Goal: Task Accomplishment & Management: Complete application form

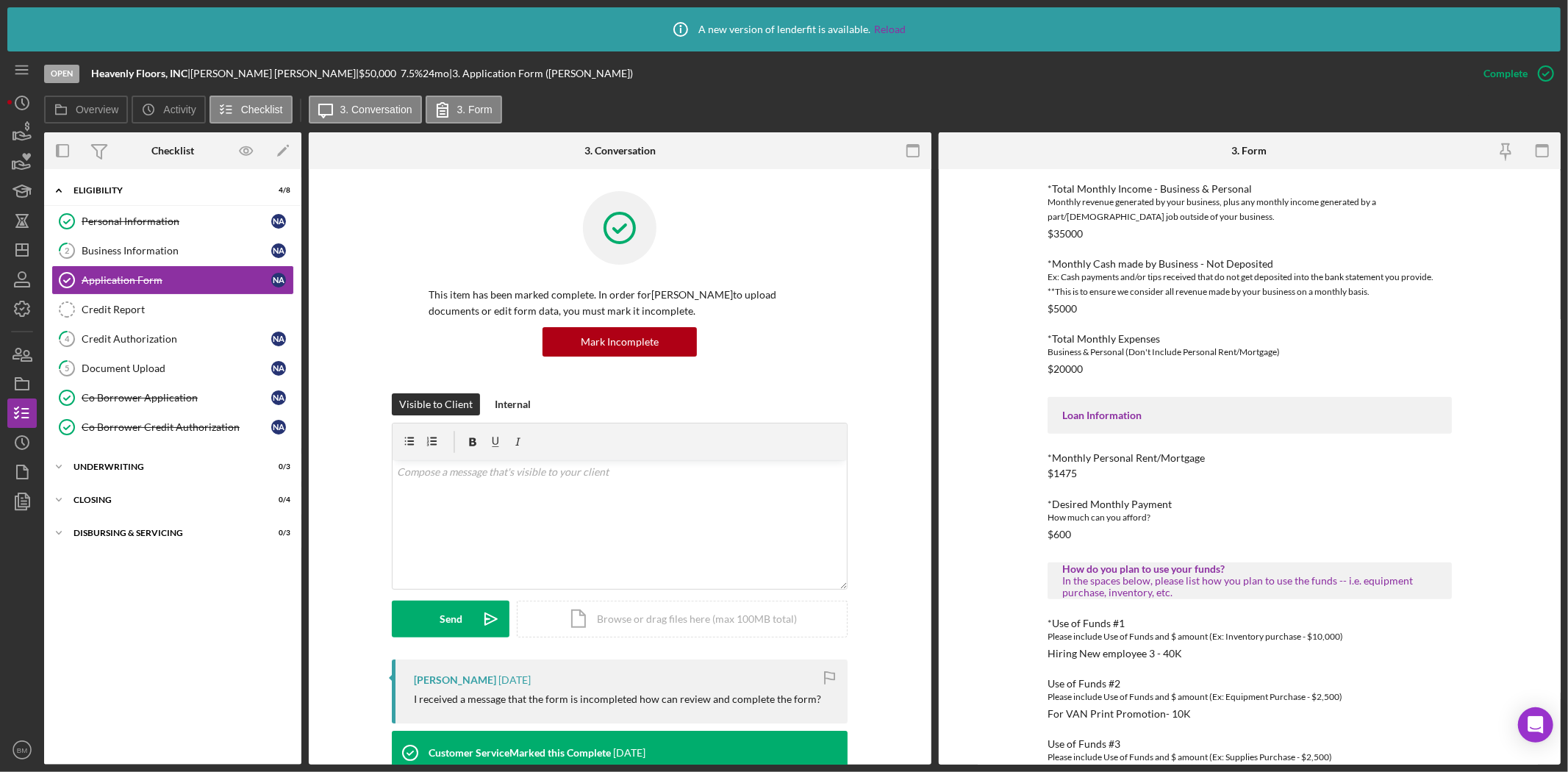
scroll to position [442, 0]
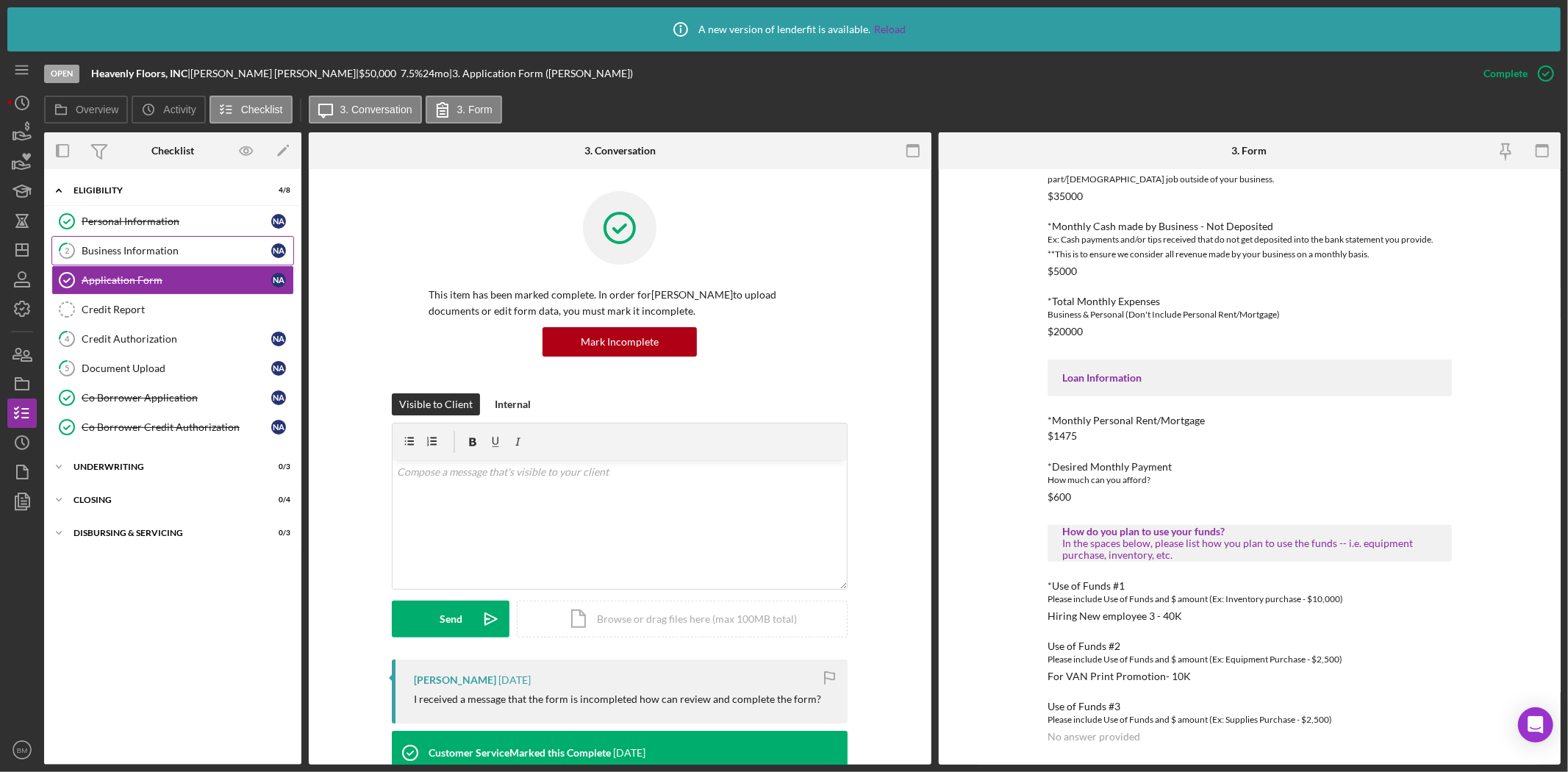
click at [173, 247] on div "Business Information" at bounding box center [177, 250] width 190 height 12
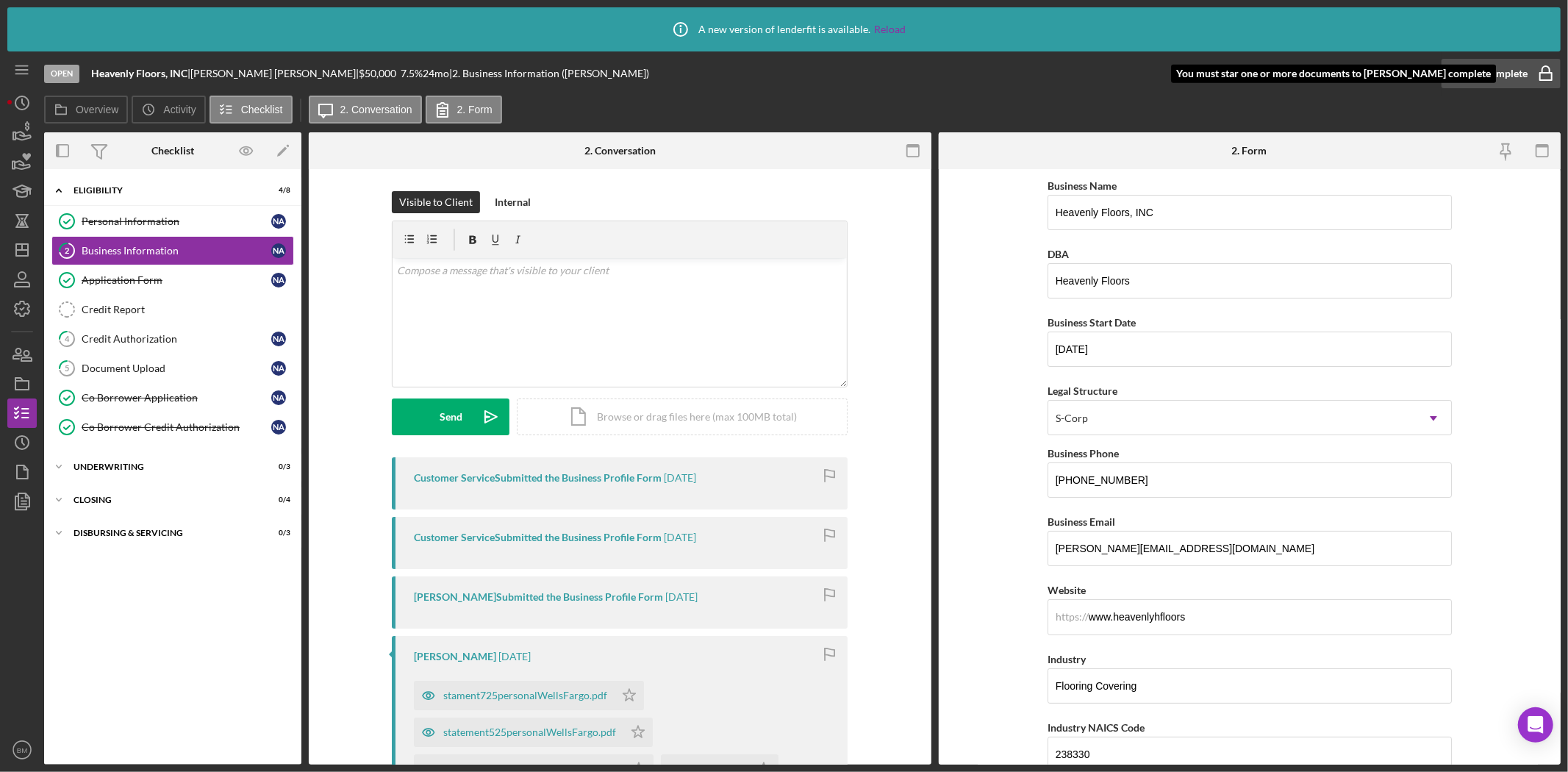
click at [1497, 64] on div "Mark Complete" at bounding box center [1492, 73] width 71 height 29
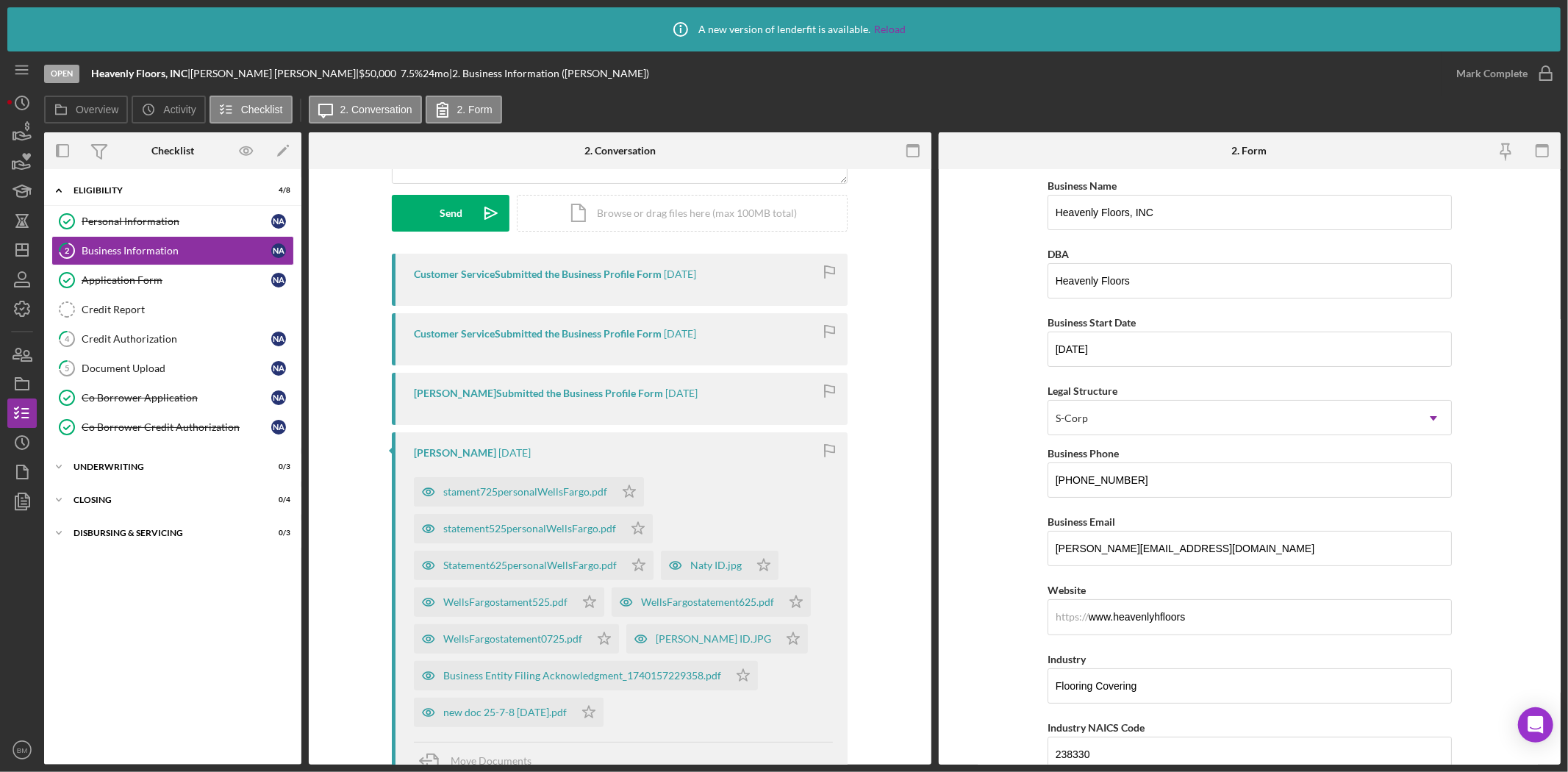
scroll to position [326, 0]
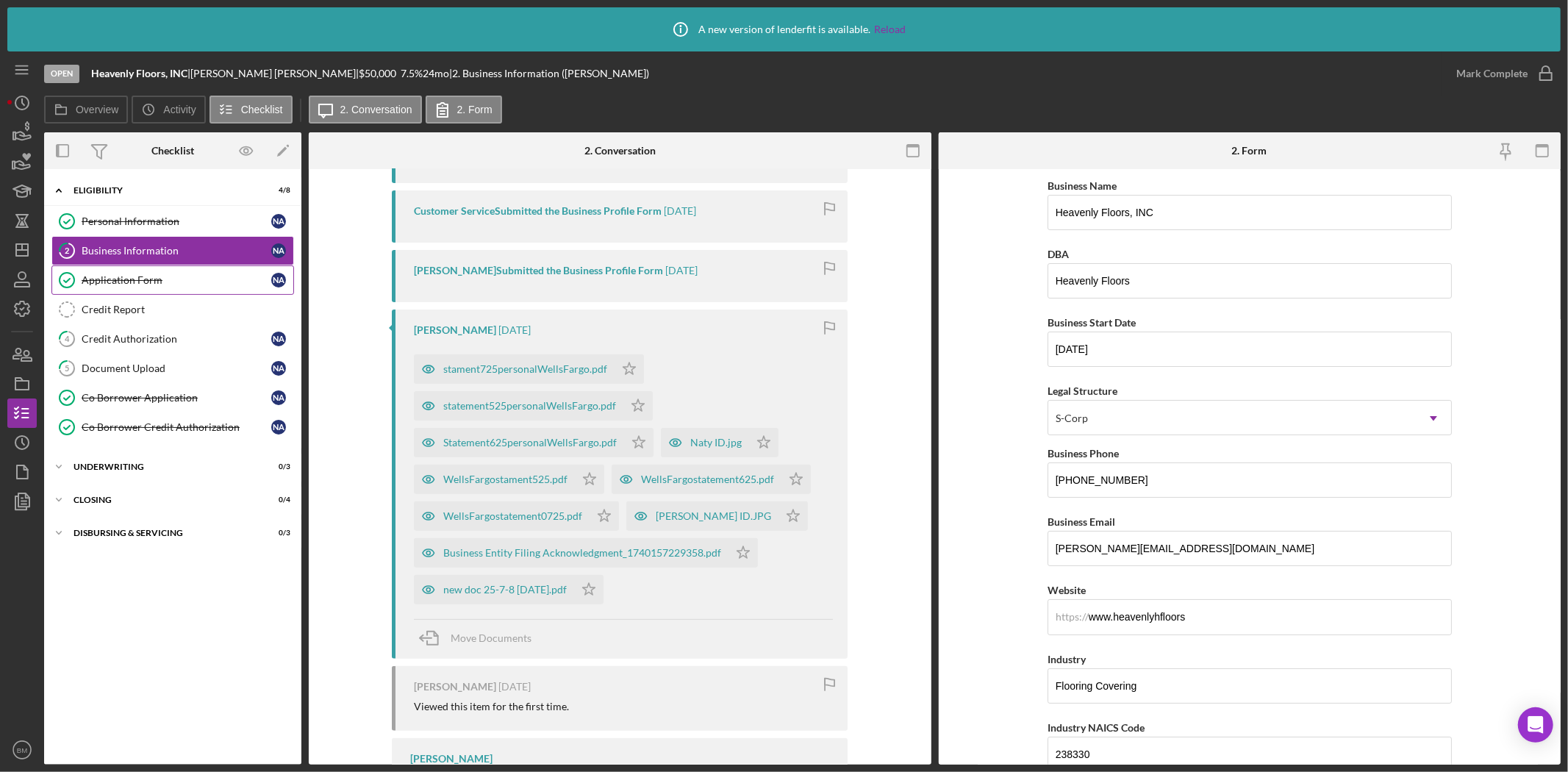
click at [139, 274] on div "Application Form" at bounding box center [177, 279] width 190 height 12
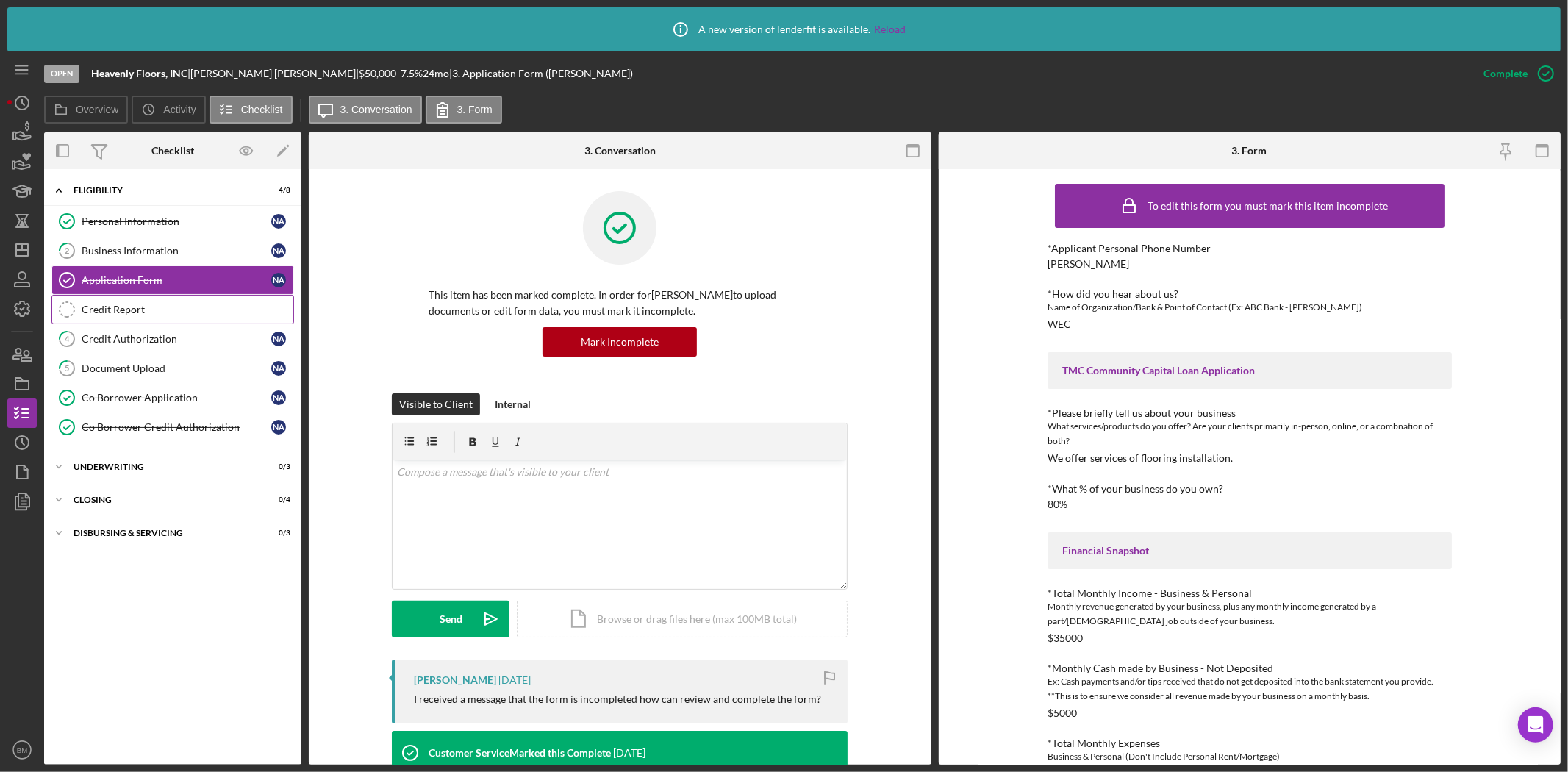
click at [215, 305] on div "Credit Report" at bounding box center [187, 309] width 212 height 12
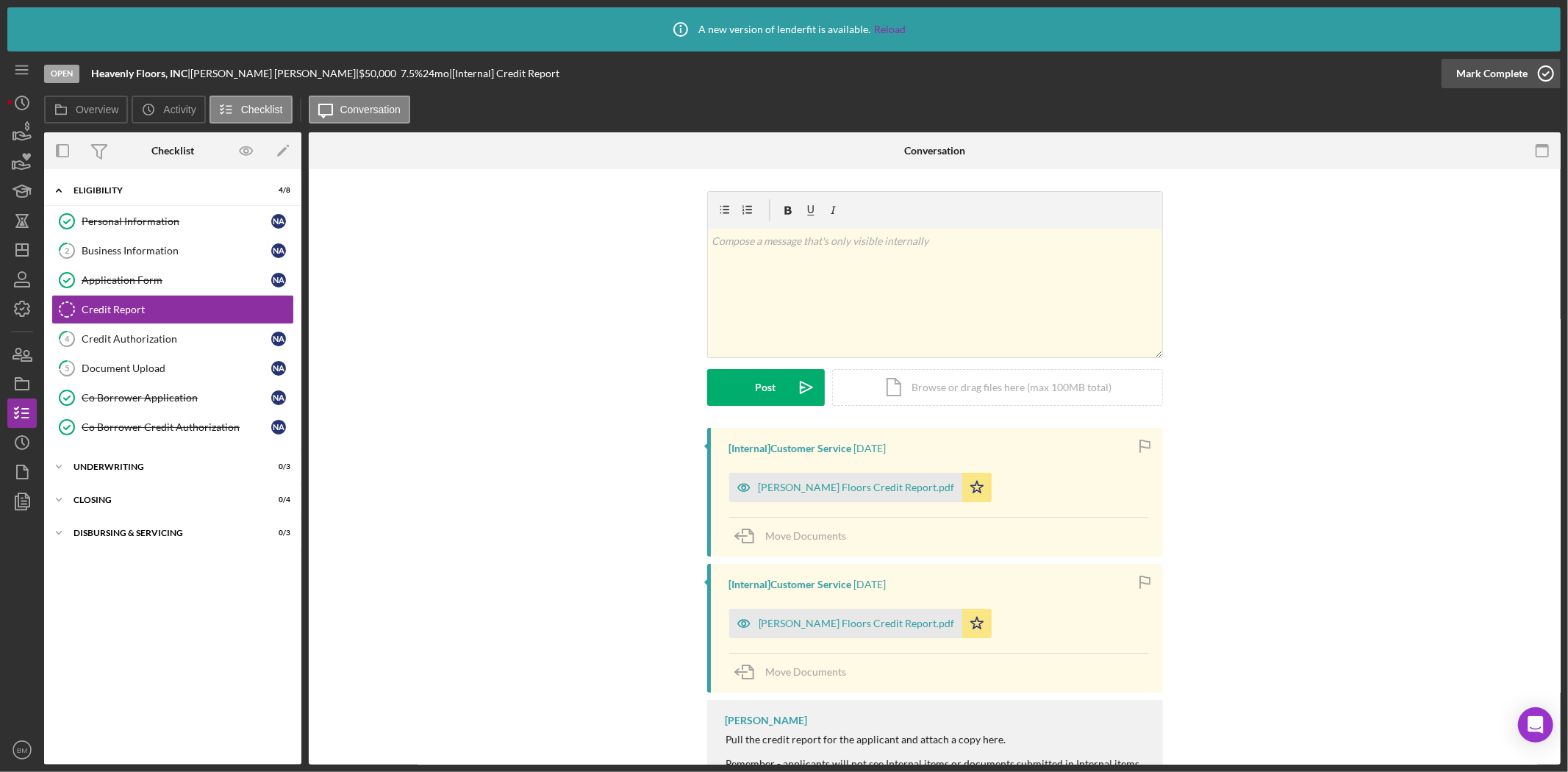
click at [1476, 72] on div "Mark Complete" at bounding box center [1492, 73] width 71 height 29
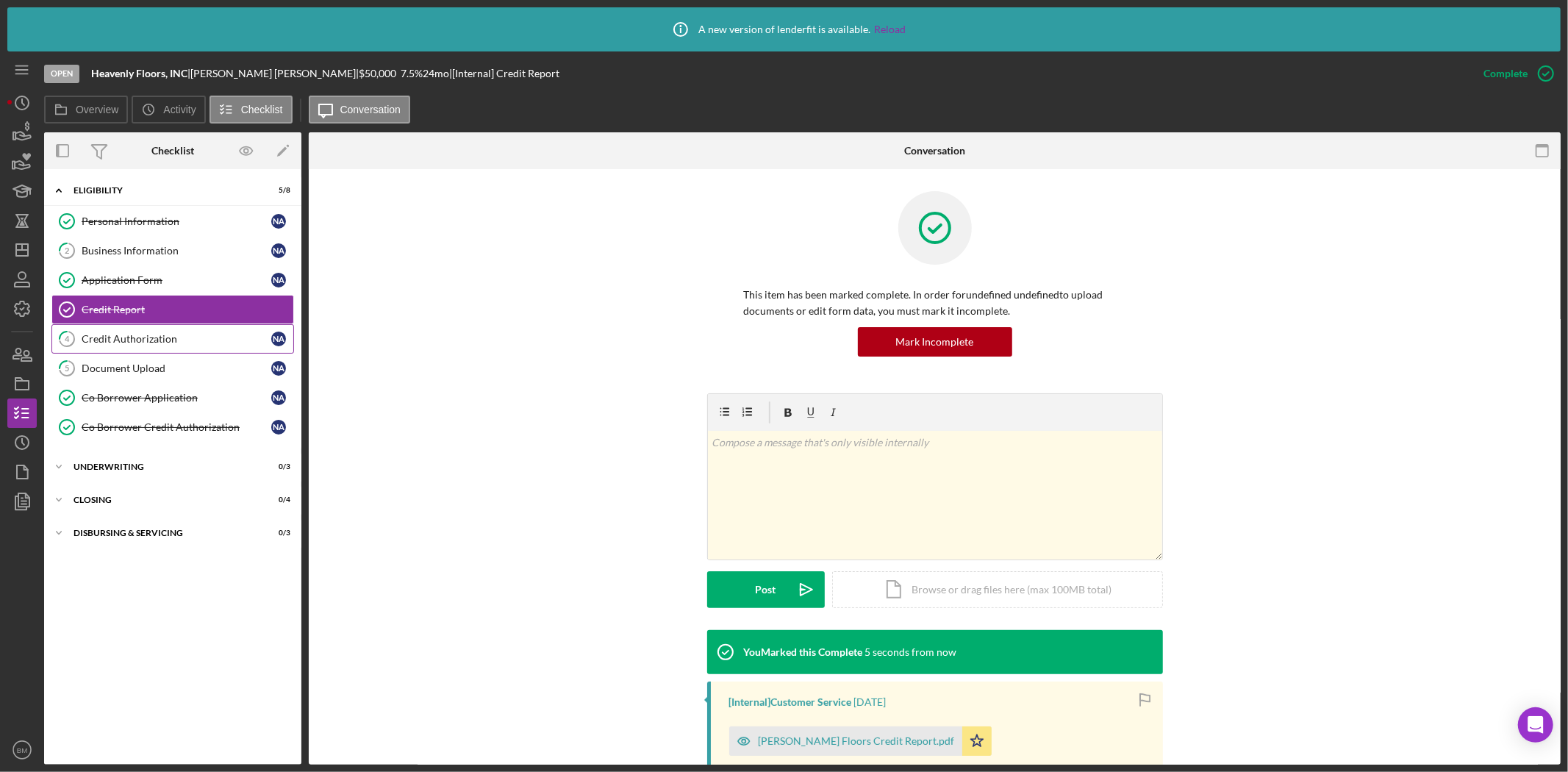
click at [188, 343] on div "Credit Authorization" at bounding box center [177, 339] width 190 height 12
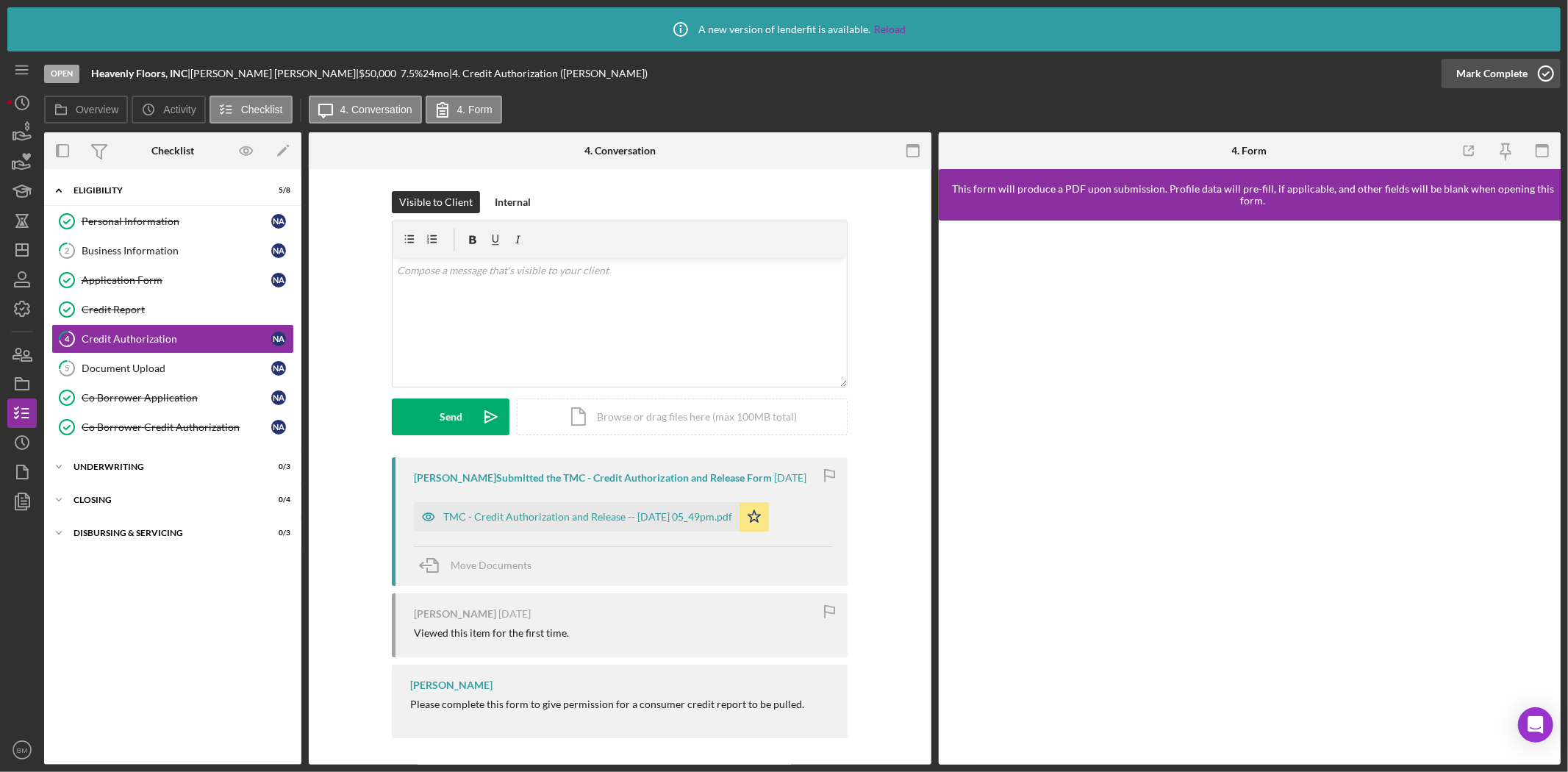
click at [1481, 67] on div "Mark Complete" at bounding box center [1492, 73] width 71 height 29
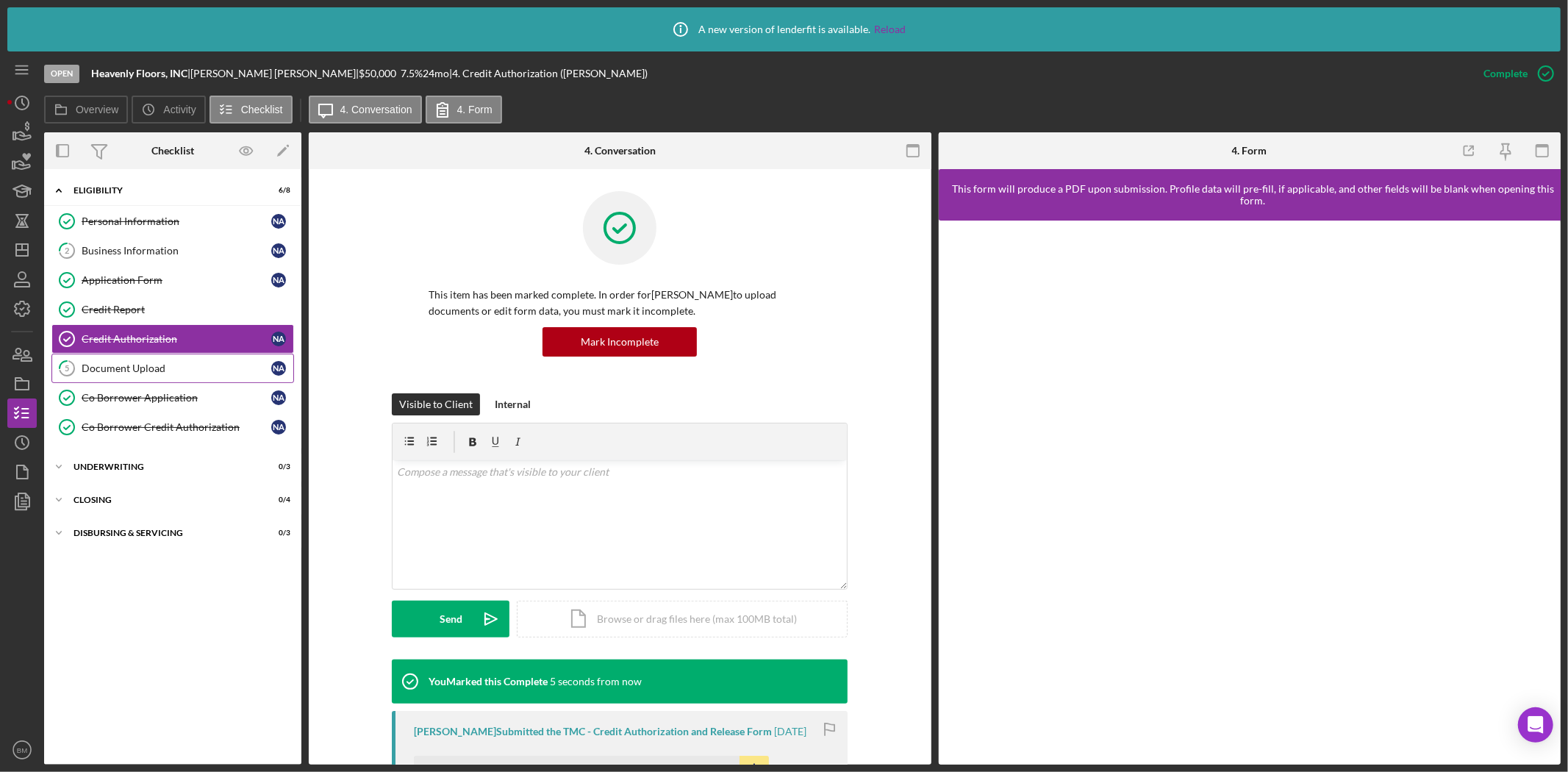
click at [150, 364] on div "Document Upload" at bounding box center [177, 368] width 190 height 12
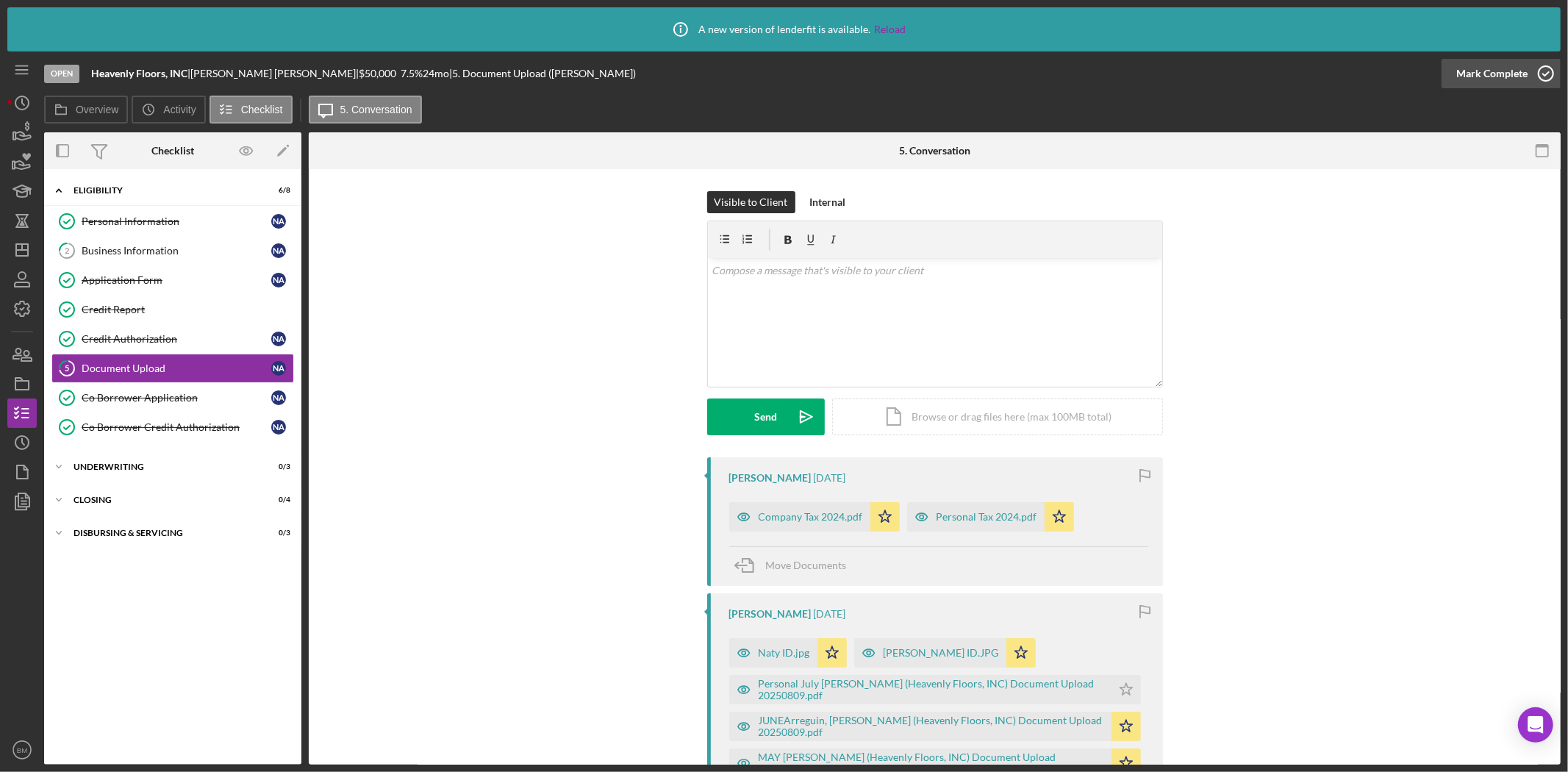
click at [1485, 68] on div "Mark Complete" at bounding box center [1492, 73] width 71 height 29
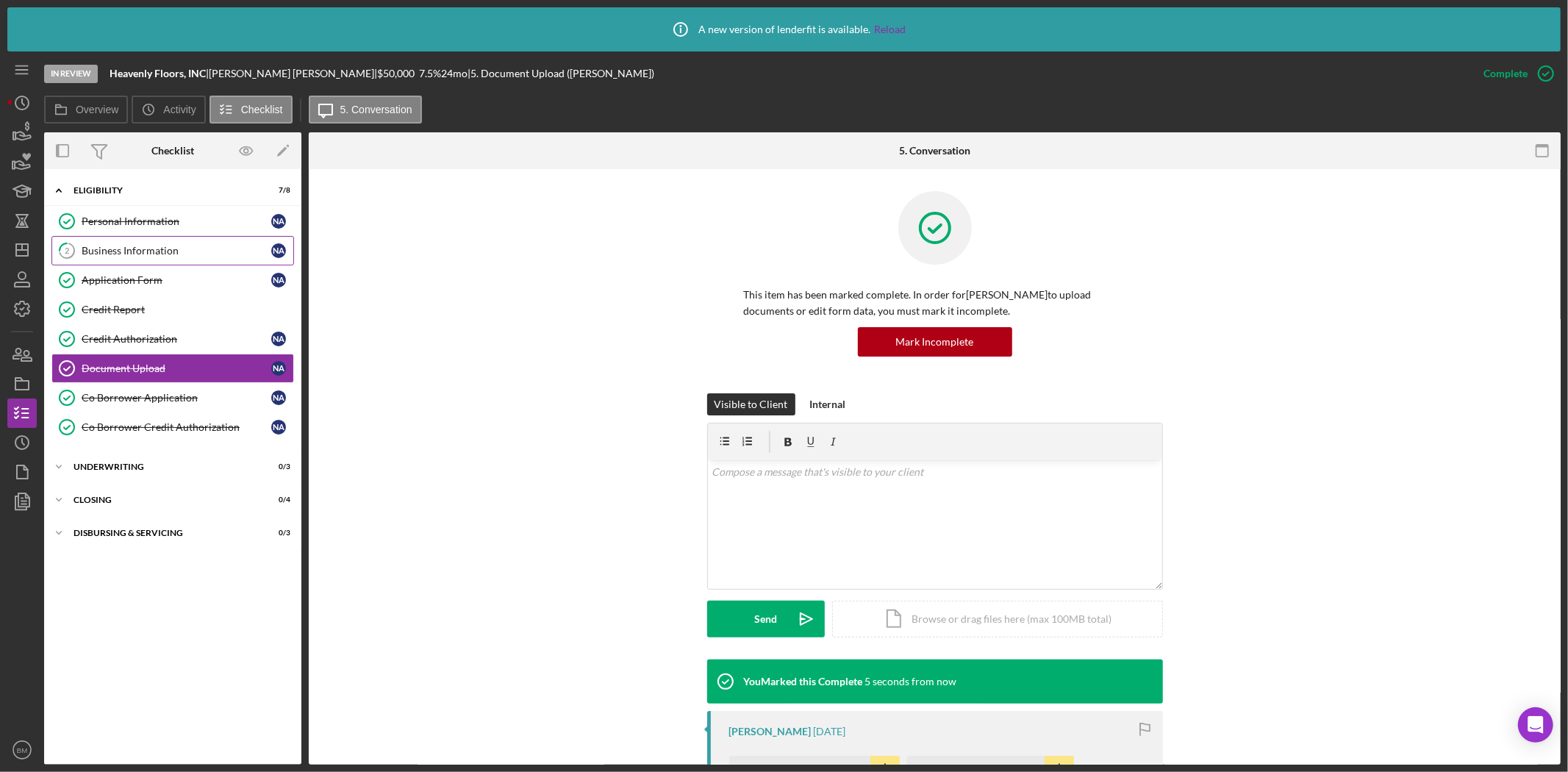
click at [188, 254] on div "Business Information" at bounding box center [177, 250] width 190 height 12
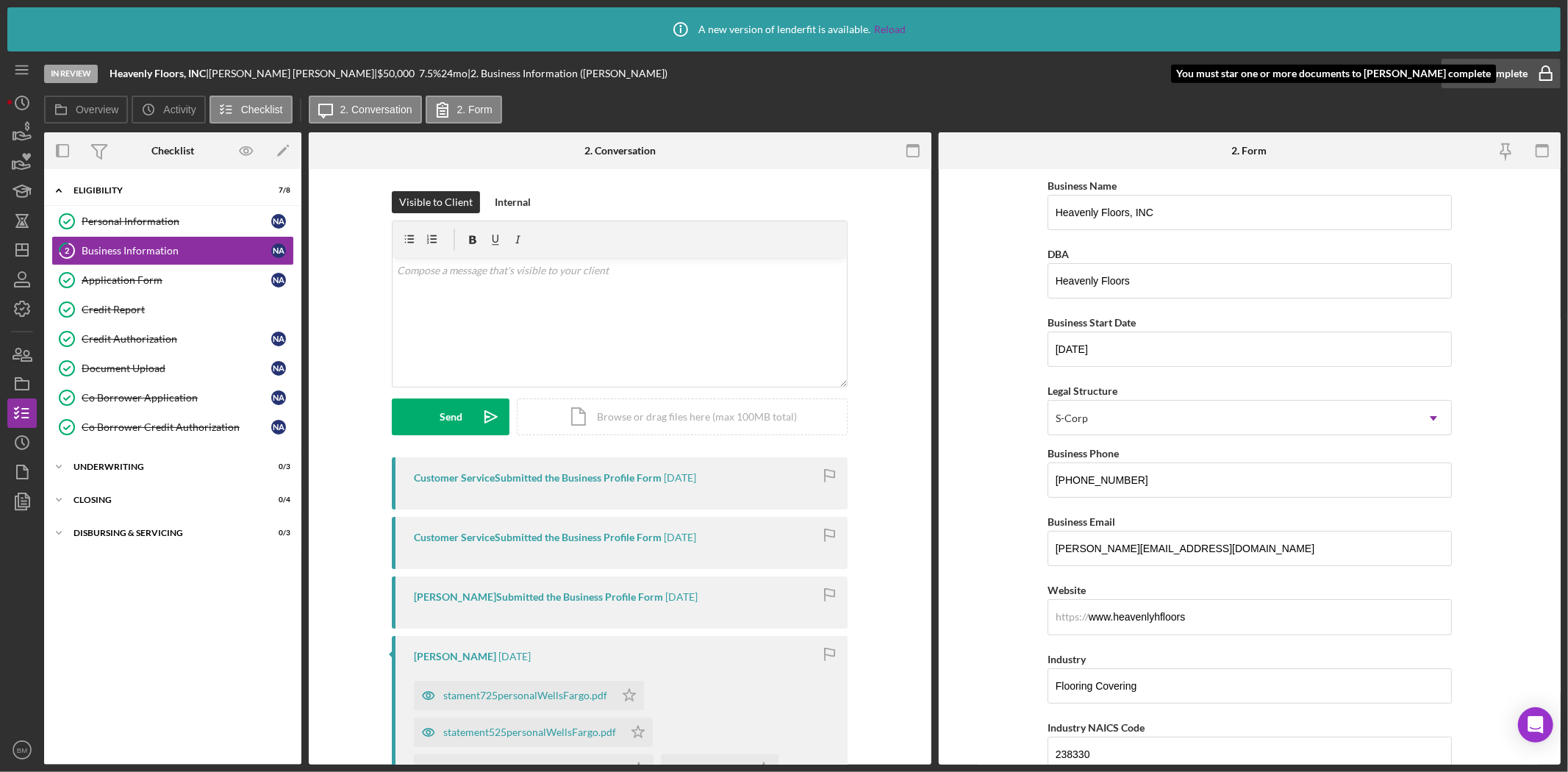
click at [1481, 61] on div "Mark Complete" at bounding box center [1492, 73] width 71 height 29
click at [1539, 76] on icon "button" at bounding box center [1545, 73] width 37 height 37
click at [1540, 77] on rect "button" at bounding box center [1545, 76] width 12 height 8
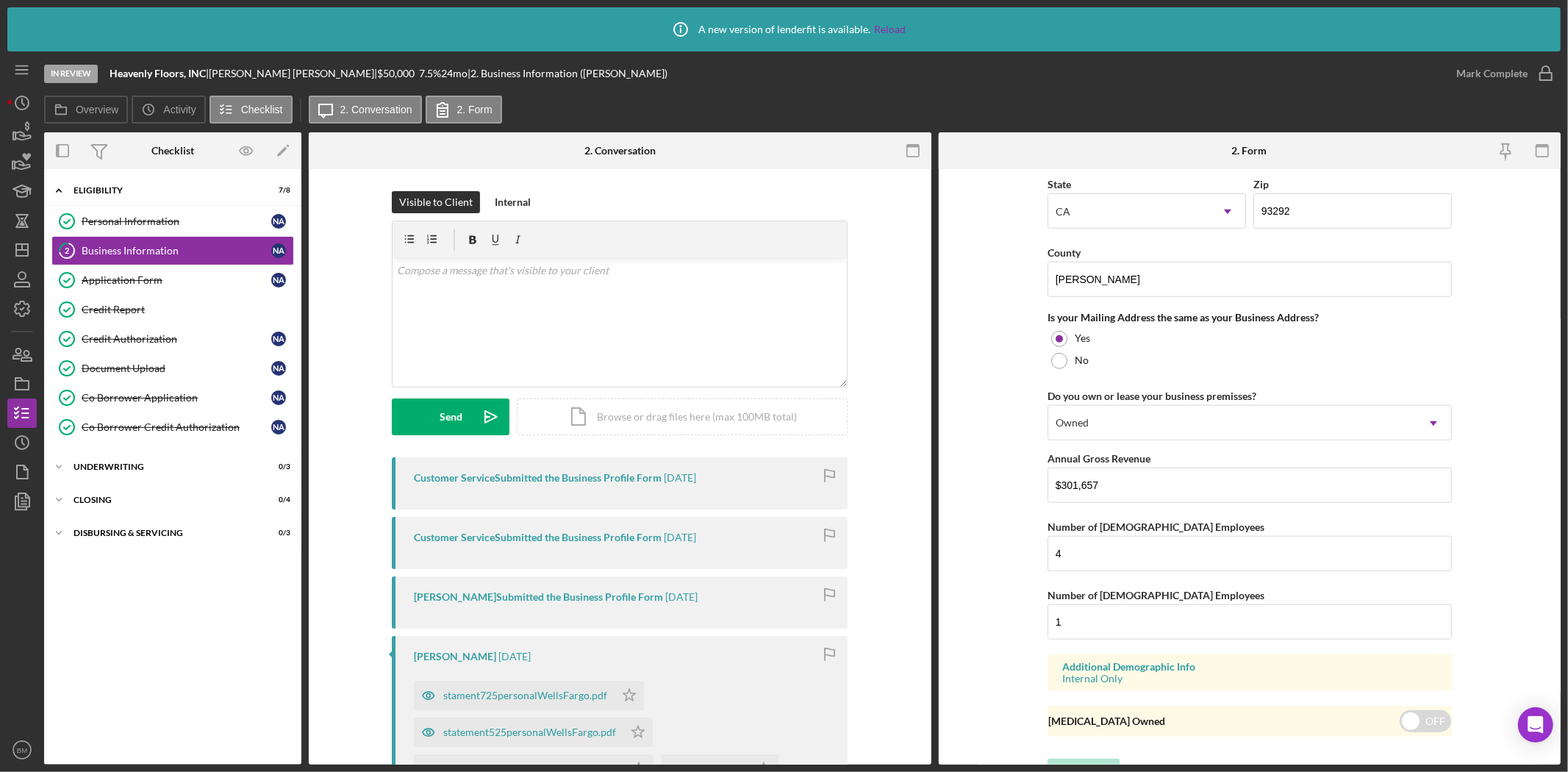
scroll to position [1152, 0]
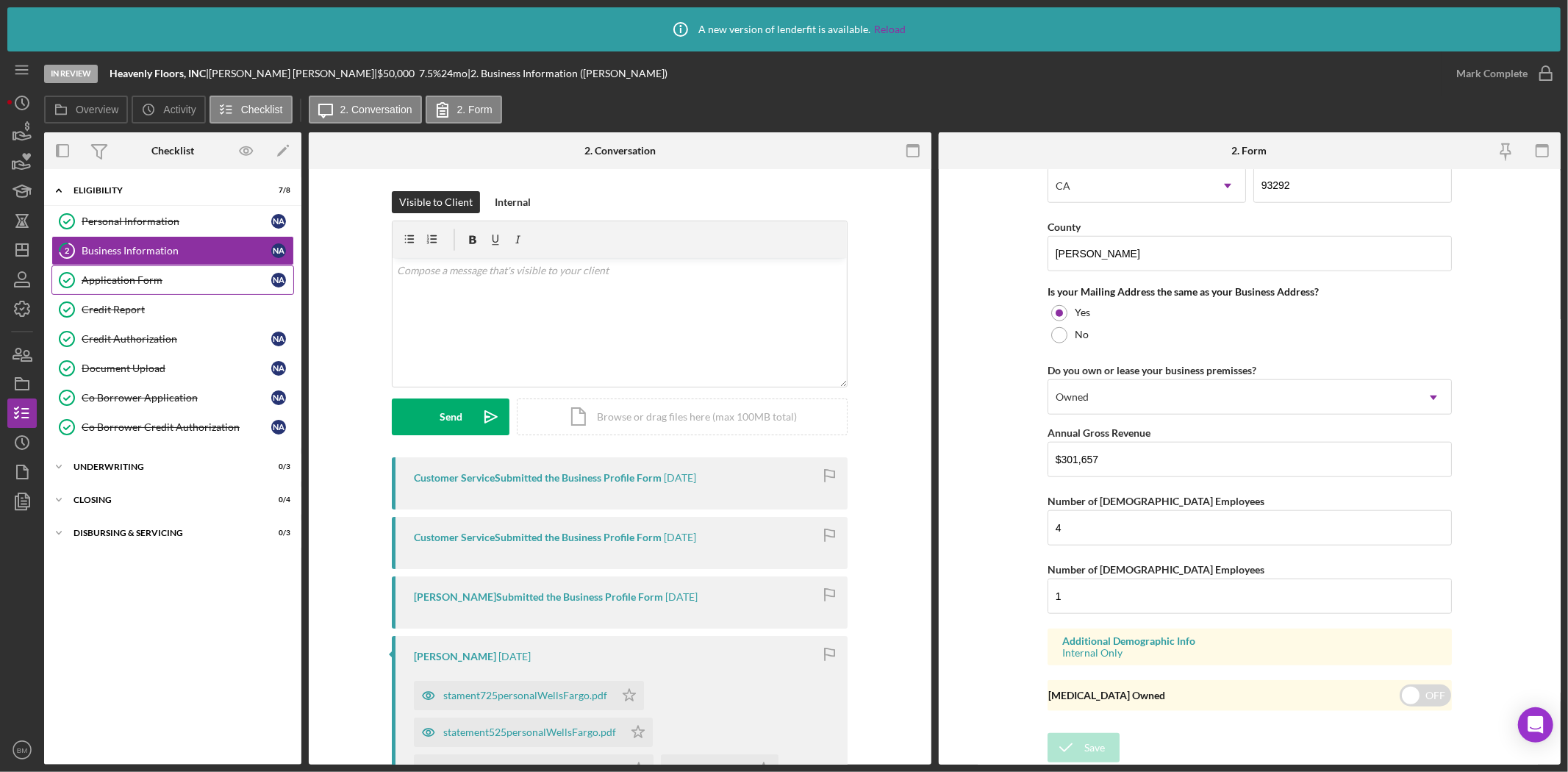
click at [211, 267] on link "Application Form Application Form N A" at bounding box center [173, 279] width 243 height 29
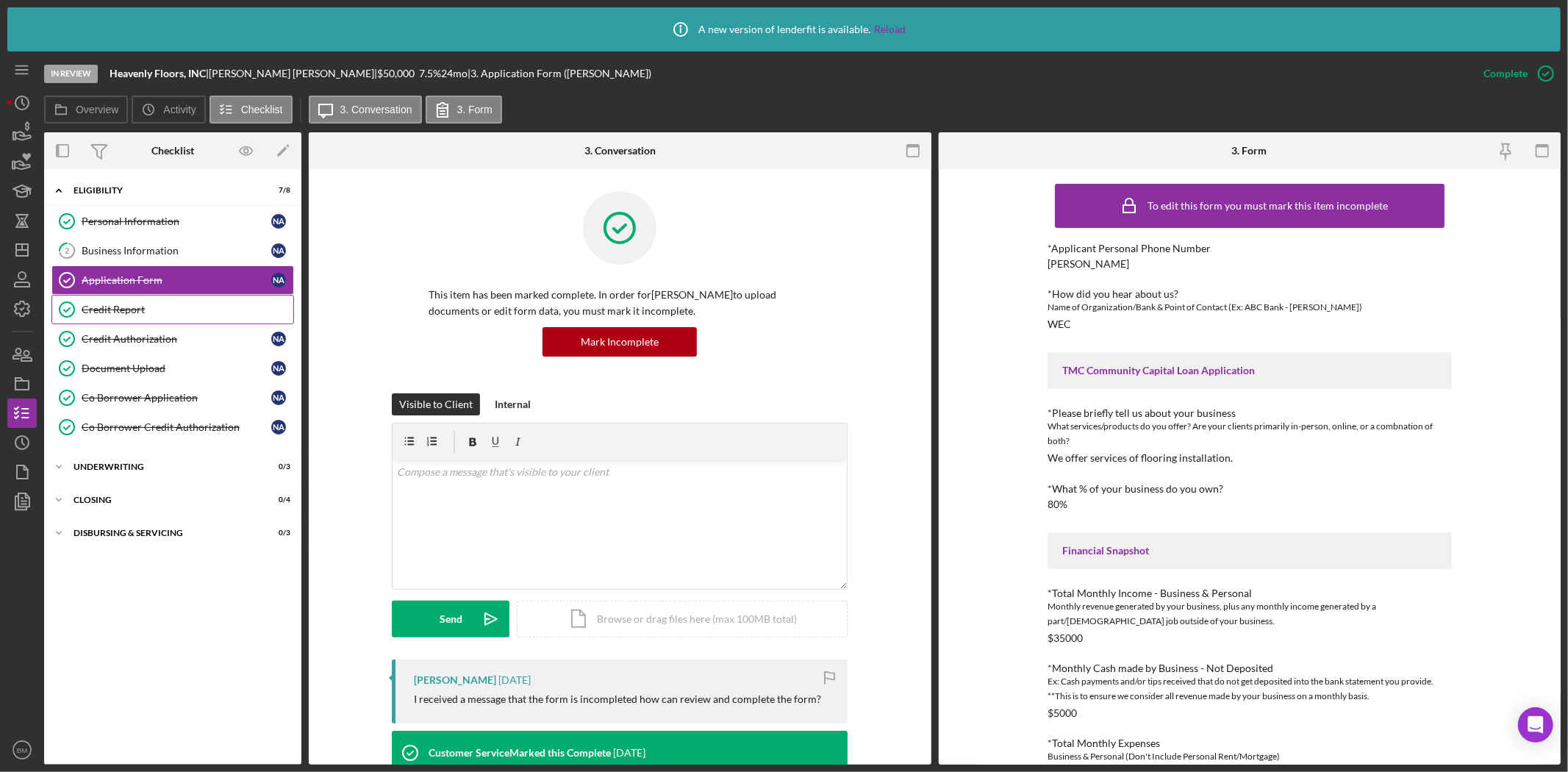
click at [122, 303] on link "Credit Report Credit Report" at bounding box center [173, 308] width 243 height 29
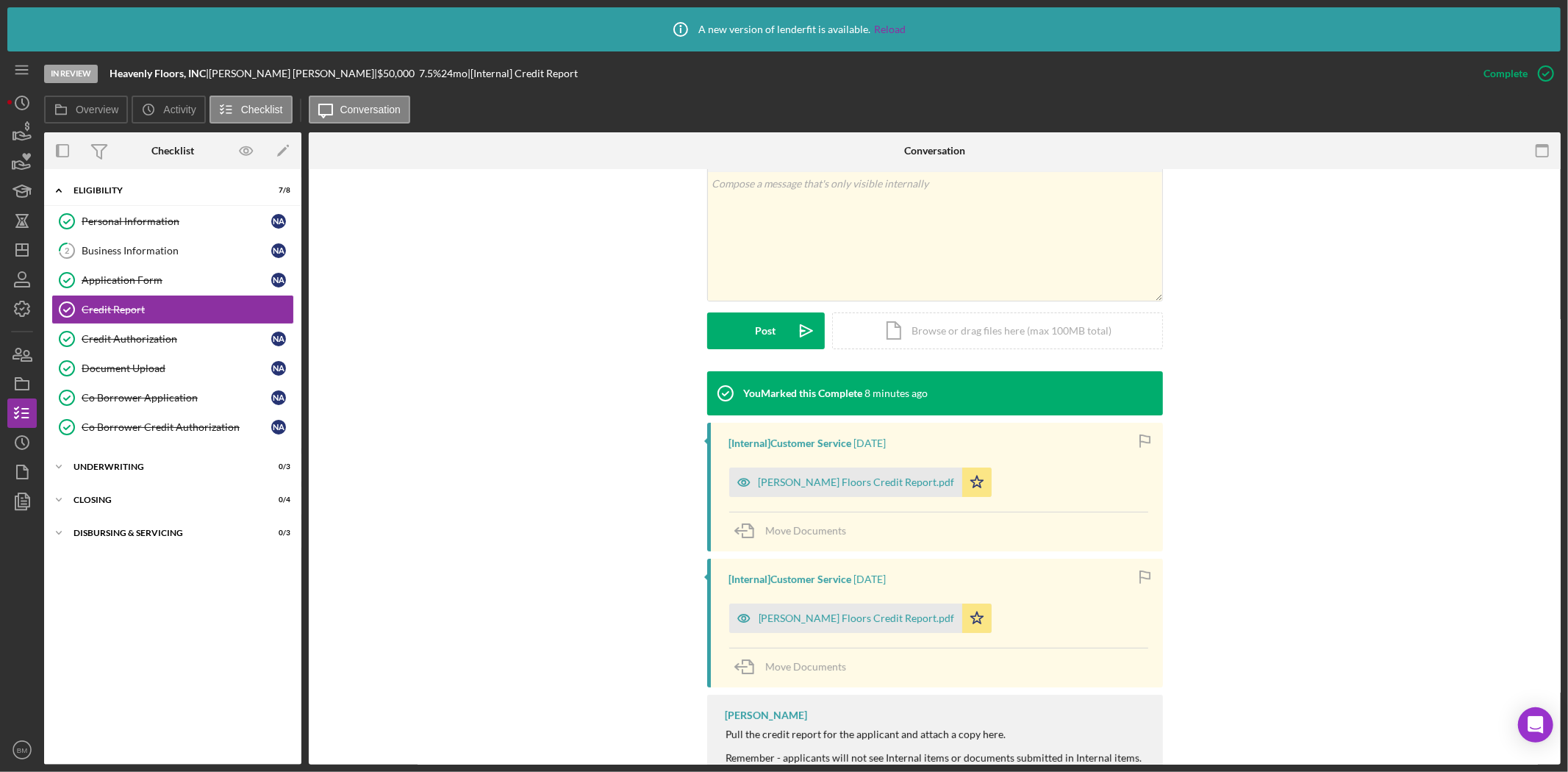
scroll to position [326, 0]
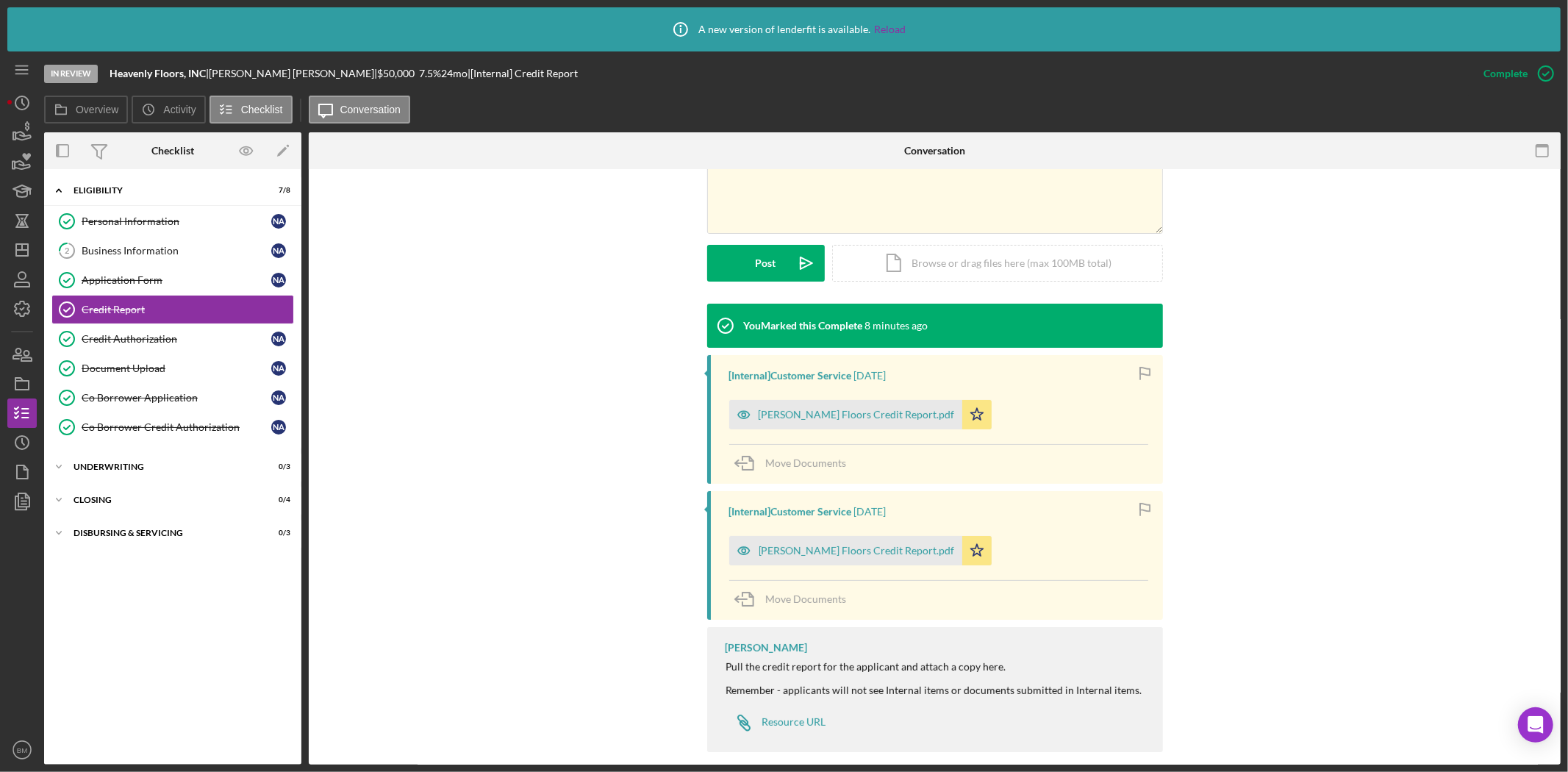
click at [778, 422] on div "[PERSON_NAME] Floors Credit Report.pdf" at bounding box center [846, 414] width 233 height 29
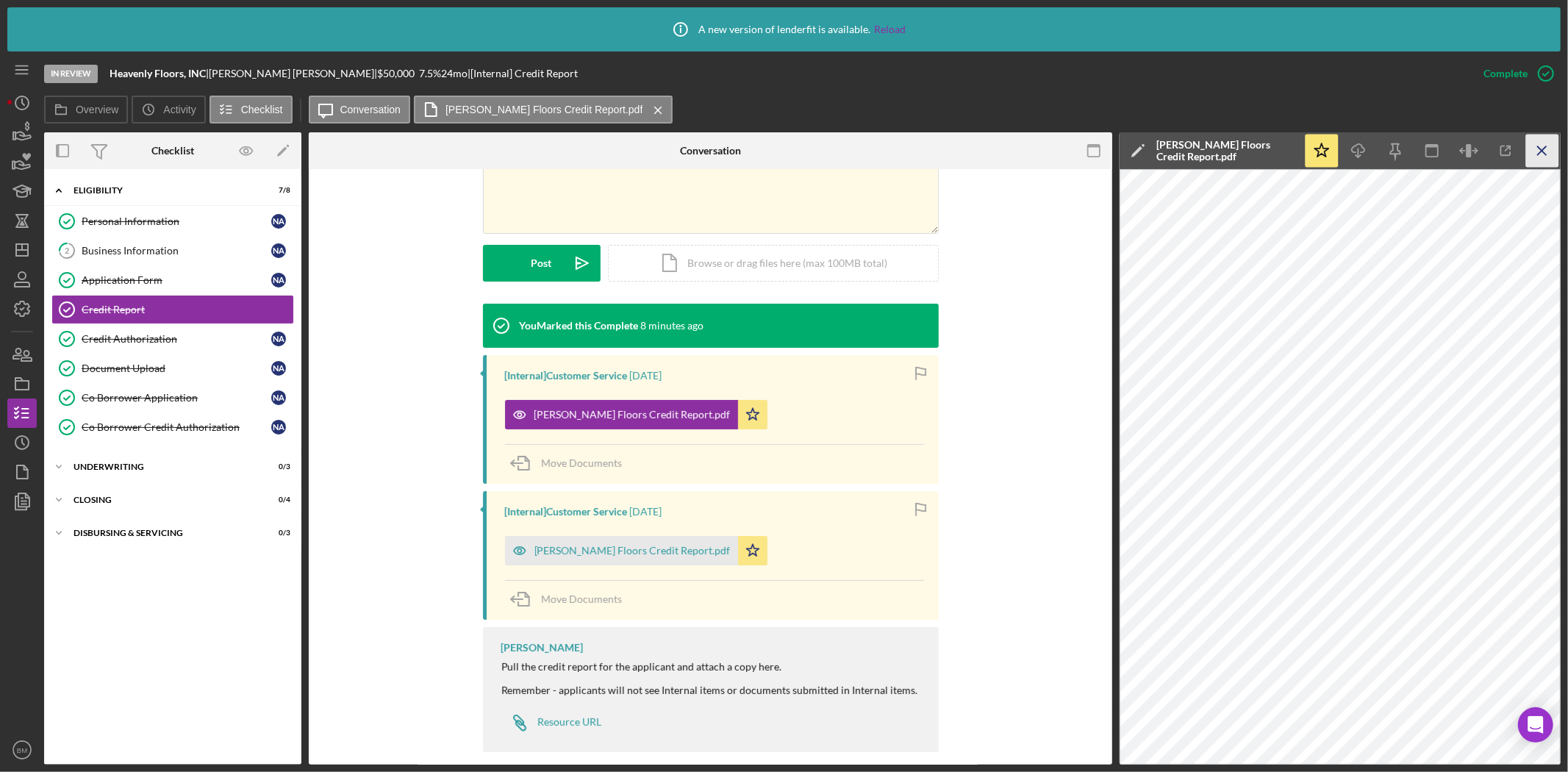
click at [1531, 150] on icon "Icon/Menu Close" at bounding box center [1542, 150] width 33 height 33
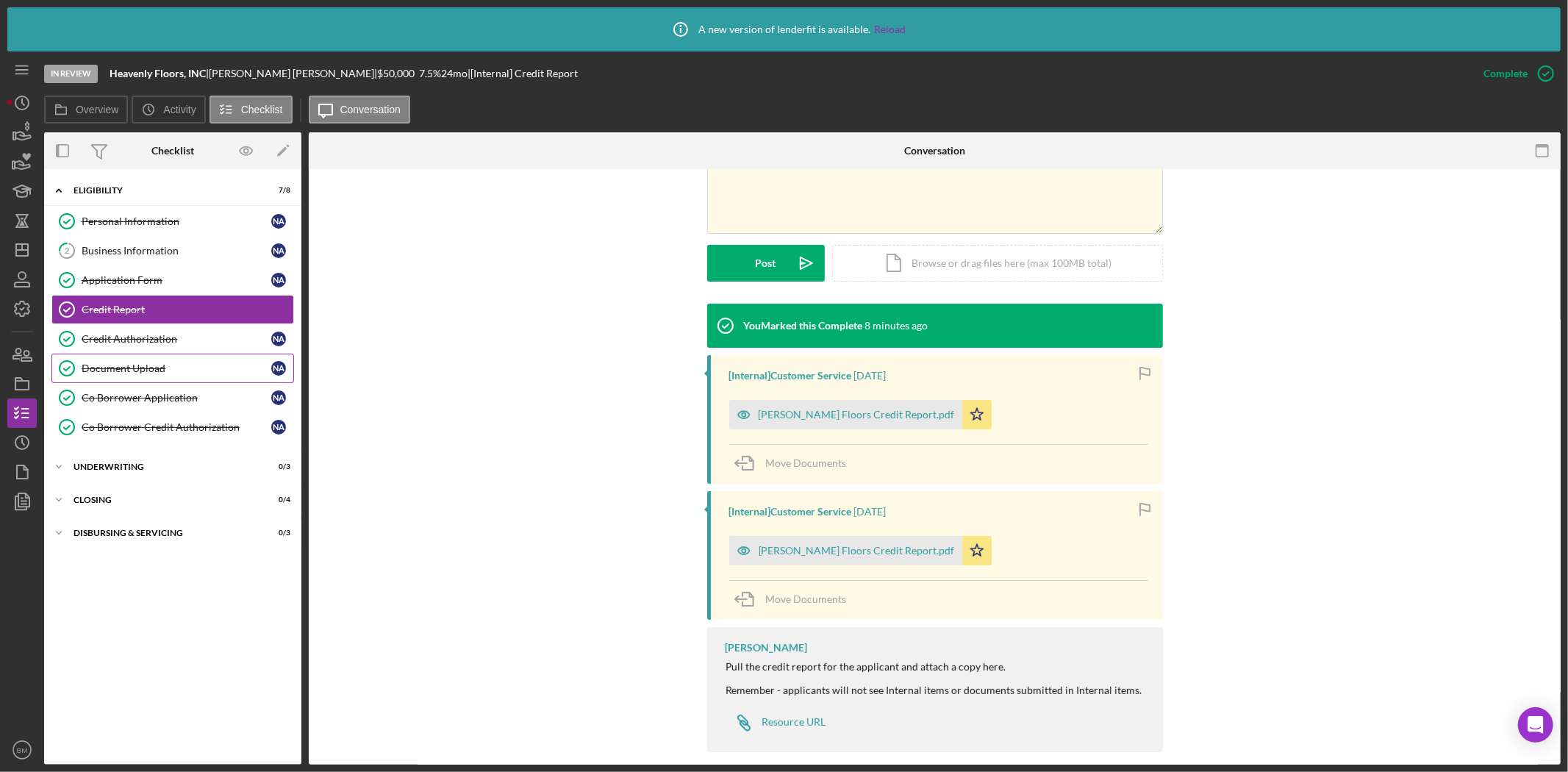
click at [154, 364] on div "Document Upload" at bounding box center [177, 368] width 190 height 12
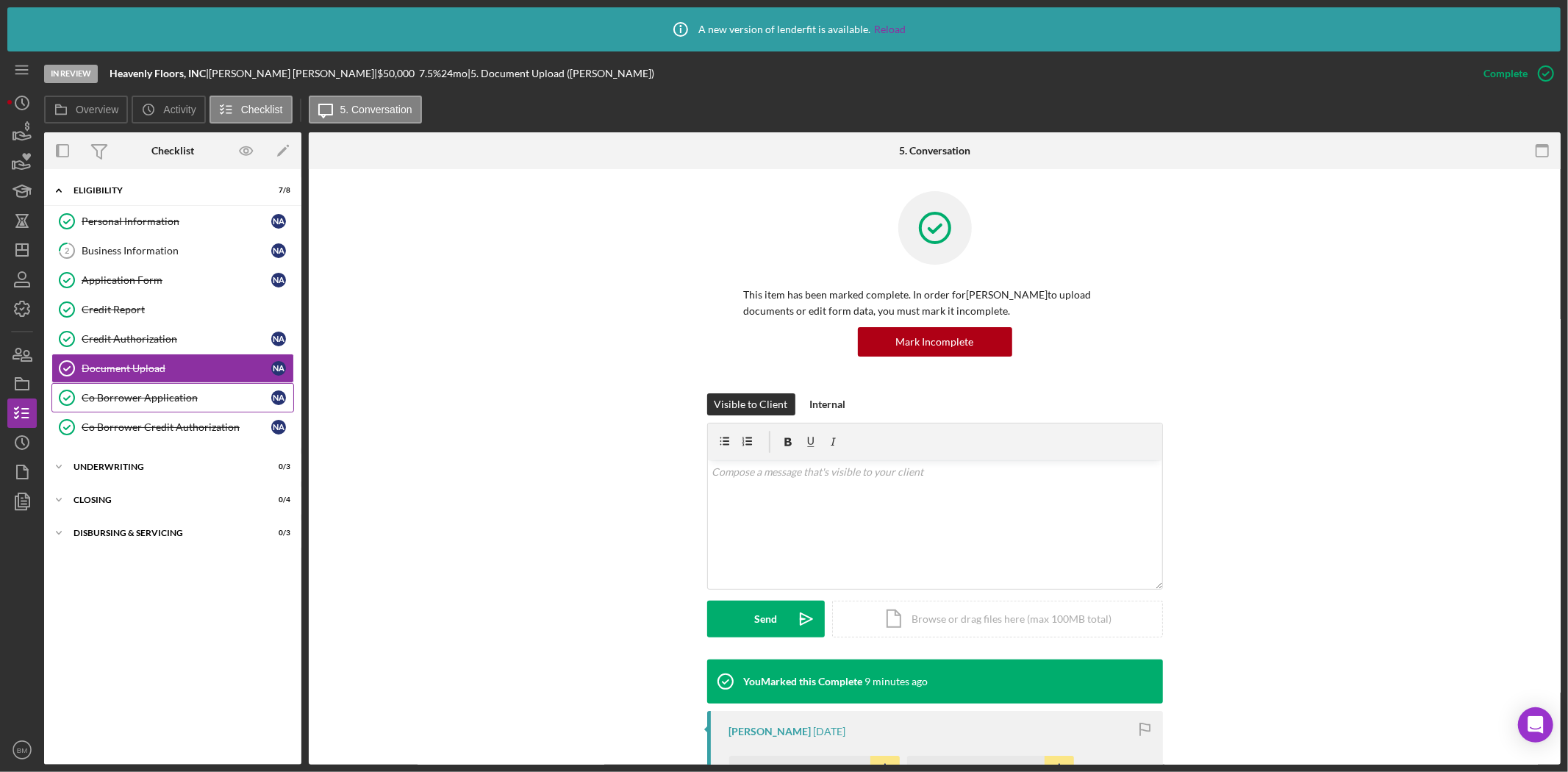
click at [149, 384] on link "Co Borrower Application Co Borrower Application N A" at bounding box center [173, 397] width 243 height 29
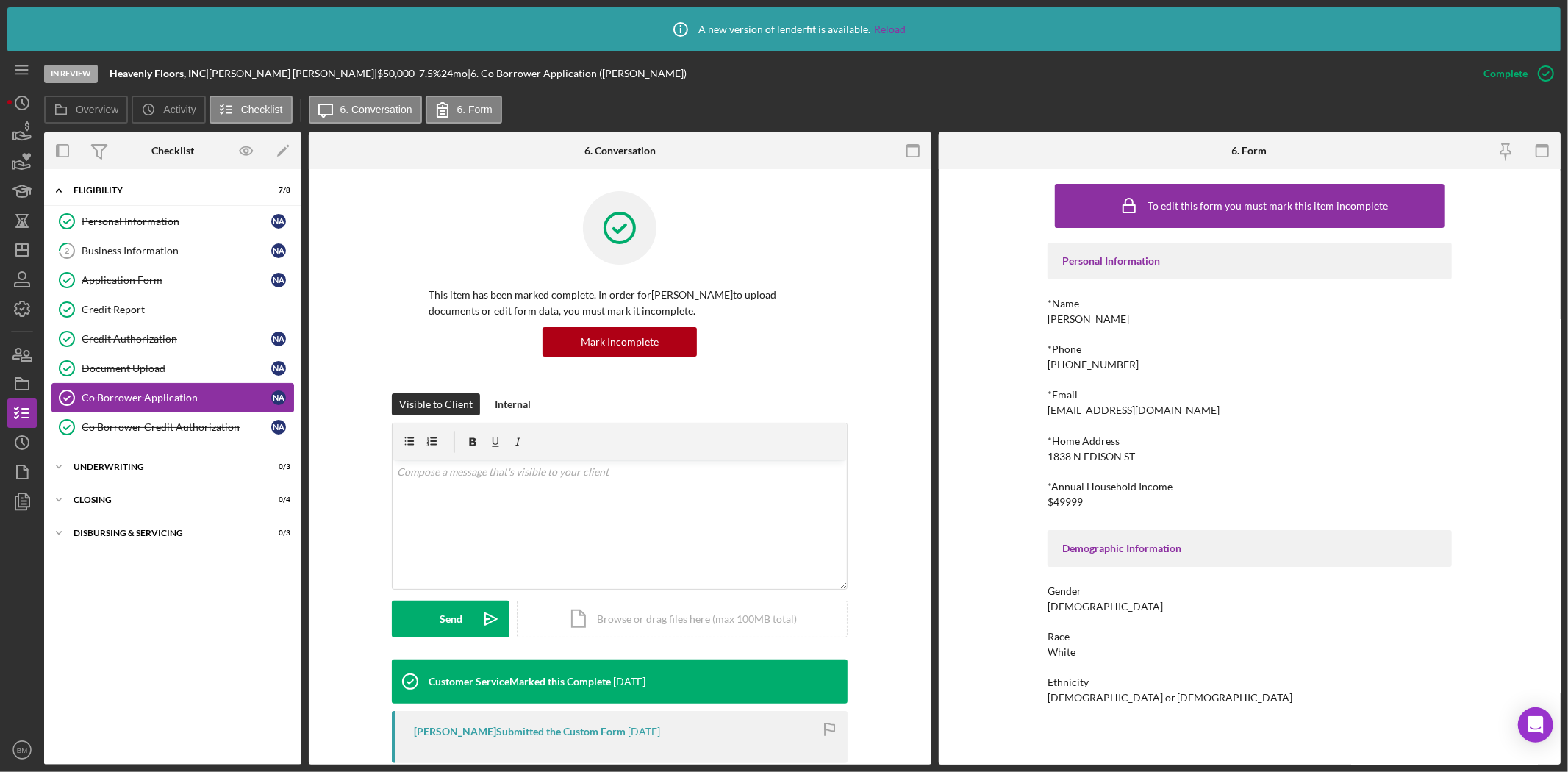
click at [149, 412] on link "Co Borrower Application Co Borrower Application N A" at bounding box center [173, 397] width 243 height 29
click at [149, 415] on link "Co Borrower Credit Authorization Co Borrower Credit Authorization N A" at bounding box center [173, 426] width 243 height 29
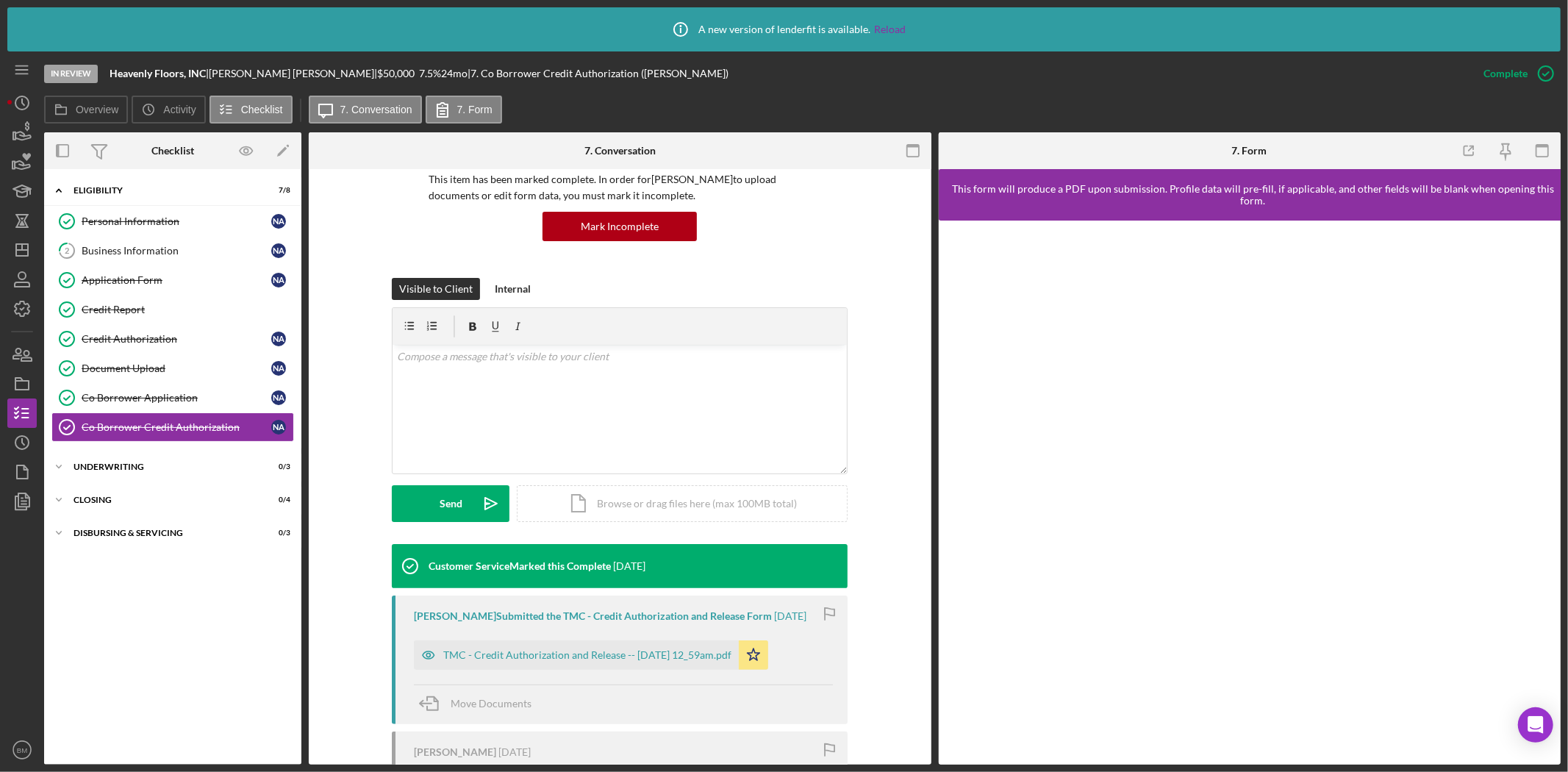
scroll to position [333, 0]
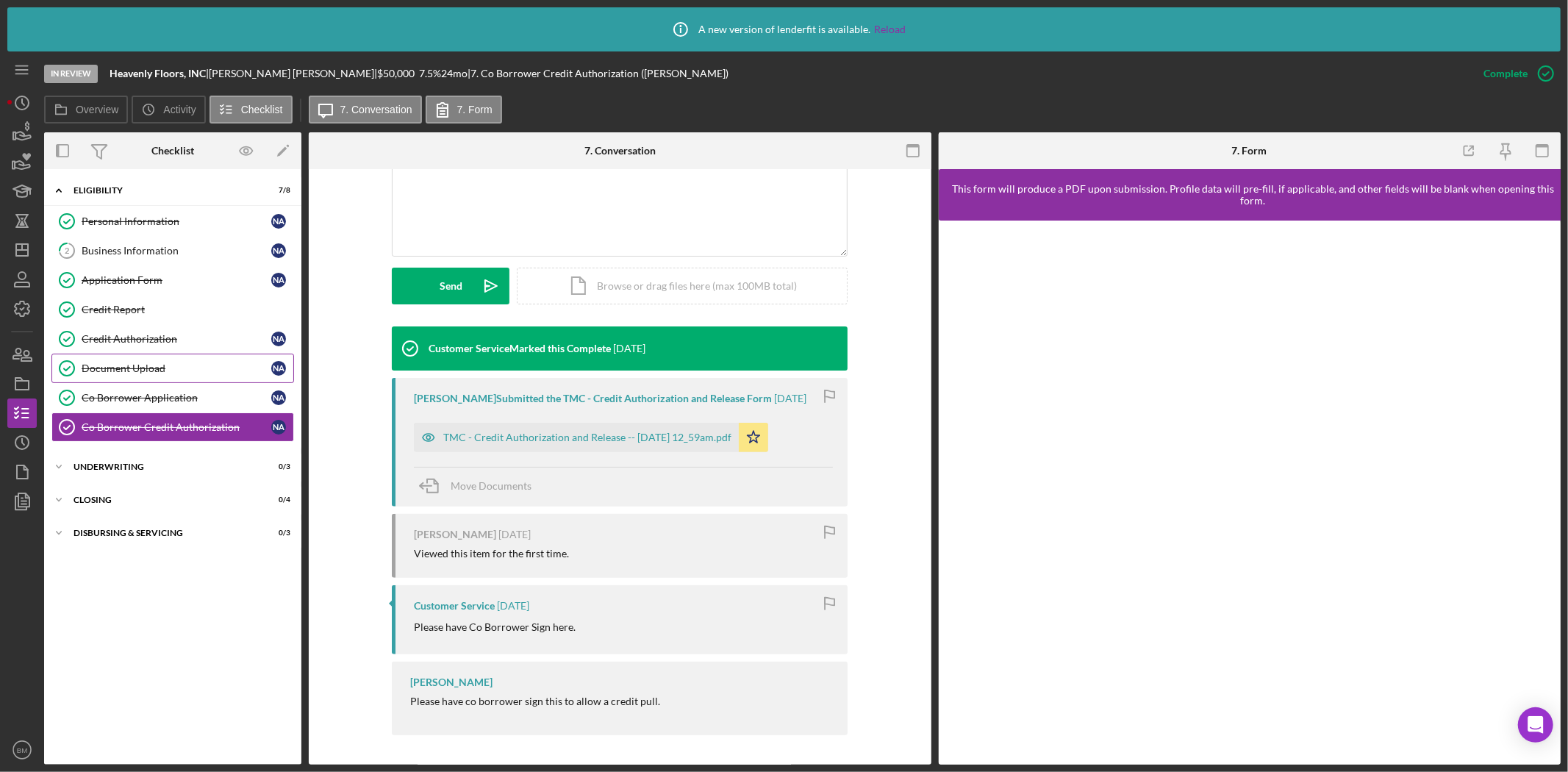
click at [156, 371] on div "Document Upload" at bounding box center [177, 368] width 190 height 12
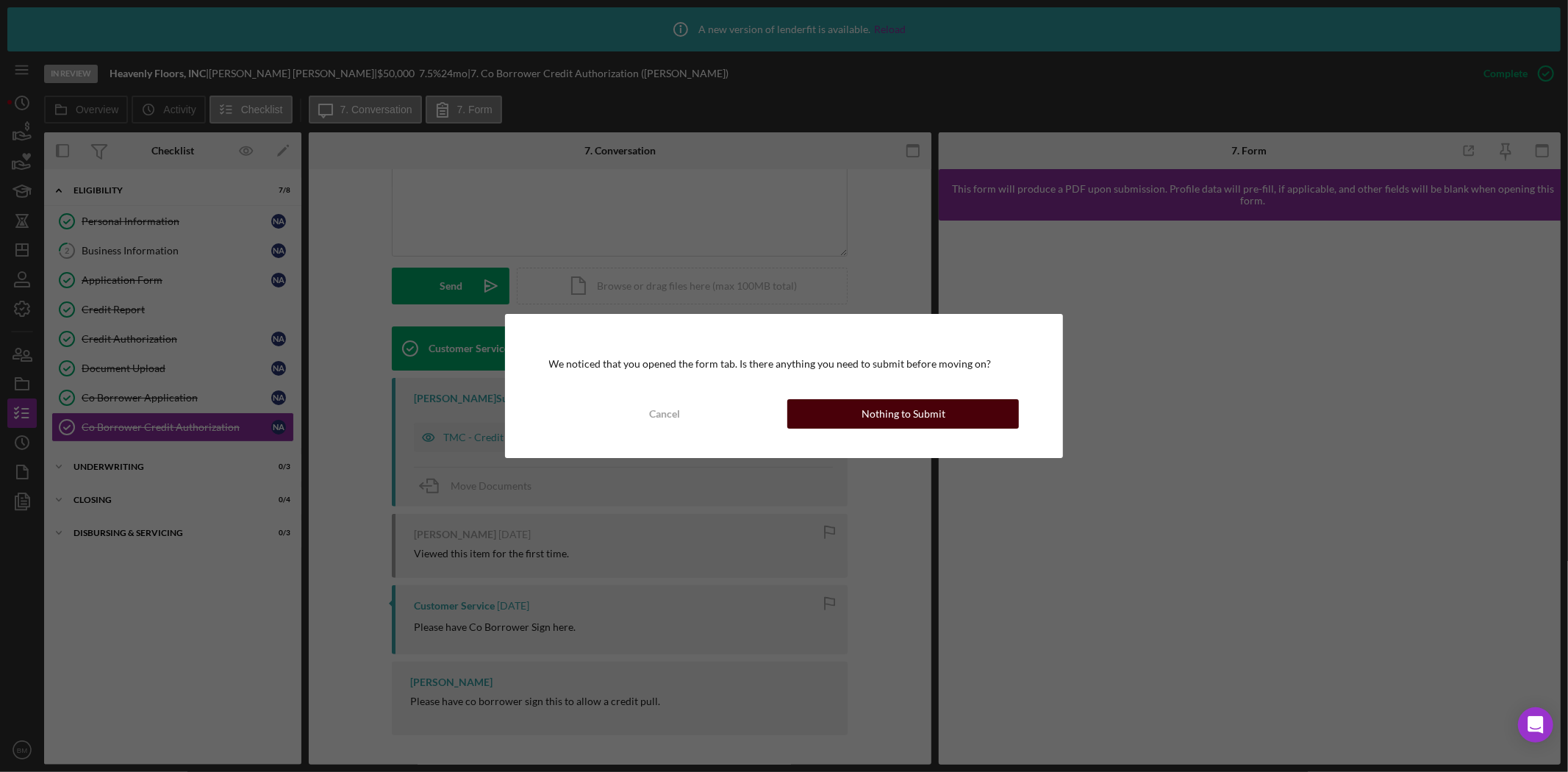
click at [971, 412] on button "Nothing to Submit" at bounding box center [903, 413] width 231 height 29
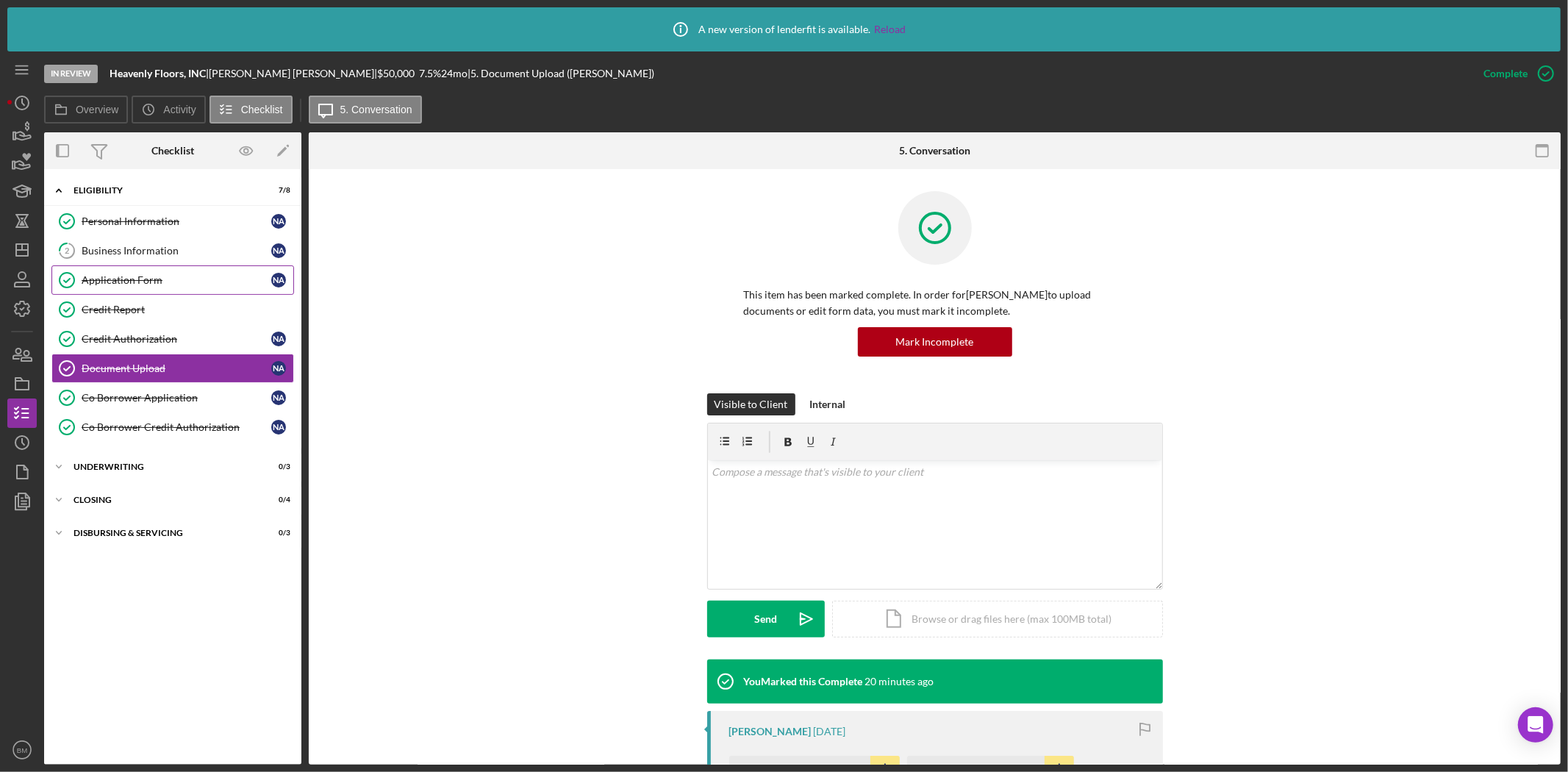
click at [131, 281] on div "Application Form" at bounding box center [177, 279] width 190 height 12
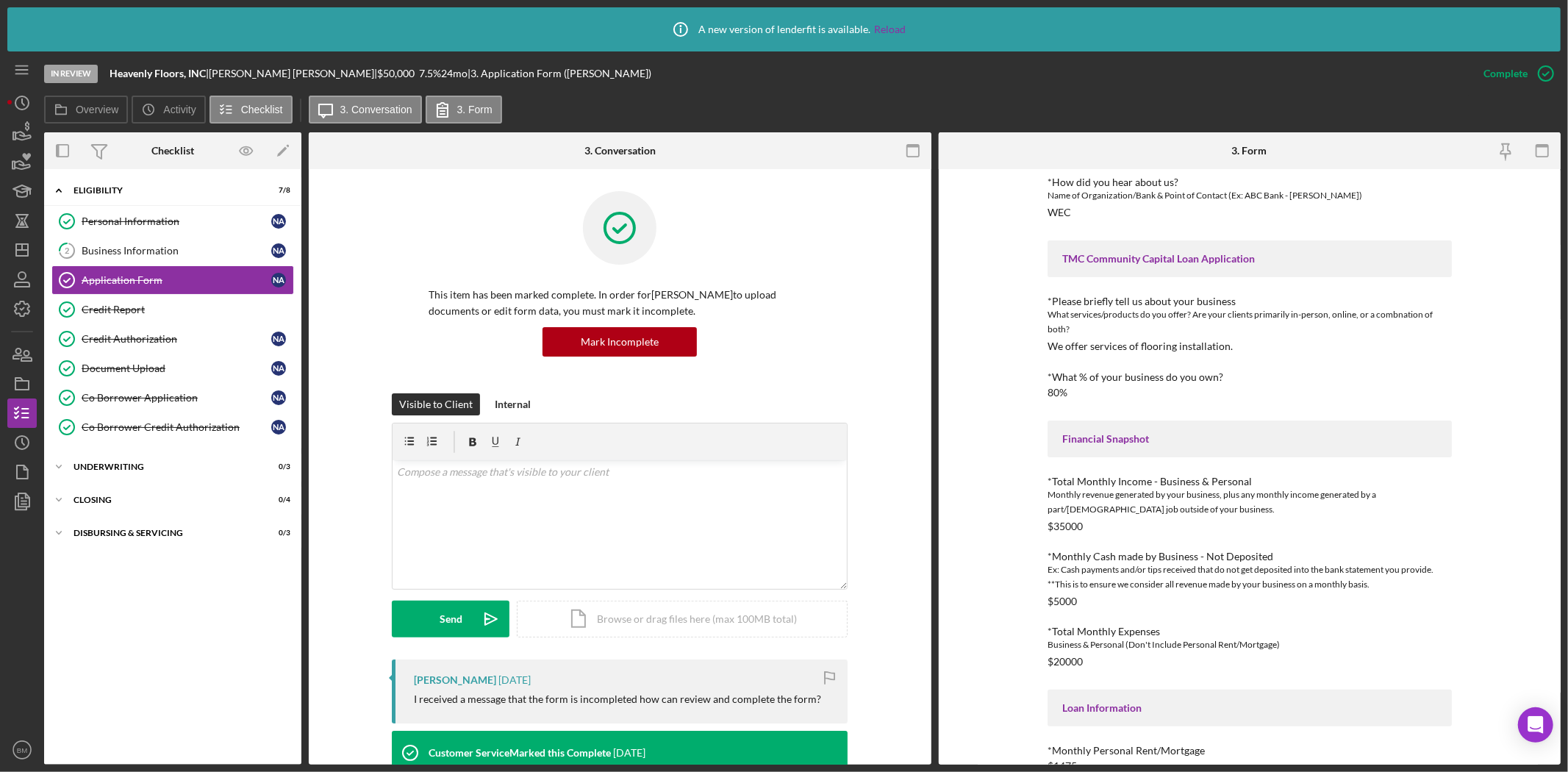
scroll to position [442, 0]
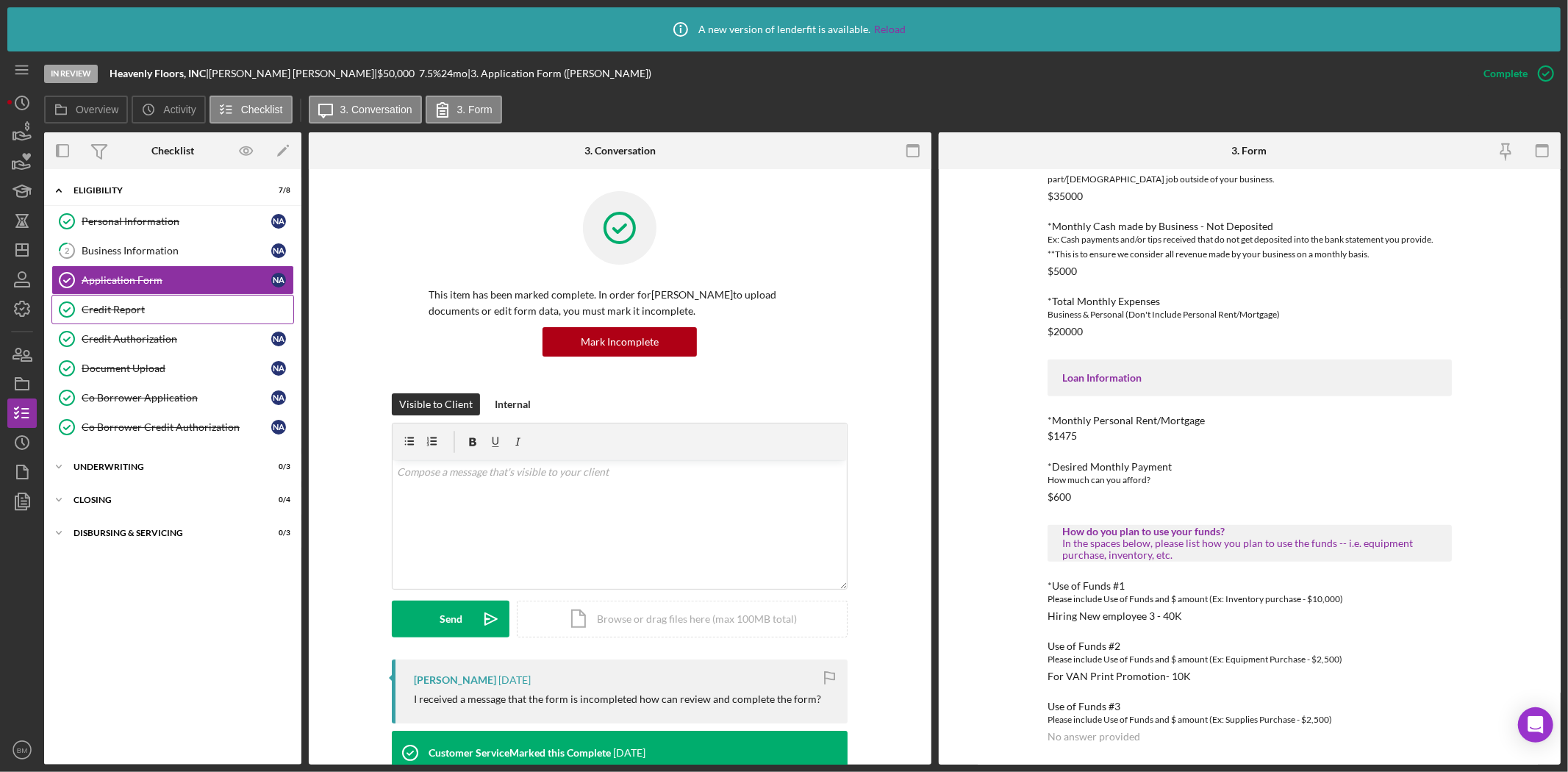
click at [169, 311] on div "Credit Report" at bounding box center [187, 309] width 212 height 12
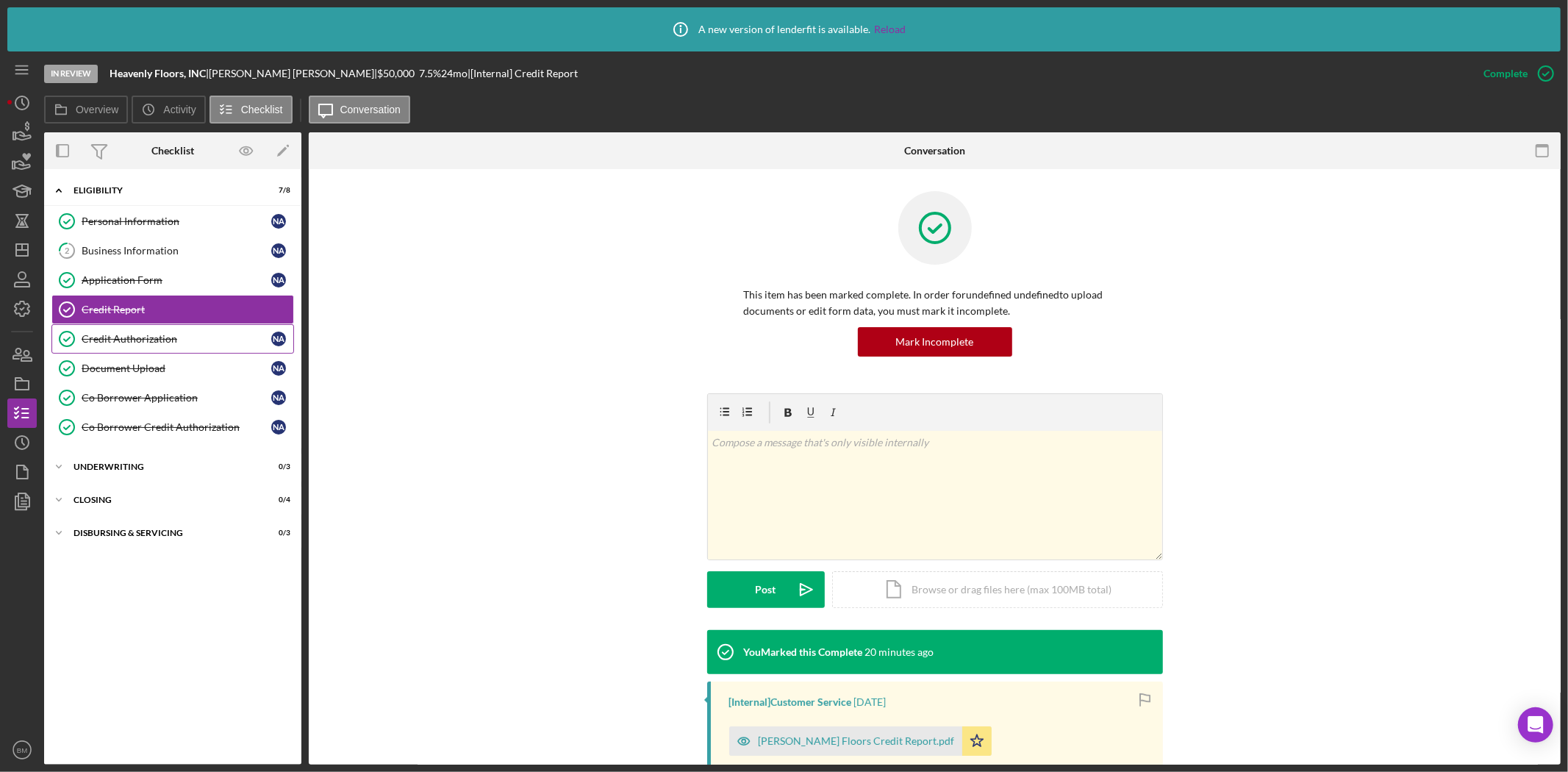
click at [158, 336] on div "Credit Authorization" at bounding box center [177, 339] width 190 height 12
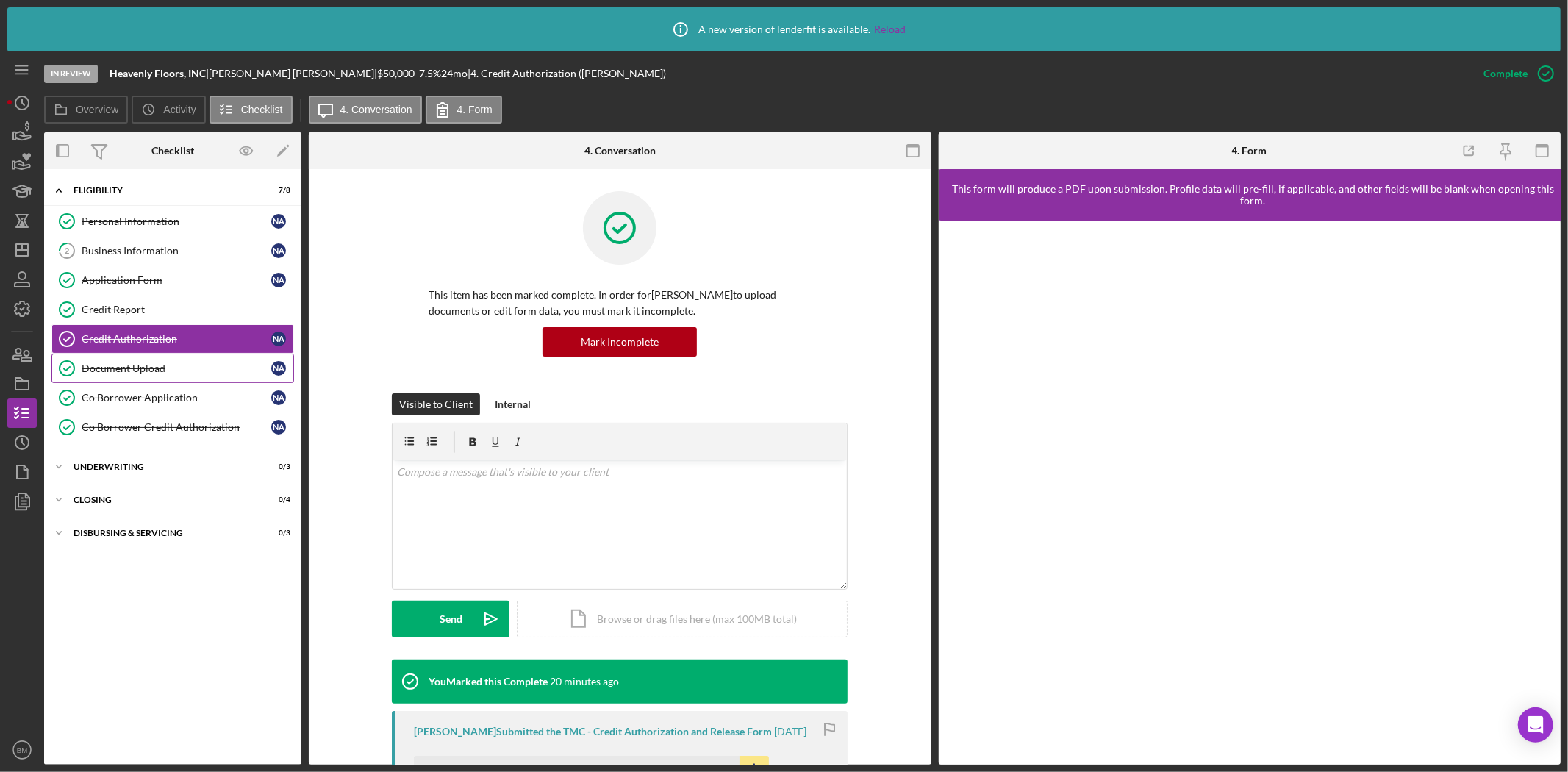
click at [149, 365] on div "Document Upload" at bounding box center [177, 368] width 190 height 12
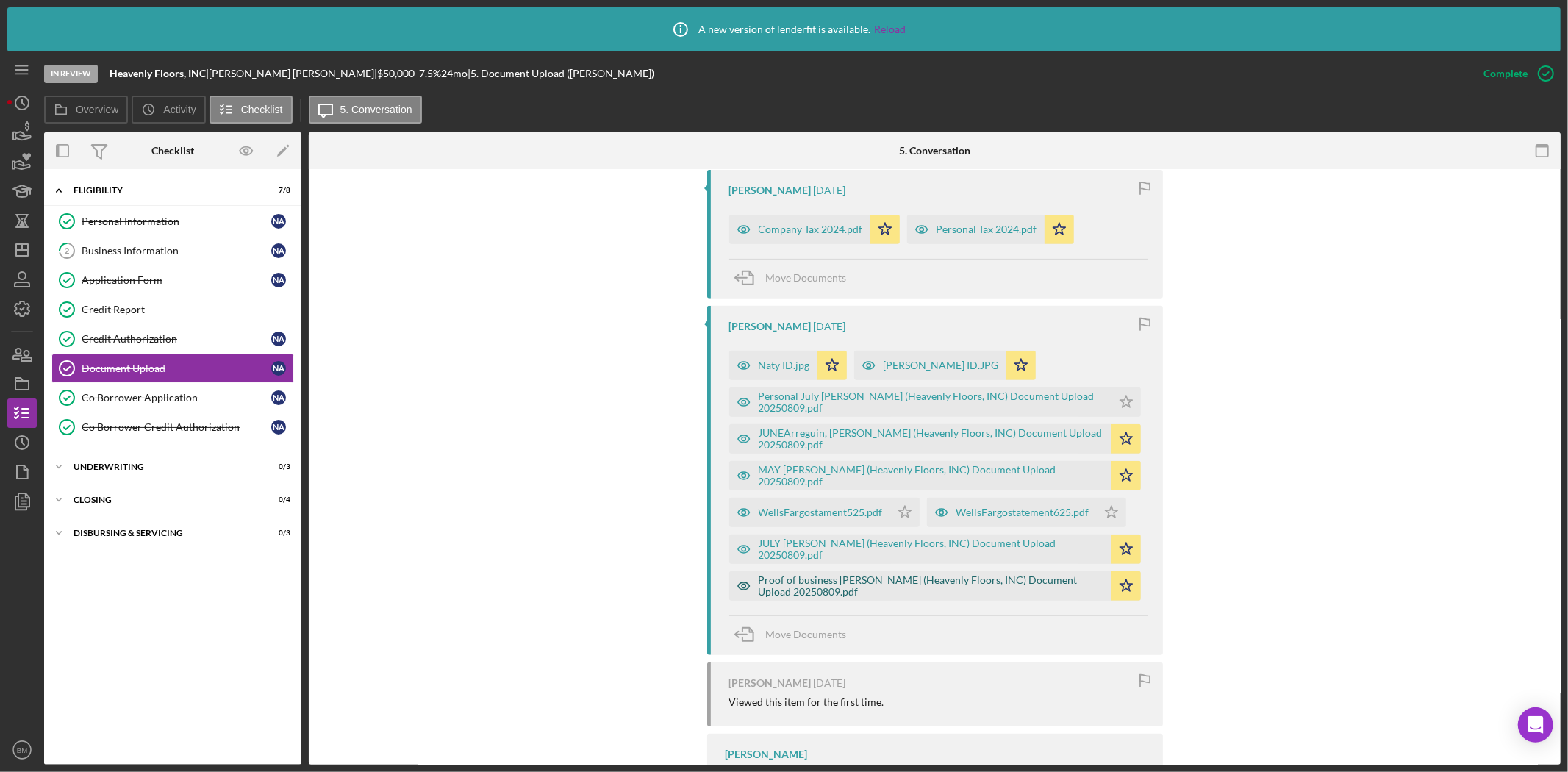
scroll to position [571, 0]
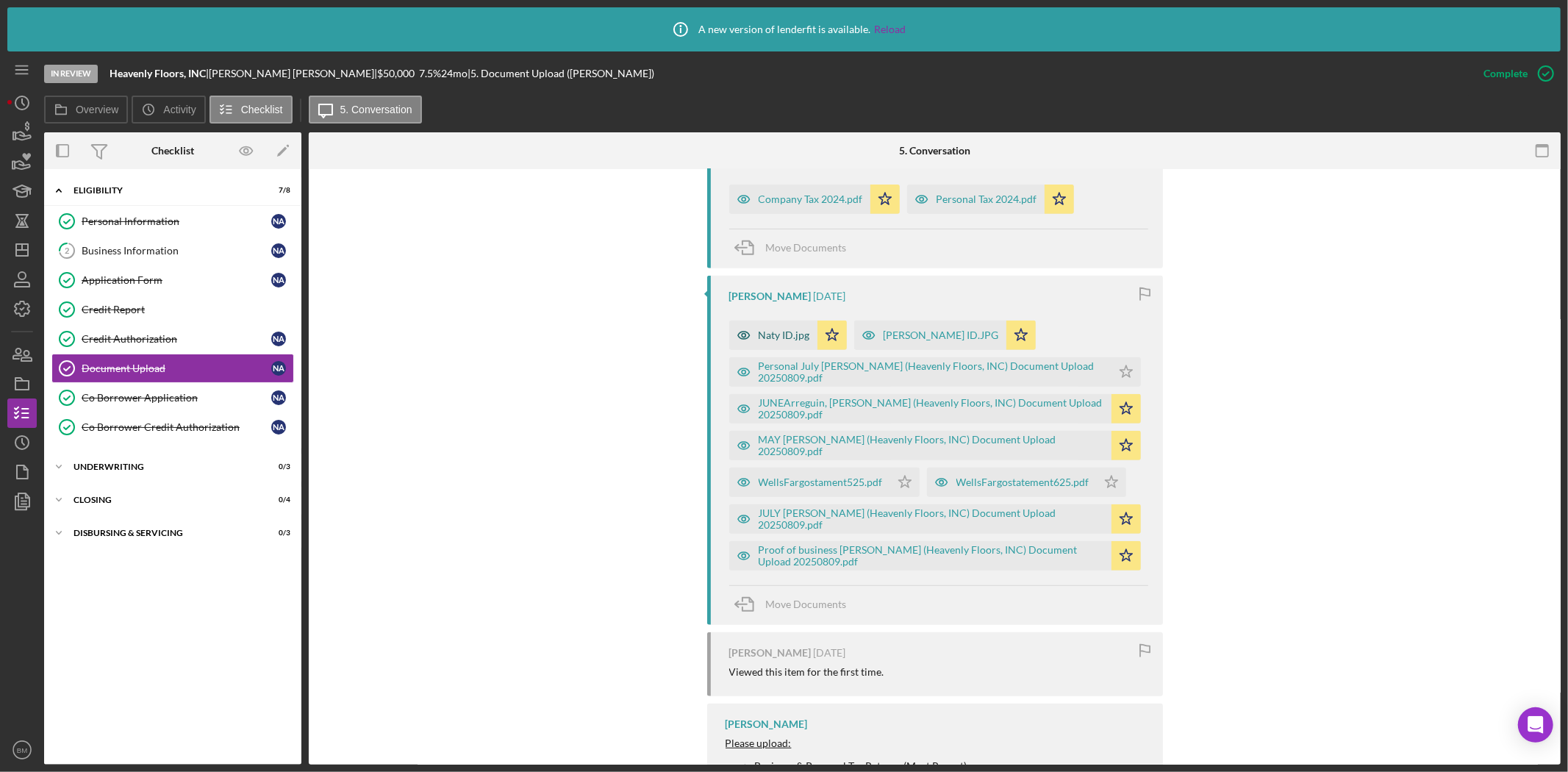
click at [758, 329] on div "Naty ID.jpg" at bounding box center [784, 335] width 52 height 12
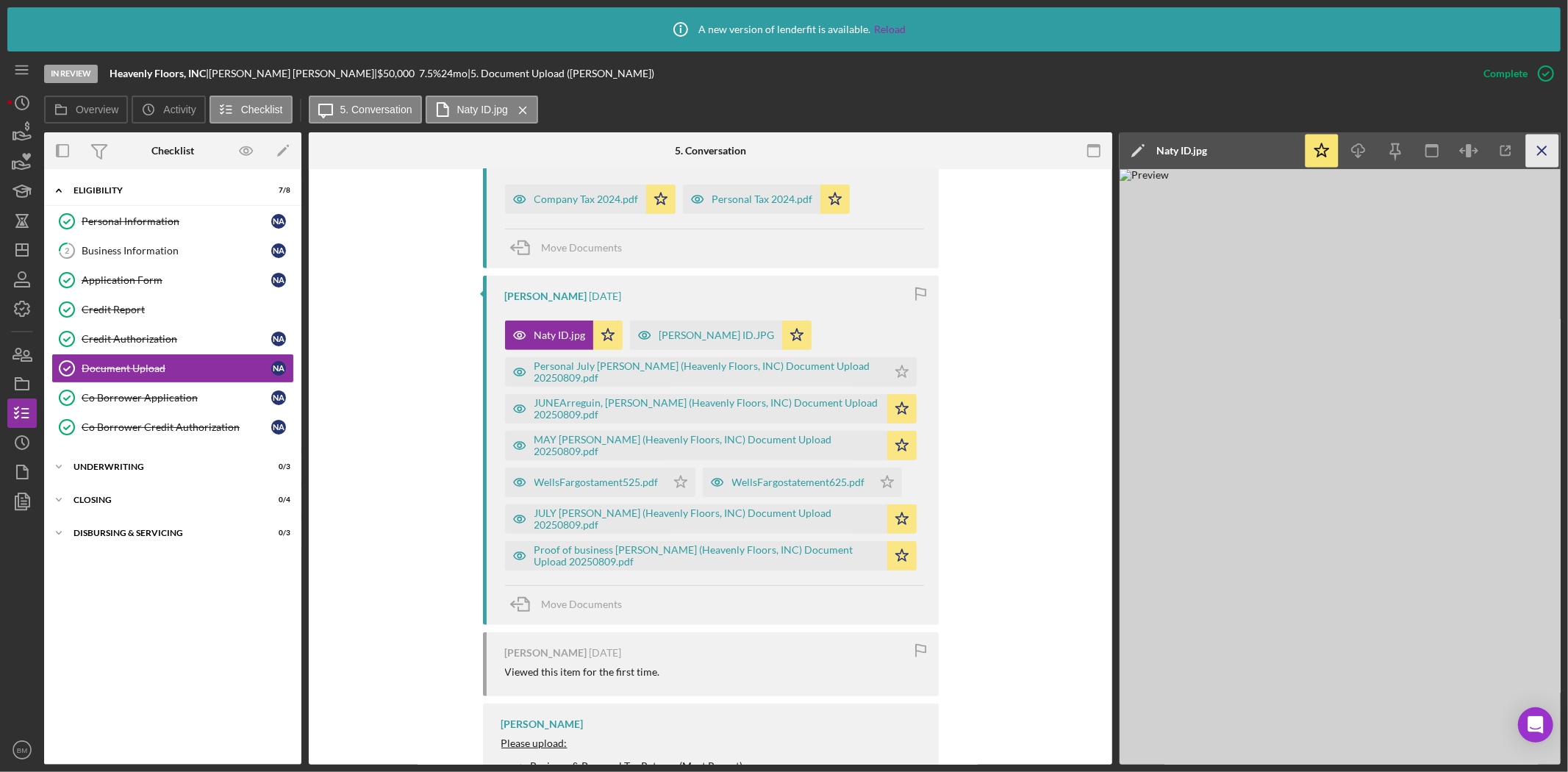
click at [1533, 150] on icon "Icon/Menu Close" at bounding box center [1542, 150] width 33 height 33
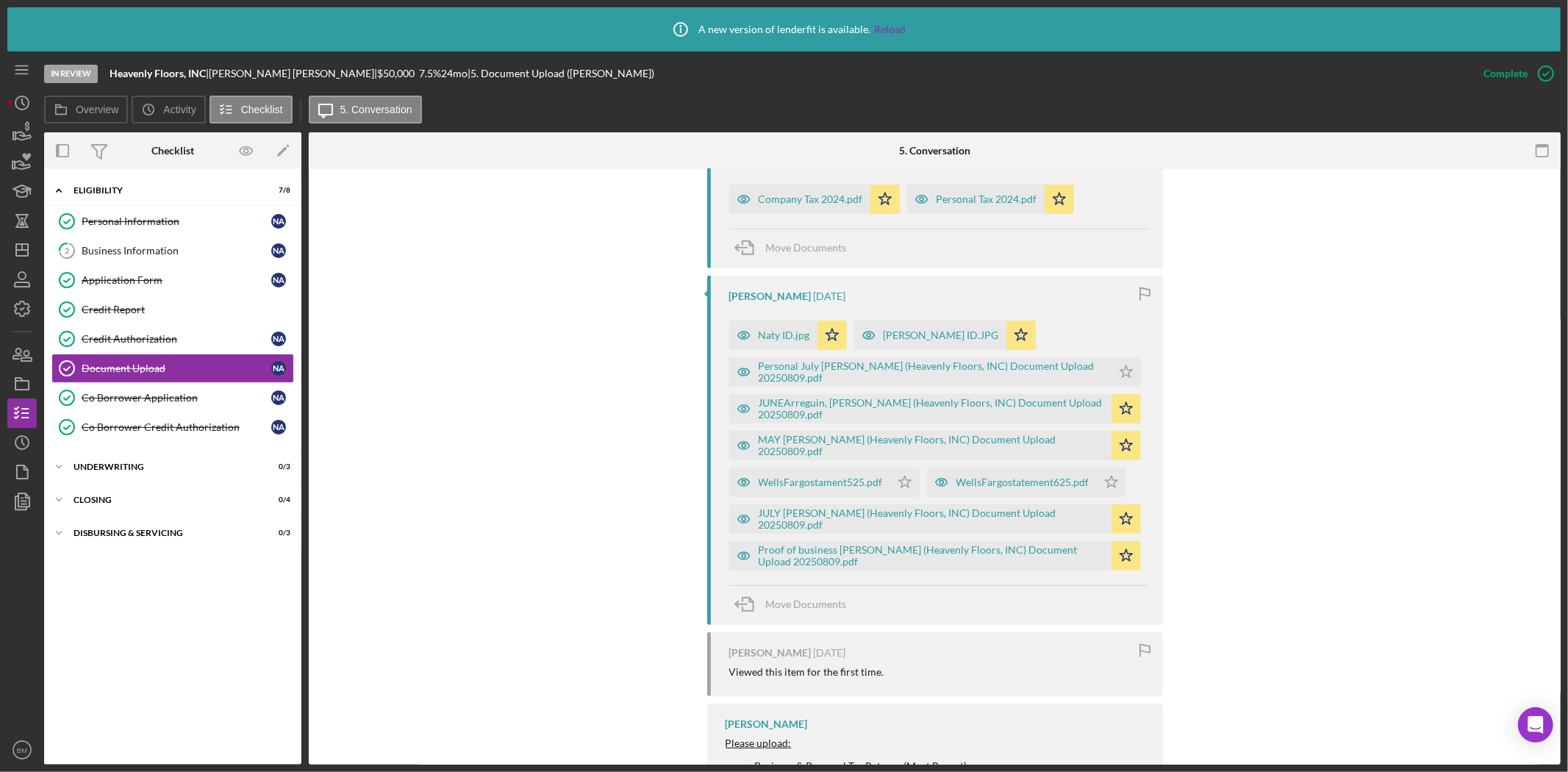
click at [897, 351] on div "Personal July Arreguin, Natividad (Heavenly Floors, INC) Document Upload 202508…" at bounding box center [938, 368] width 419 height 37
click at [907, 337] on div "Adrian ID.JPG" at bounding box center [941, 335] width 116 height 12
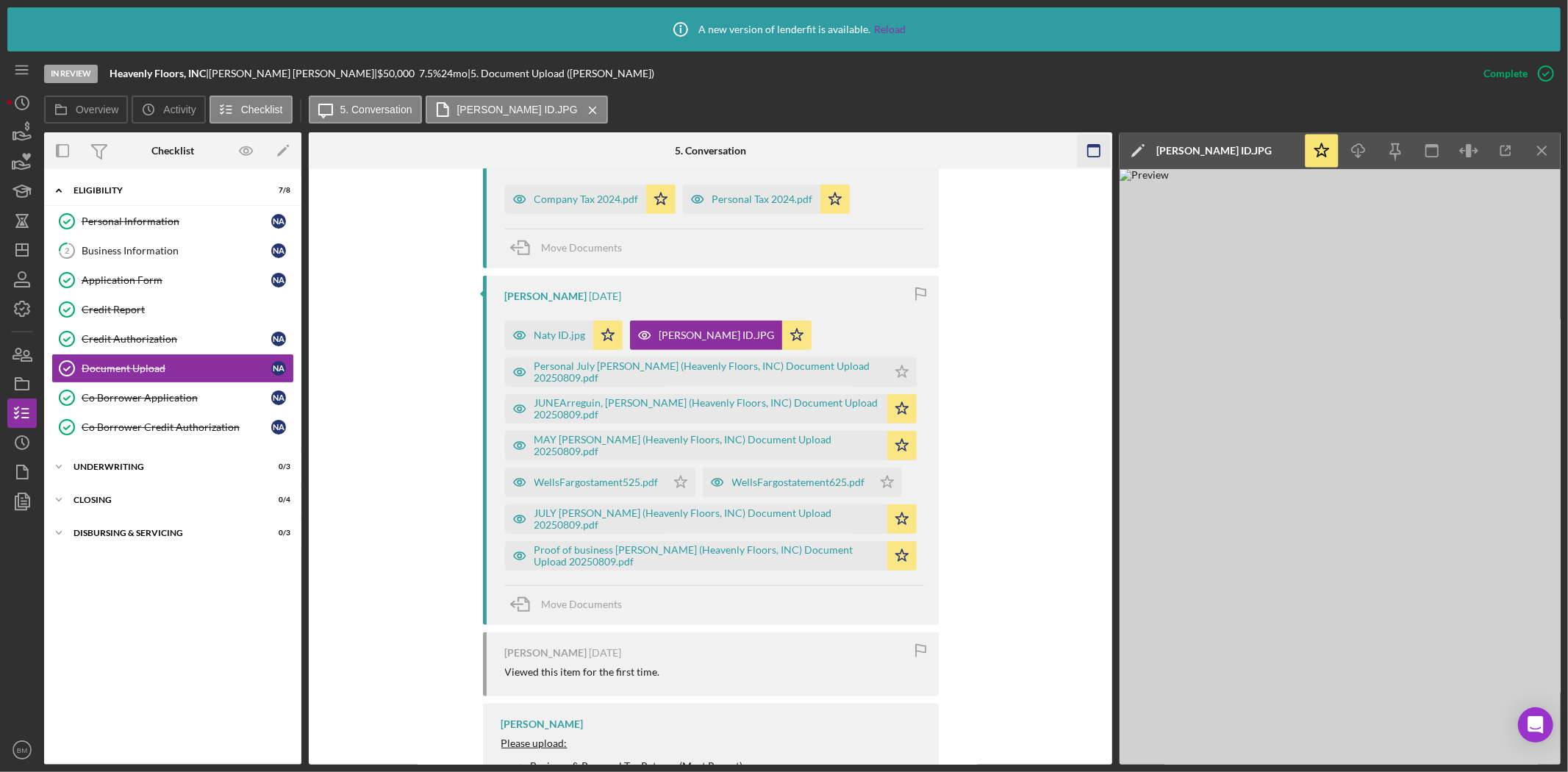
drag, startPoint x: 1543, startPoint y: 138, endPoint x: 1532, endPoint y: 137, distance: 11.0
click at [1543, 138] on icon "Icon/Menu Close" at bounding box center [1542, 150] width 33 height 33
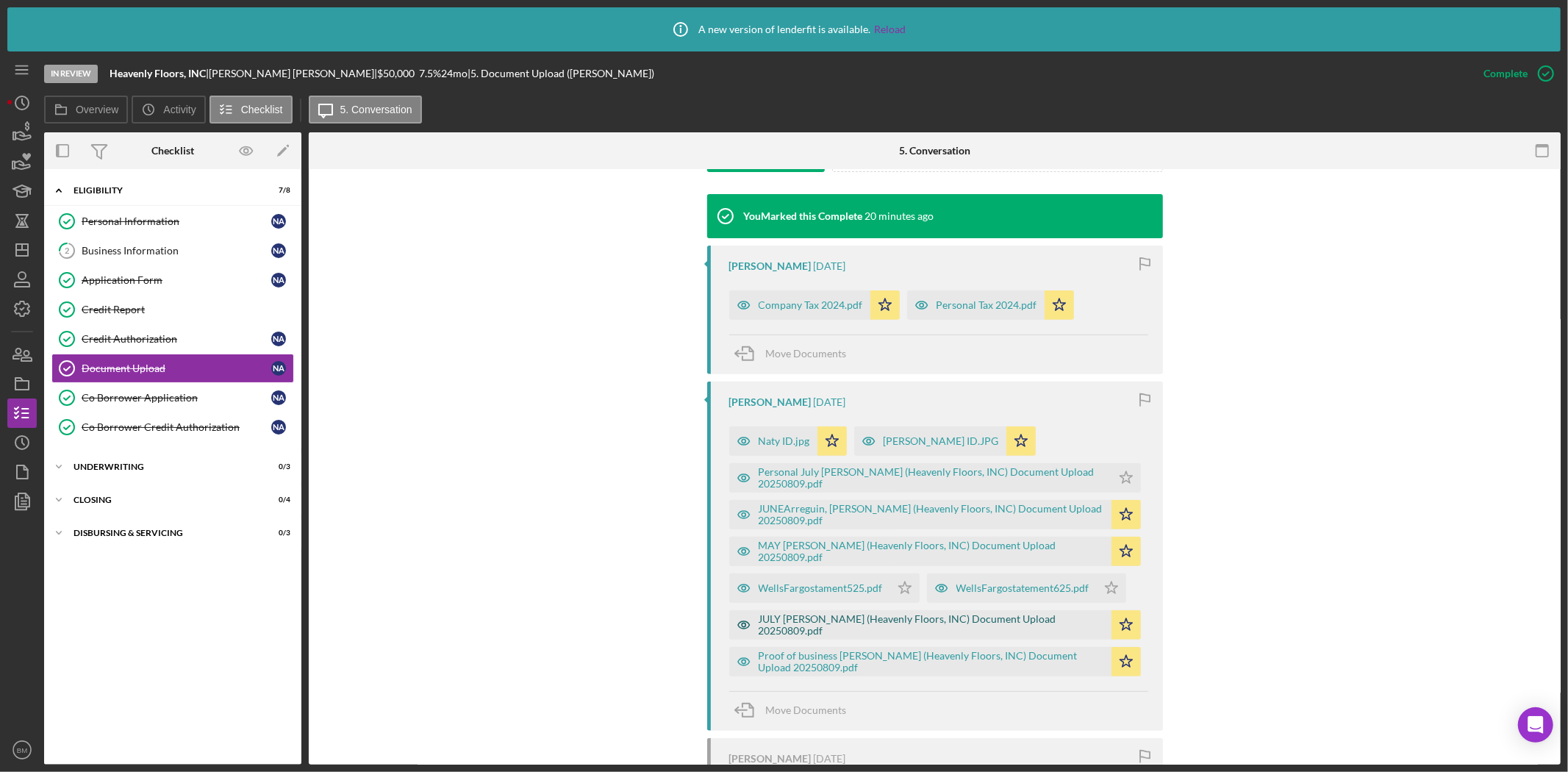
scroll to position [408, 0]
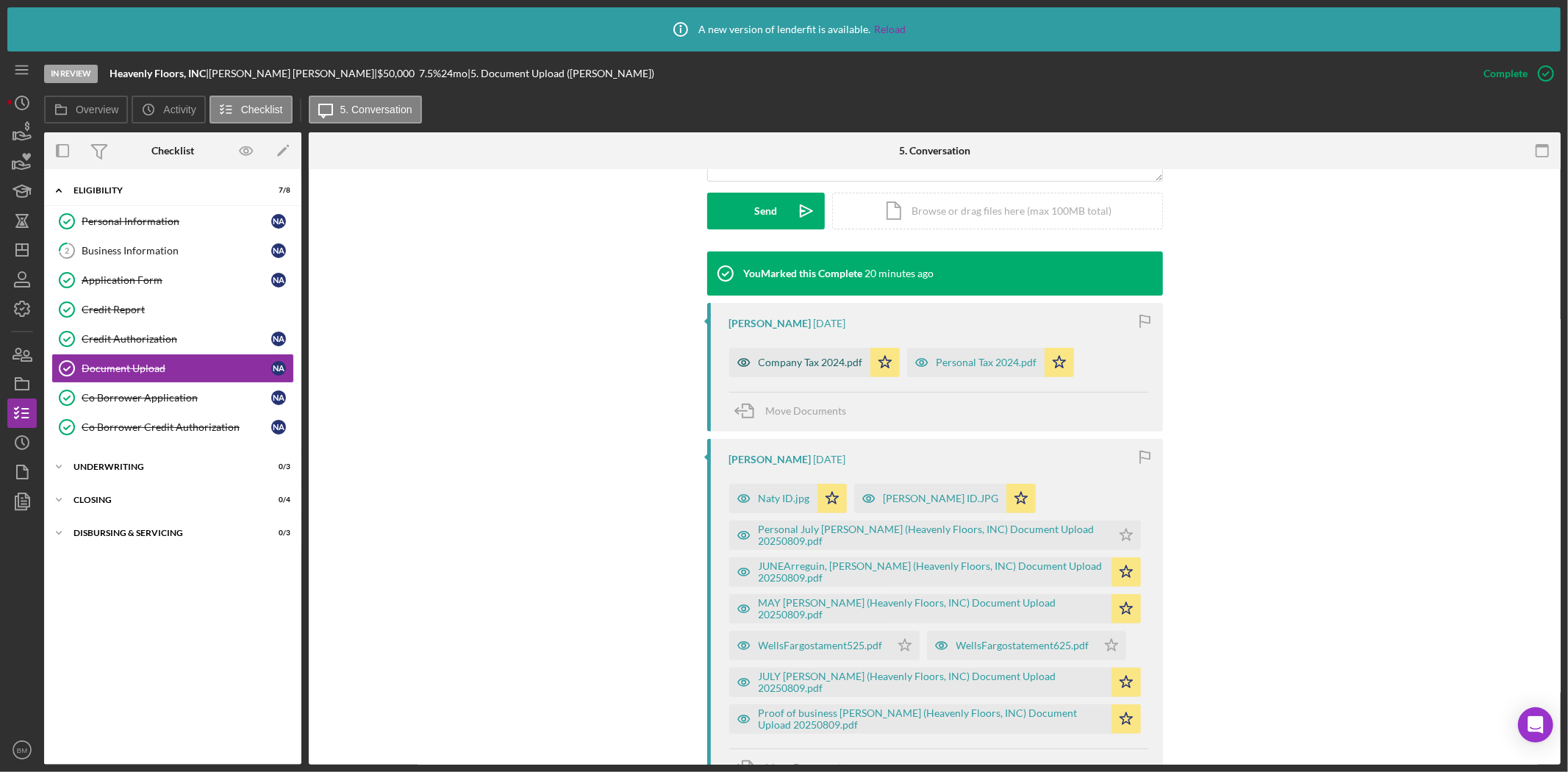
click at [819, 357] on div "Company Tax 2024.pdf" at bounding box center [810, 362] width 104 height 12
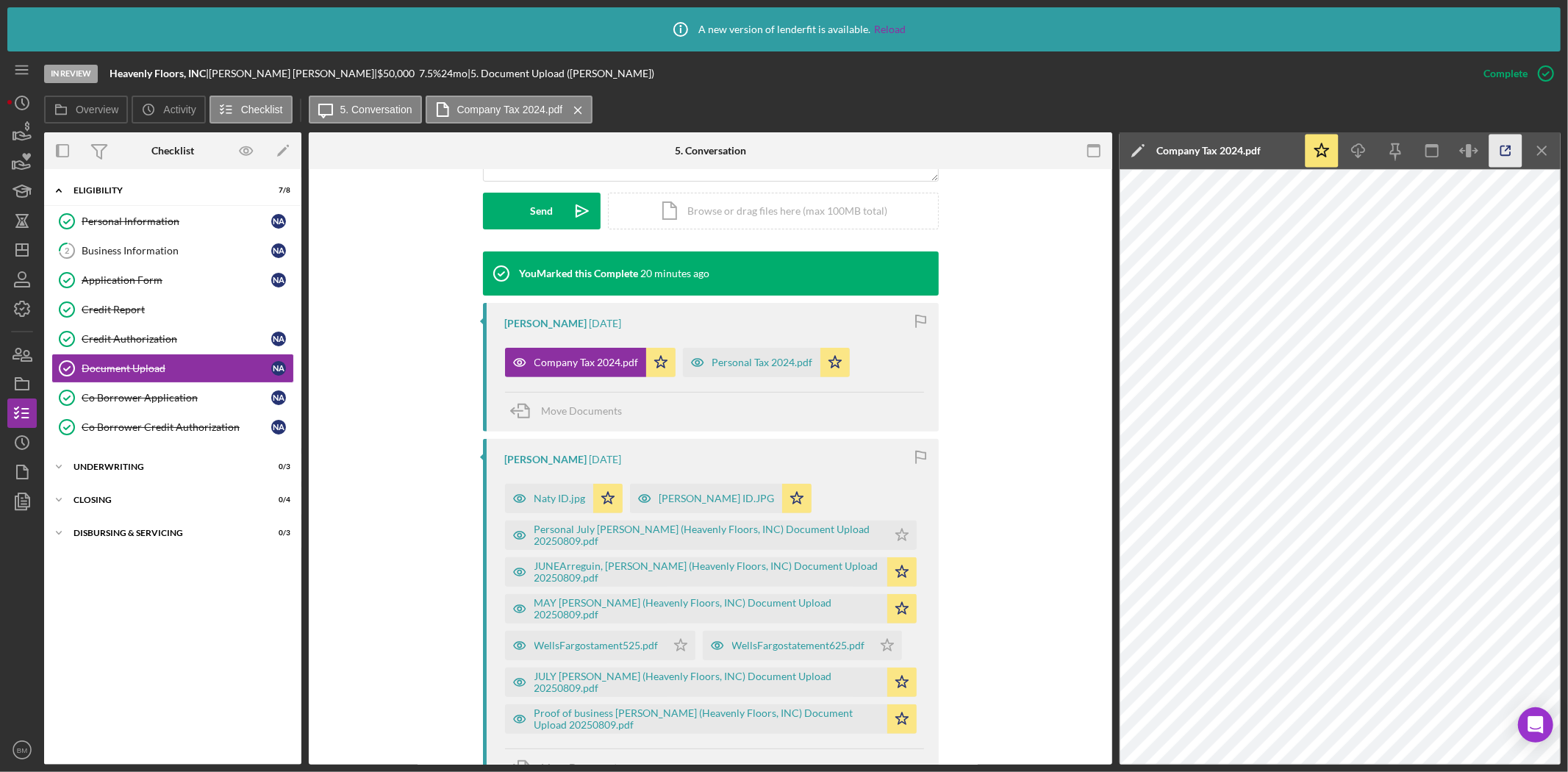
click at [1508, 150] on line "button" at bounding box center [1507, 149] width 5 height 5
click at [1543, 156] on icon "Icon/Menu Close" at bounding box center [1542, 150] width 33 height 33
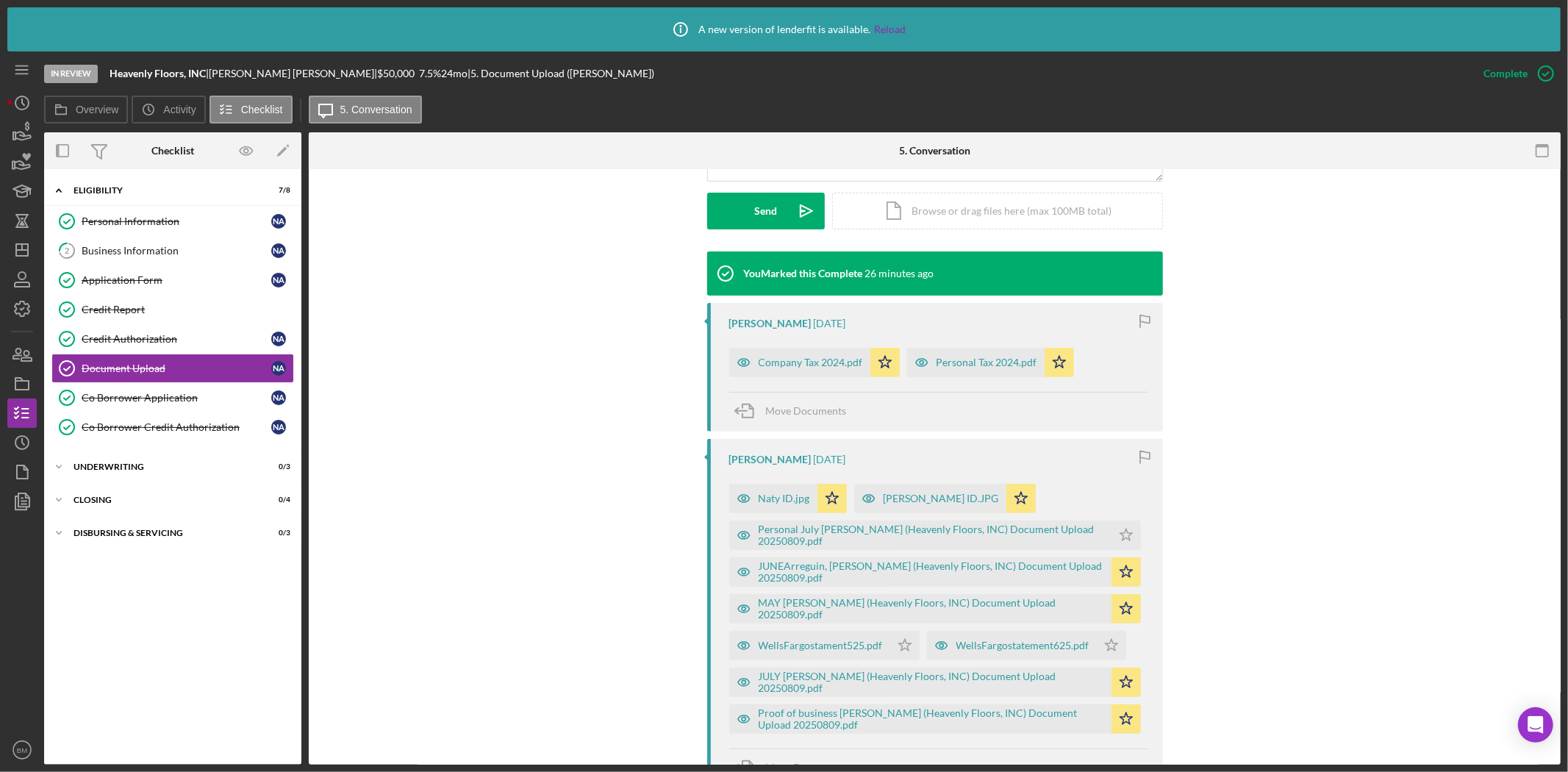
click at [985, 345] on div "Personal Tax 2024.pdf Icon/Star" at bounding box center [993, 358] width 174 height 37
click at [975, 356] on div "Personal Tax 2024.pdf" at bounding box center [987, 362] width 101 height 12
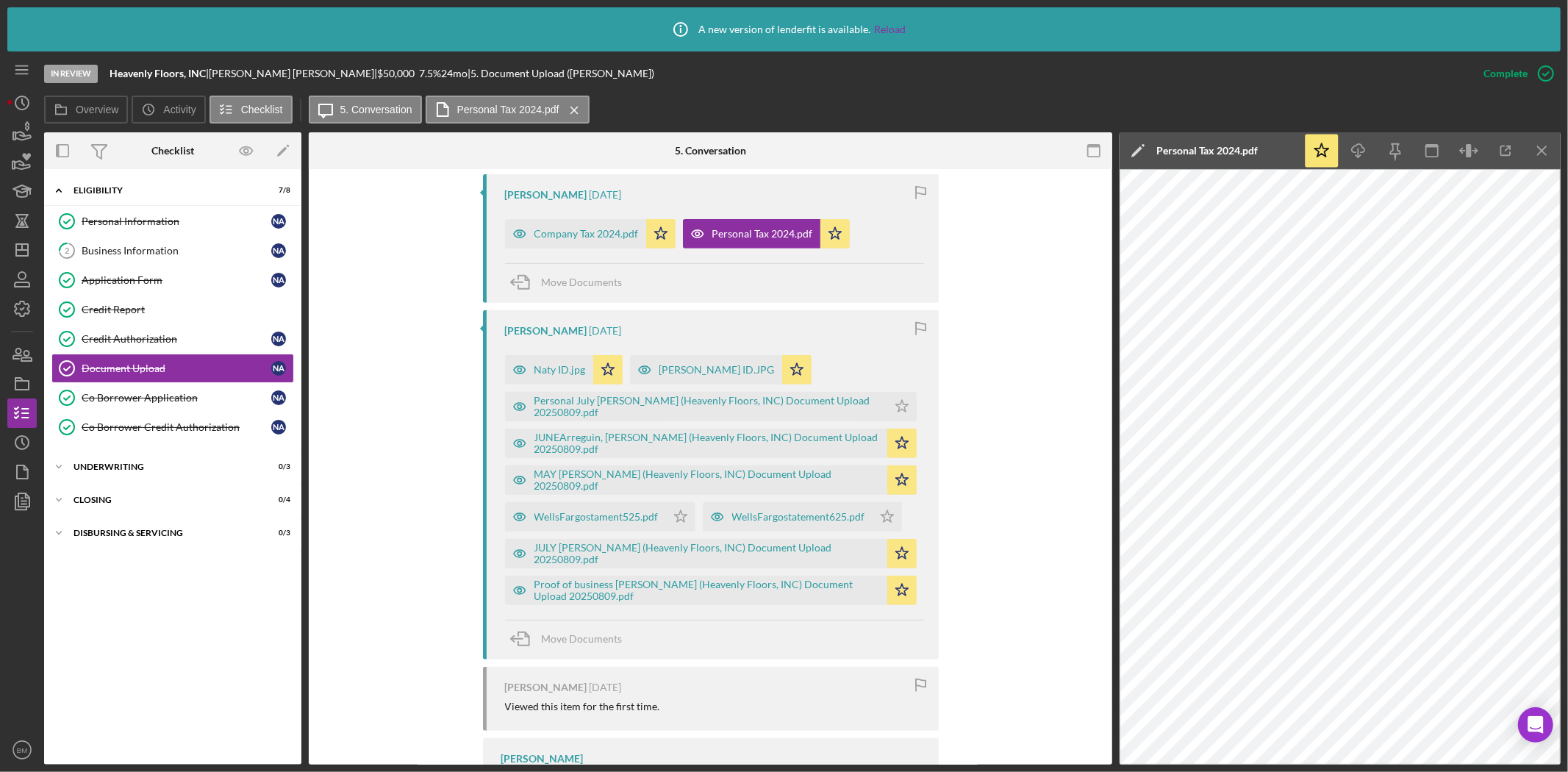
scroll to position [523, 0]
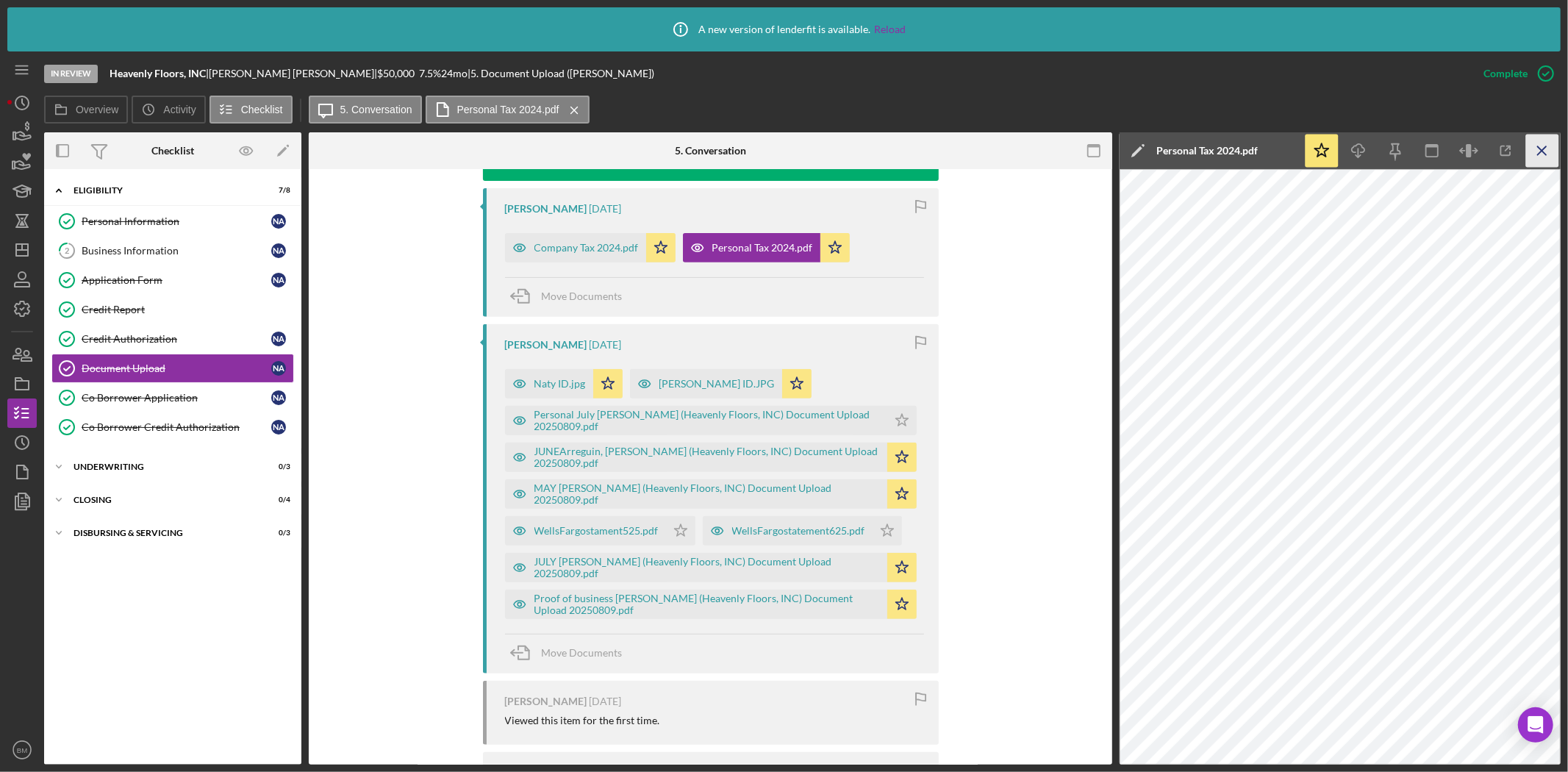
click at [1538, 147] on line "button" at bounding box center [1542, 150] width 8 height 8
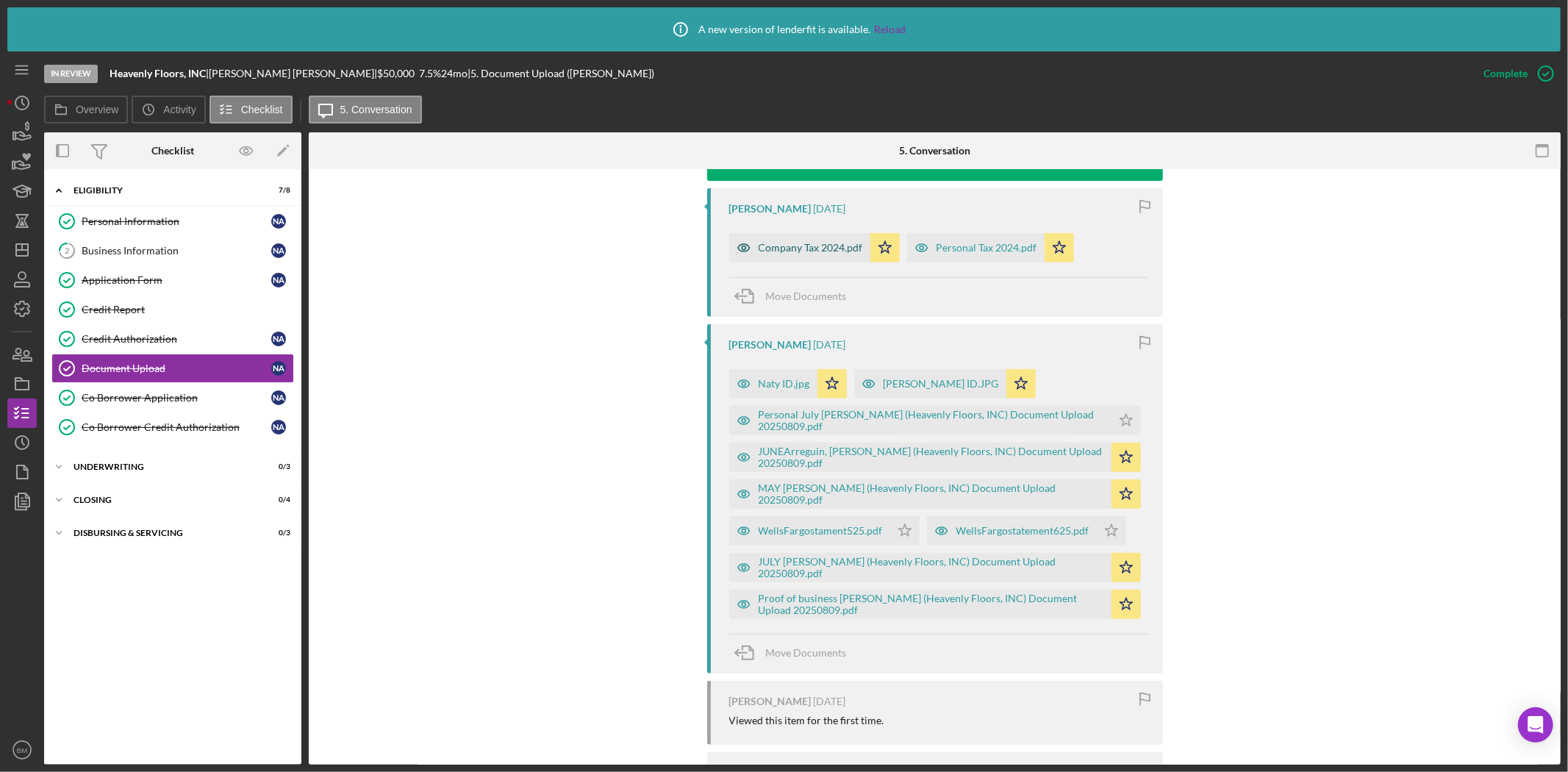
click at [862, 236] on div "Company Tax 2024.pdf" at bounding box center [800, 247] width 141 height 29
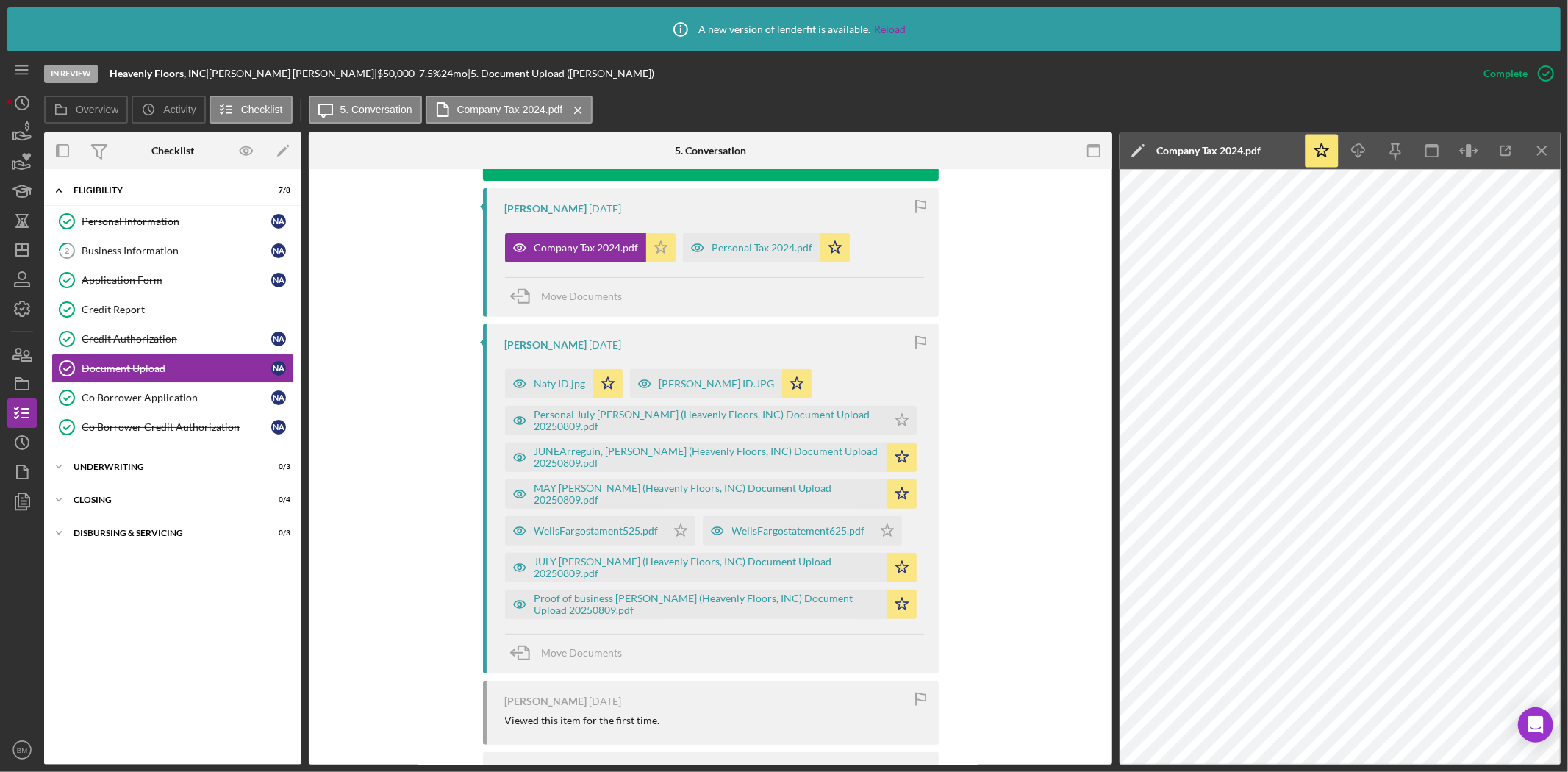
click at [653, 238] on icon "Icon/Star" at bounding box center [660, 247] width 29 height 29
click at [842, 255] on icon "Icon/Star" at bounding box center [834, 247] width 29 height 29
click at [1029, 443] on div "You Marked this Complete 27 minutes ago Natividad Arreguin 4 weeks ago Company …" at bounding box center [710, 560] width 759 height 849
click at [1535, 151] on icon "Icon/Menu Close" at bounding box center [1542, 150] width 33 height 33
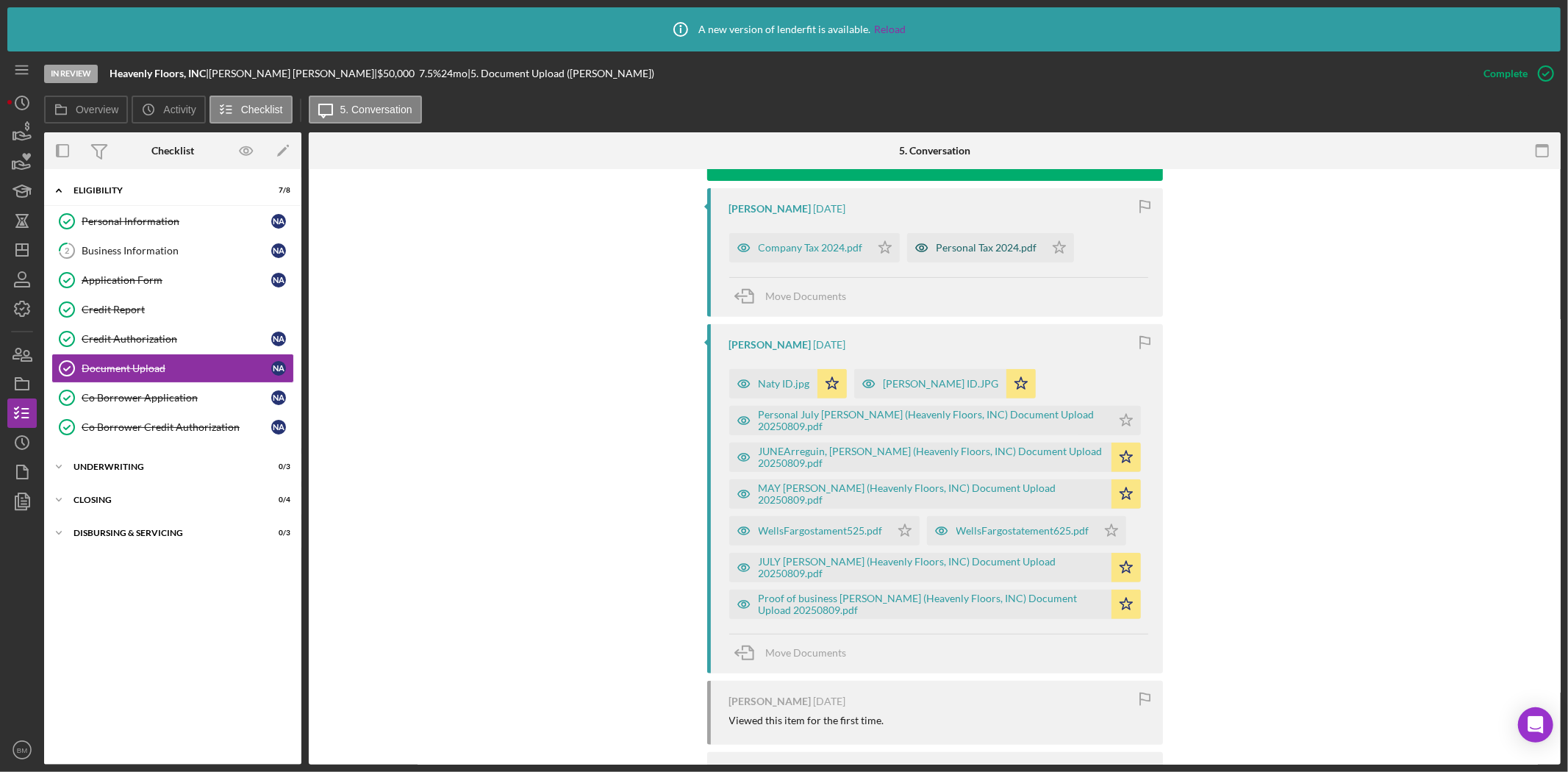
click at [971, 244] on div "Personal Tax 2024.pdf" at bounding box center [987, 247] width 101 height 12
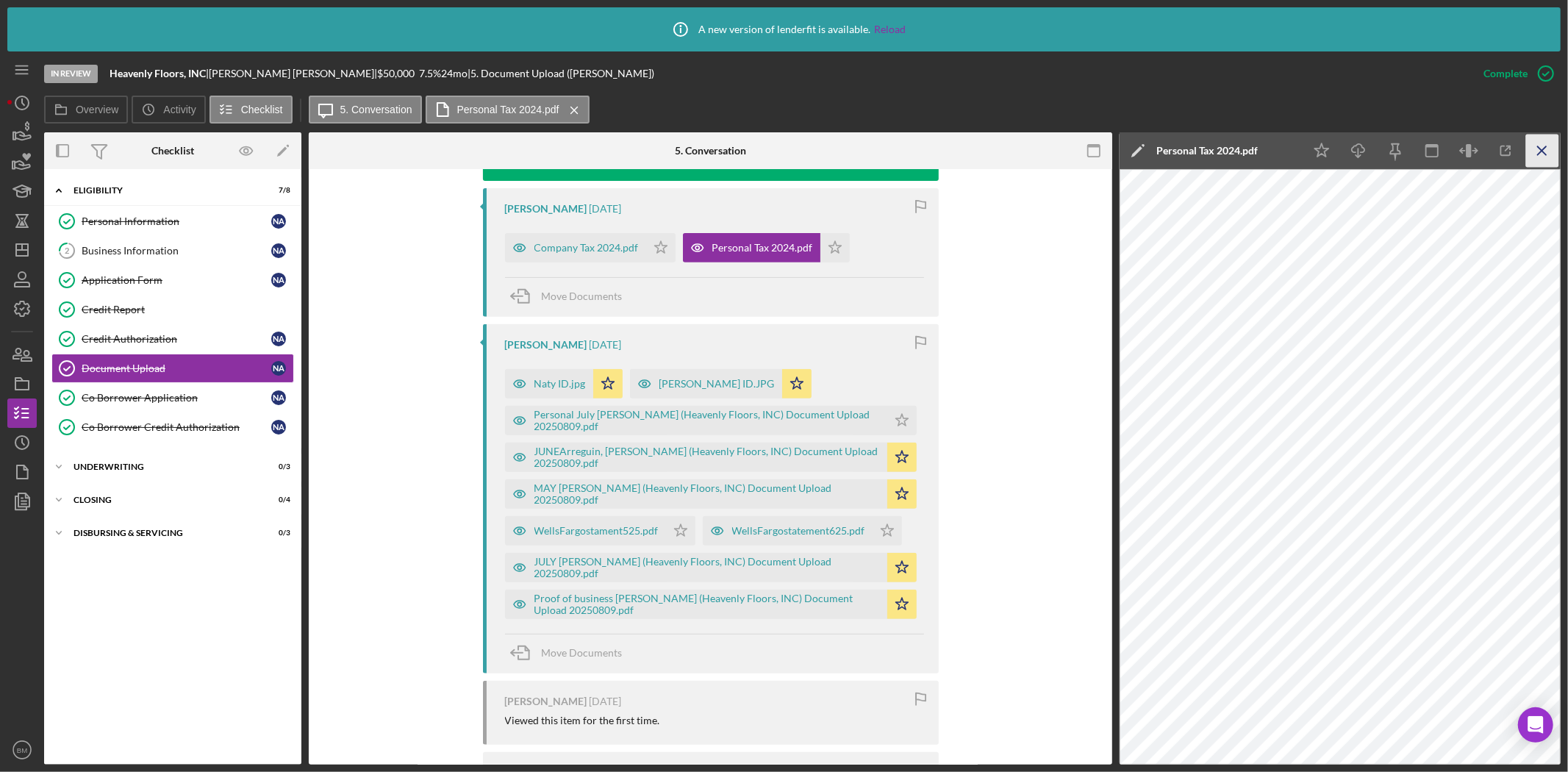
click at [1536, 150] on icon "Icon/Menu Close" at bounding box center [1542, 150] width 33 height 33
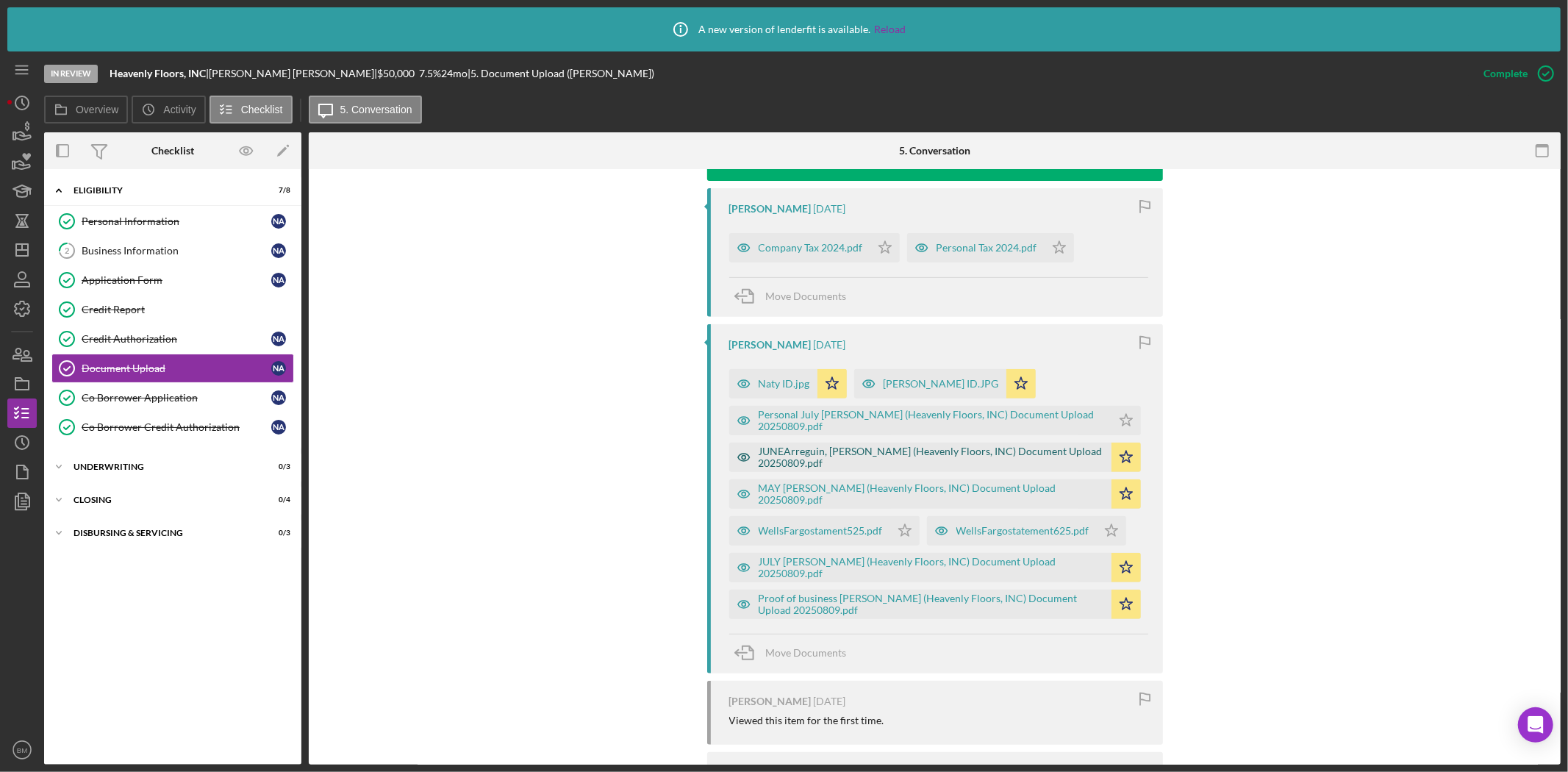
click at [898, 456] on div "JUNEArreguin, Natividad (Heavenly Floors, INC) Document Upload 20250809.pdf" at bounding box center [930, 457] width 345 height 24
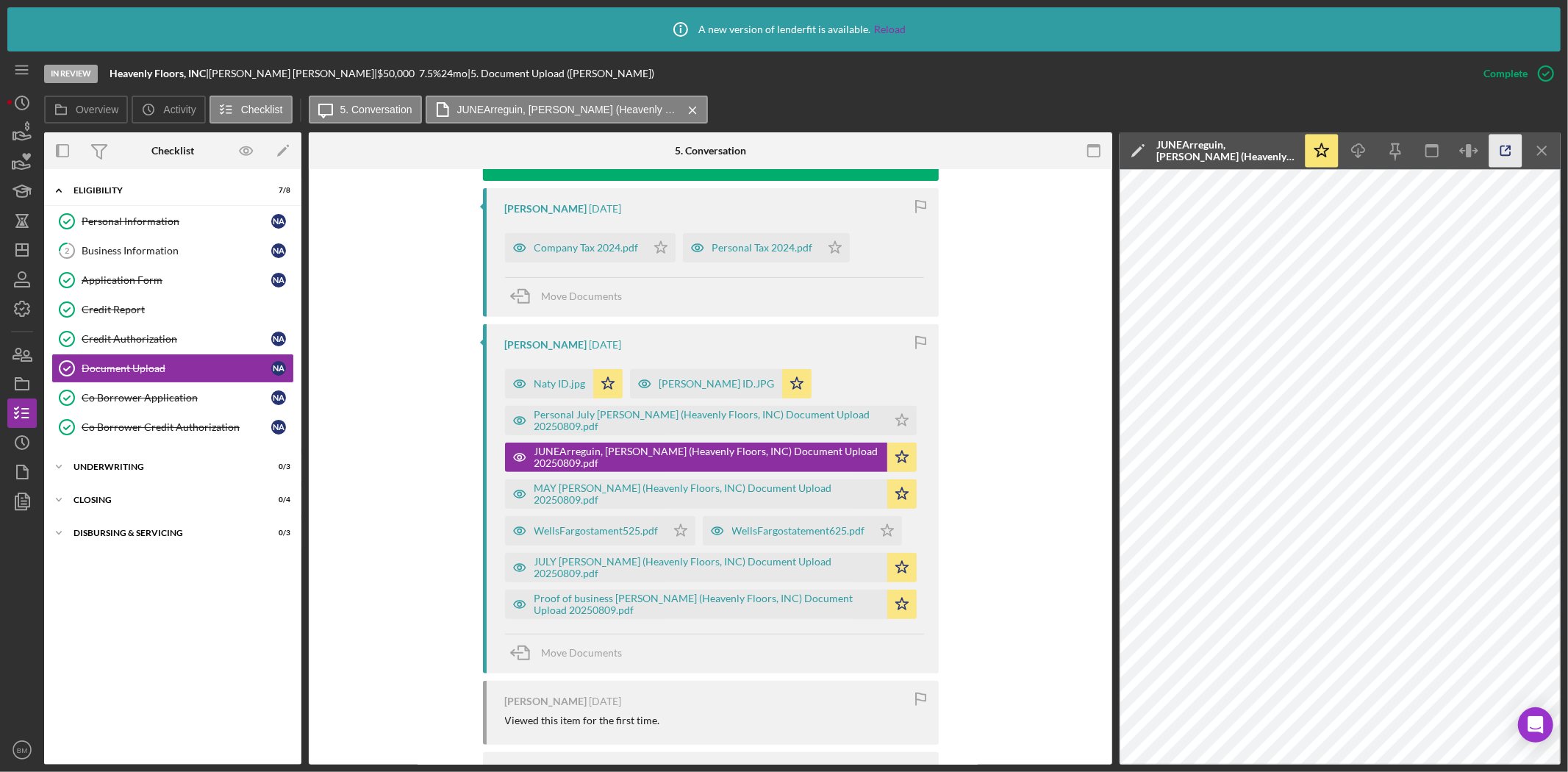
click at [1503, 143] on icon "button" at bounding box center [1505, 150] width 33 height 33
click at [1544, 138] on icon "Icon/Menu Close" at bounding box center [1542, 150] width 33 height 33
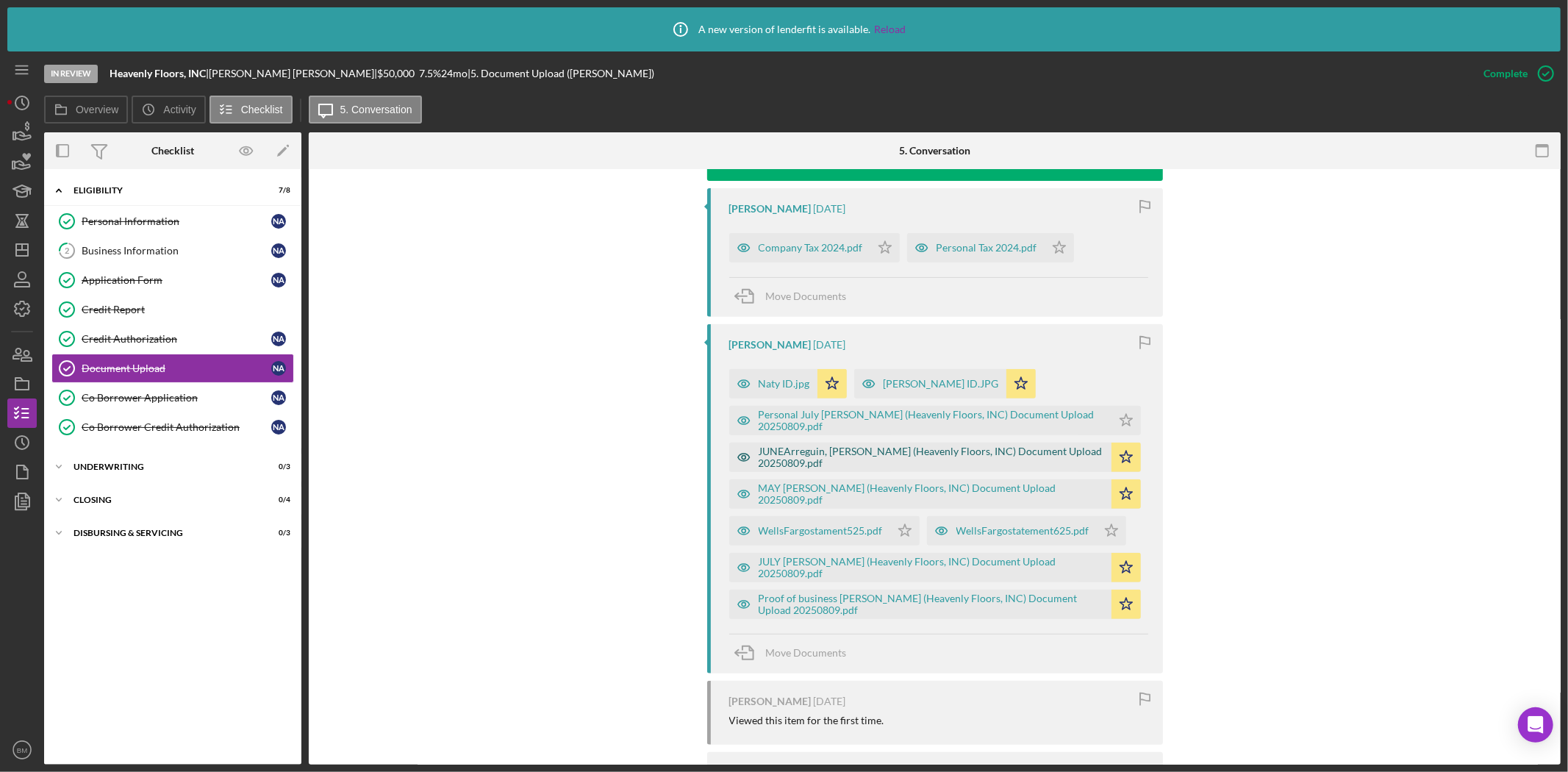
click at [900, 459] on div "JUNEArreguin, Natividad (Heavenly Floors, INC) Document Upload 20250809.pdf" at bounding box center [930, 457] width 345 height 24
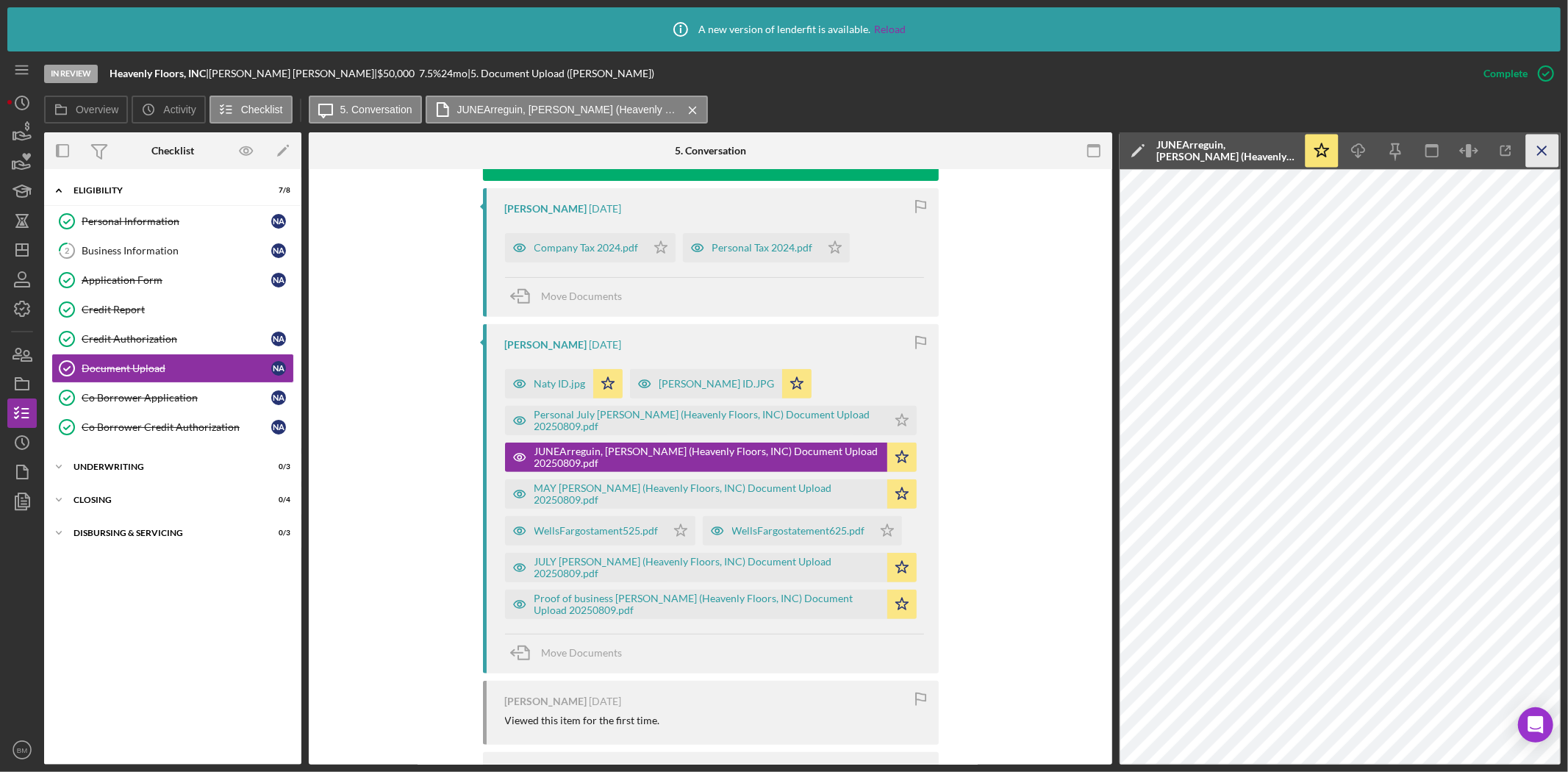
click at [1543, 163] on icon "Icon/Menu Close" at bounding box center [1542, 150] width 33 height 33
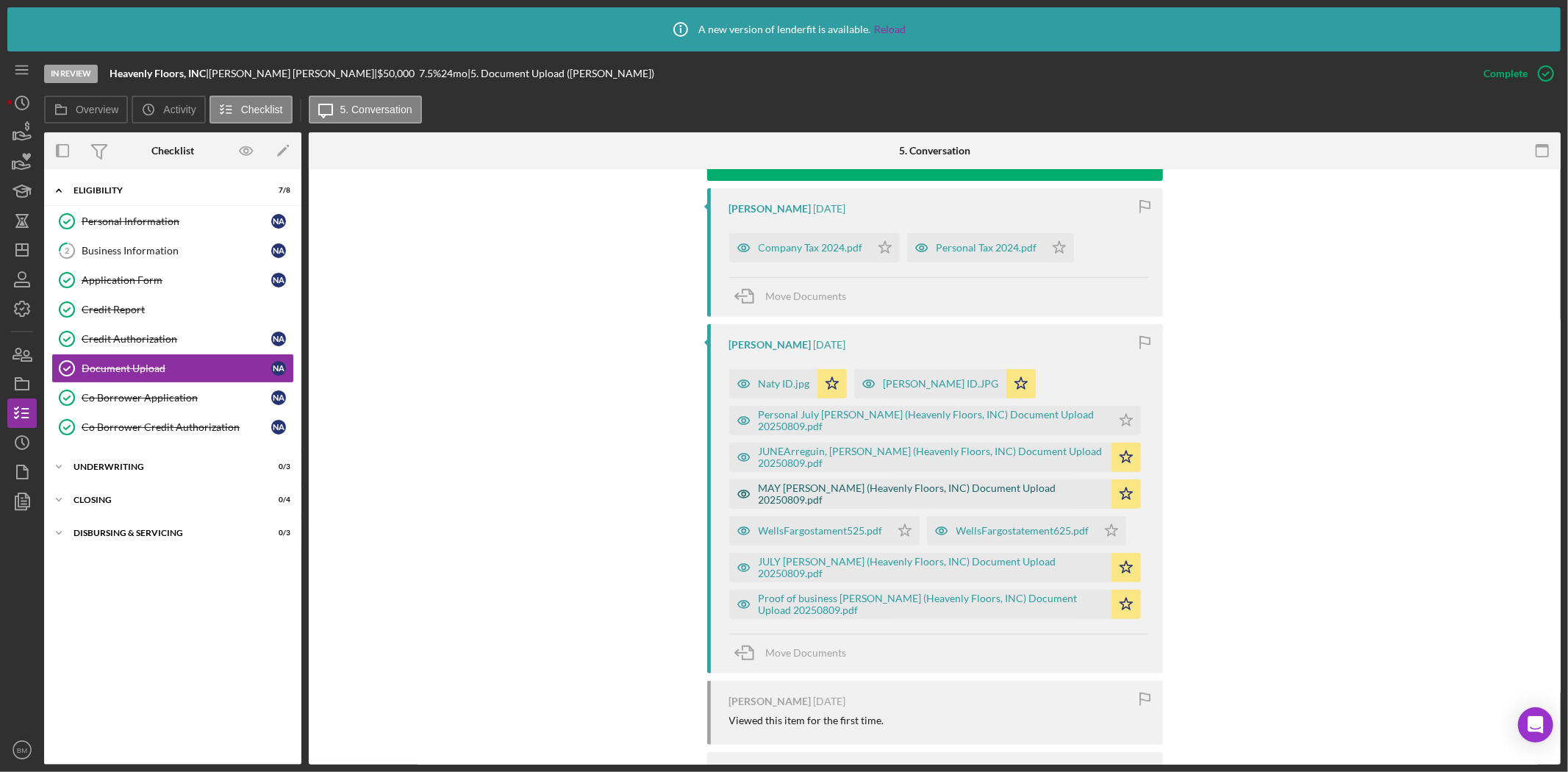
click at [1003, 496] on div "MAY Arreguin, Natividad (Heavenly Floors, INC) Document Upload 20250809.pdf" at bounding box center [930, 494] width 345 height 24
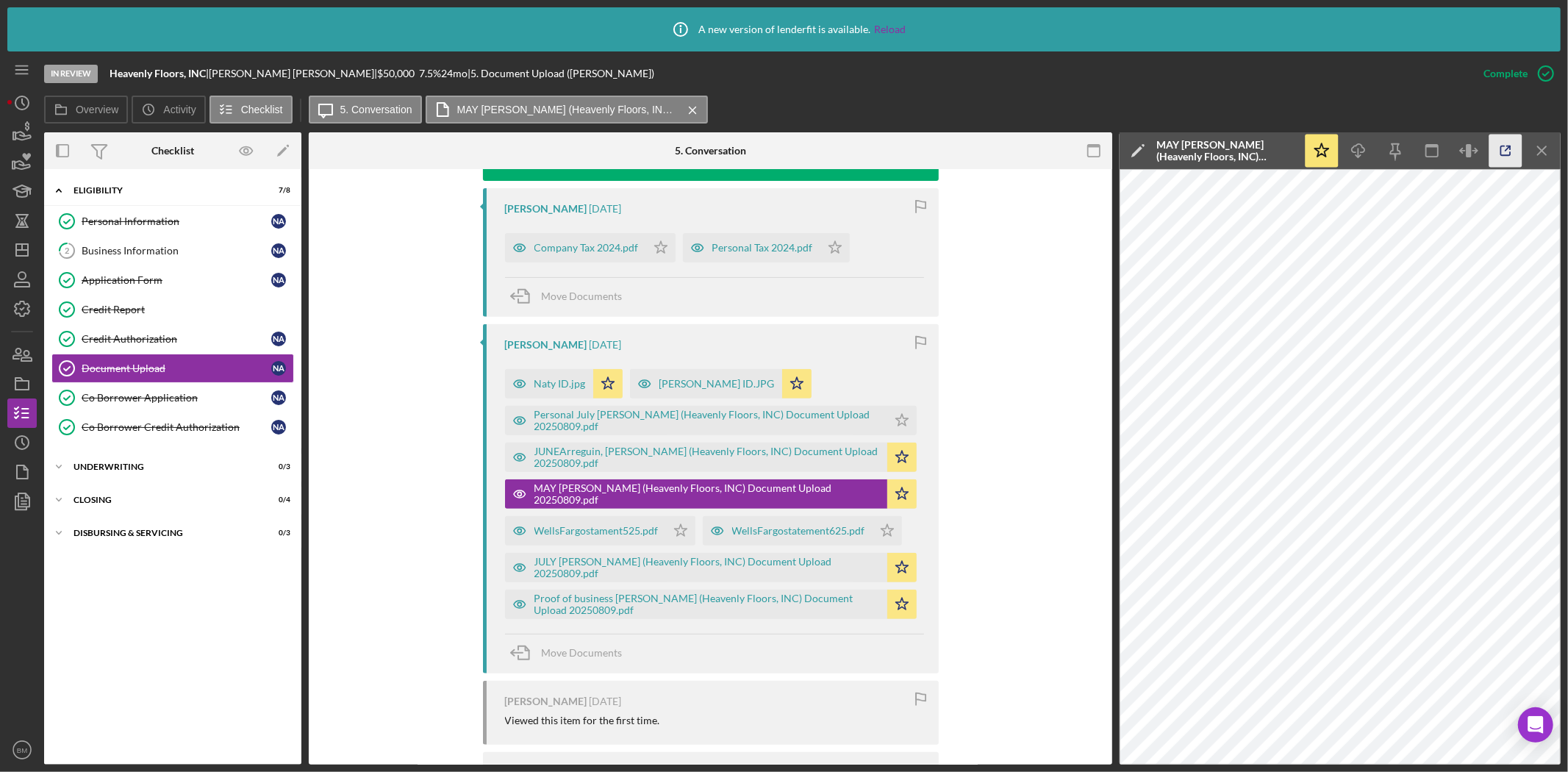
click at [1499, 162] on icon "button" at bounding box center [1505, 150] width 33 height 33
click at [1564, 156] on div "Icon/Info A new version of lenderfit is available. Reload In Review Heavenly Fl…" at bounding box center [784, 386] width 1568 height 772
click at [1552, 155] on icon "Icon/Menu Close" at bounding box center [1542, 150] width 33 height 33
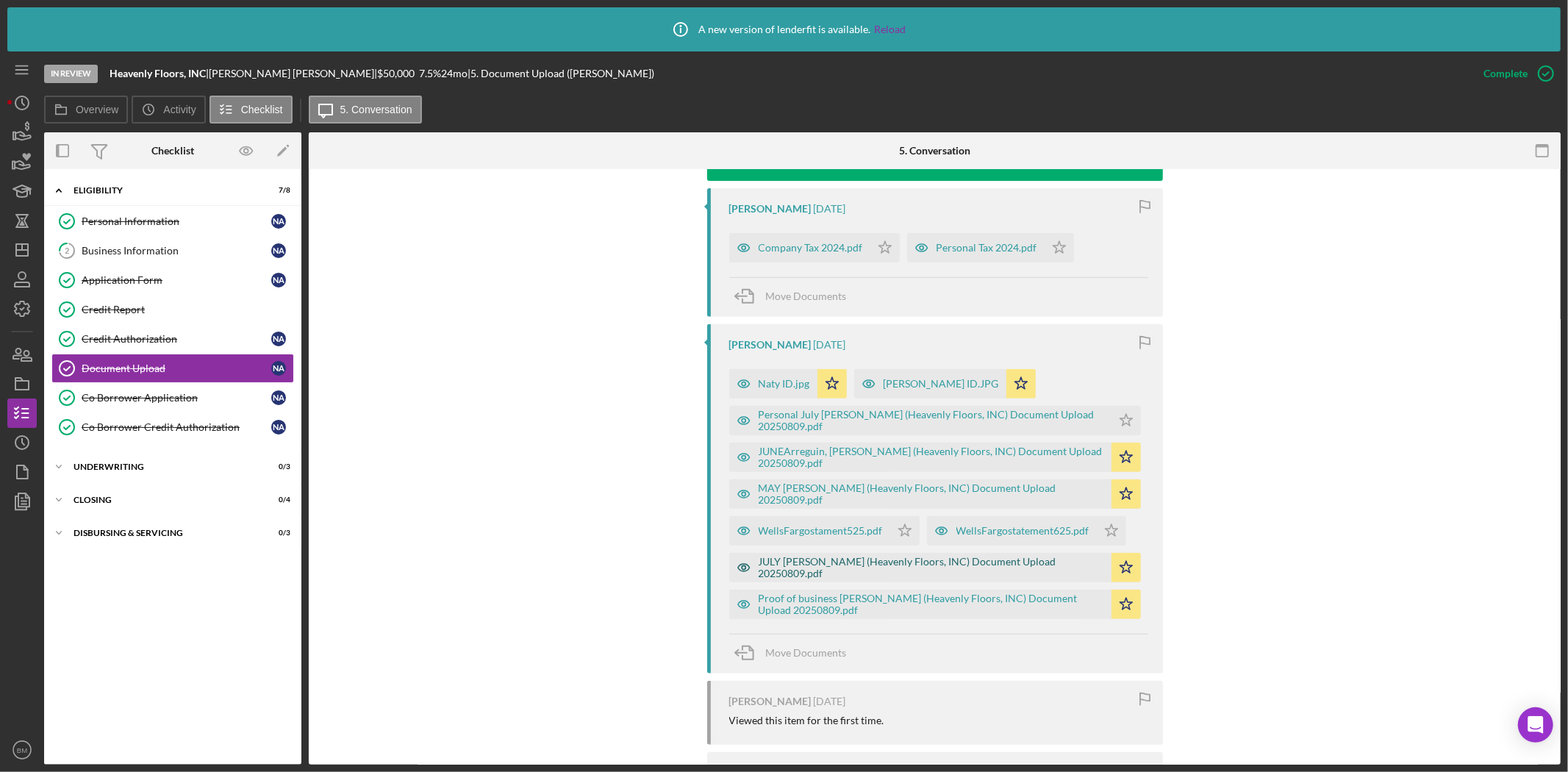
click at [954, 576] on div "JULY Arreguin, Natividad (Heavenly Floors, INC) Document Upload 20250809.pdf" at bounding box center [930, 567] width 345 height 24
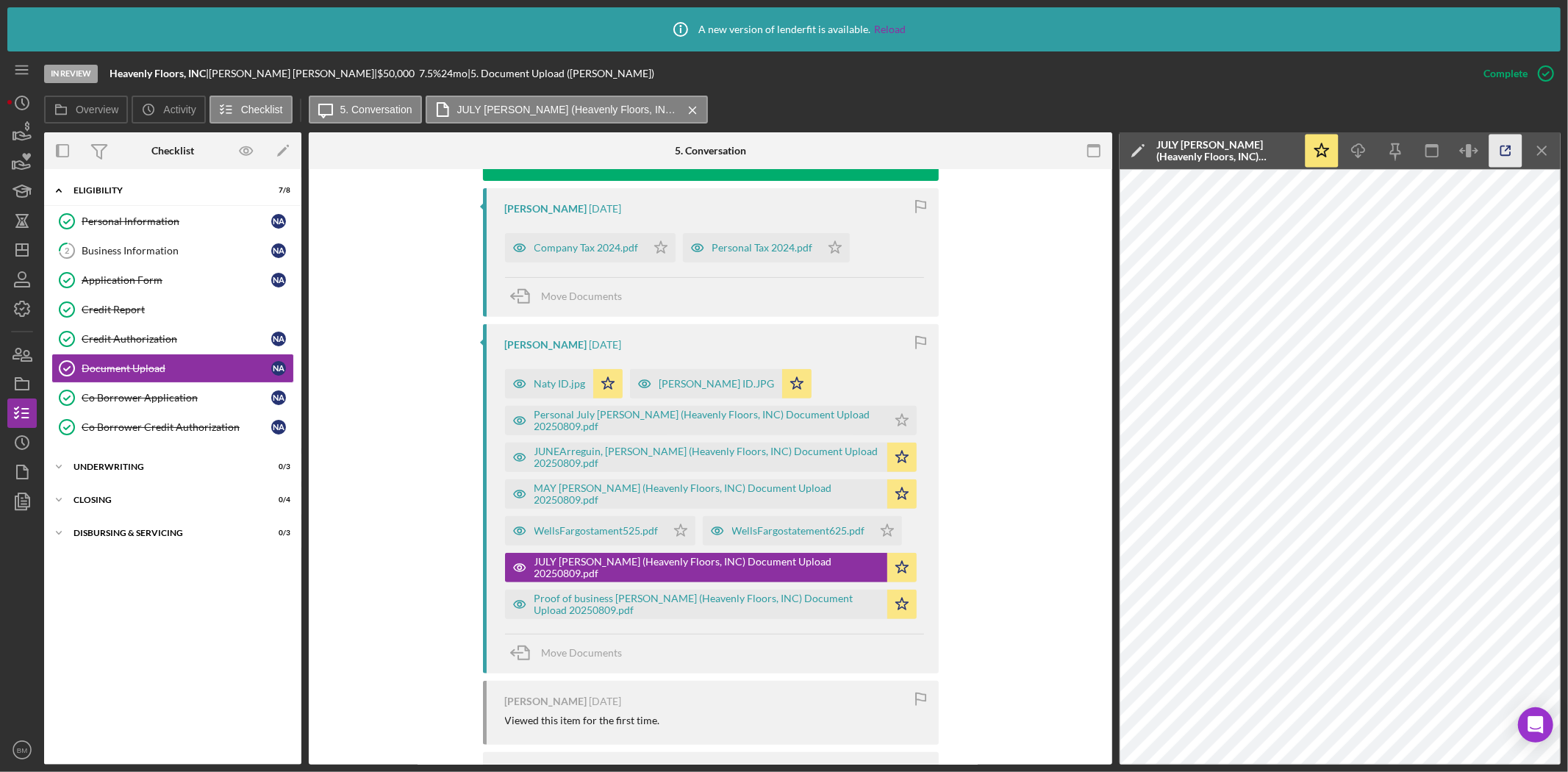
click at [1501, 156] on icon "button" at bounding box center [1505, 150] width 33 height 33
click at [765, 607] on div "Proof of business Arreguin, Natividad (Heavenly Floors, INC) Document Upload 20…" at bounding box center [706, 604] width 345 height 24
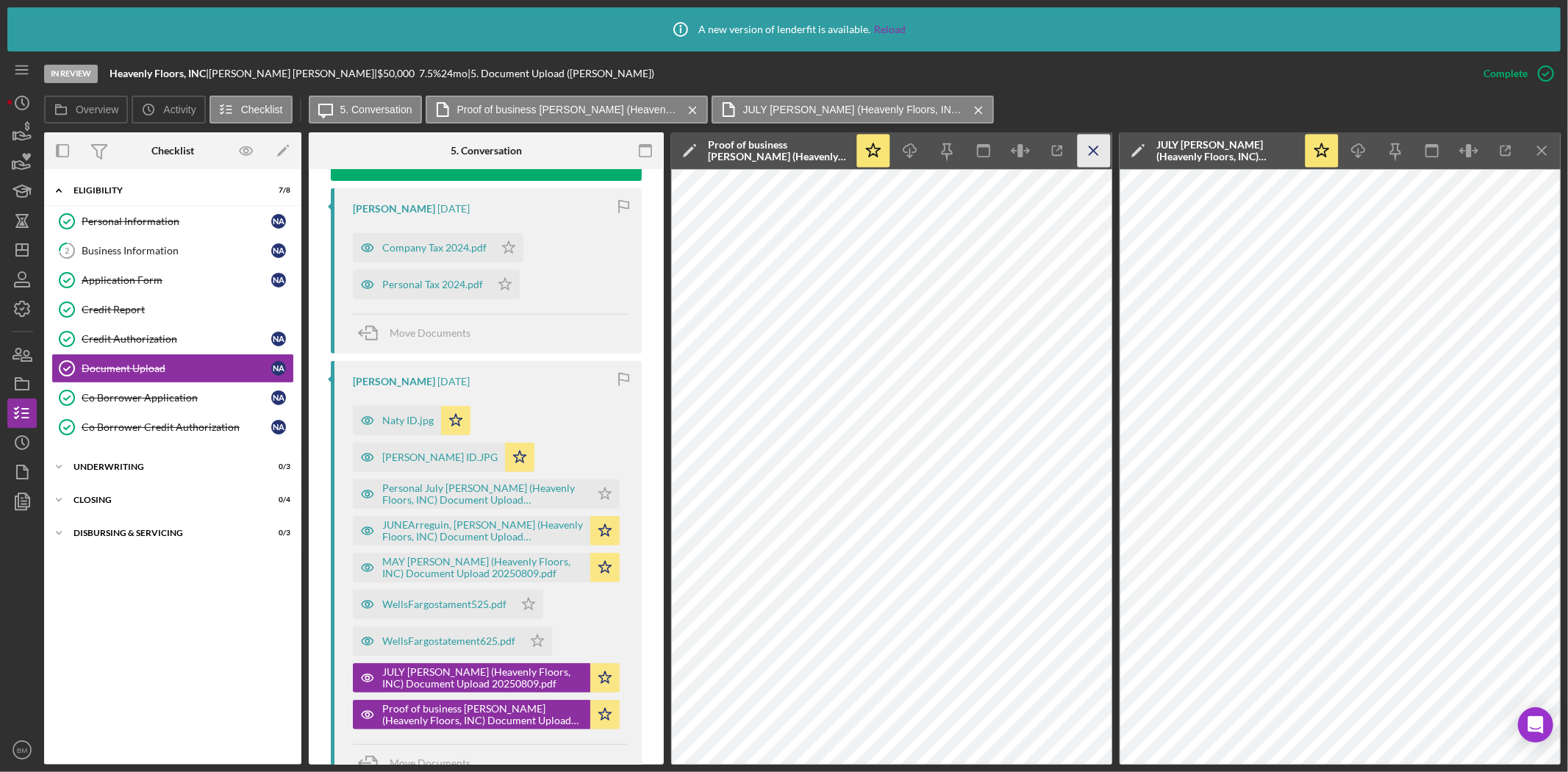
click at [1089, 141] on icon "Icon/Menu Close" at bounding box center [1094, 150] width 33 height 33
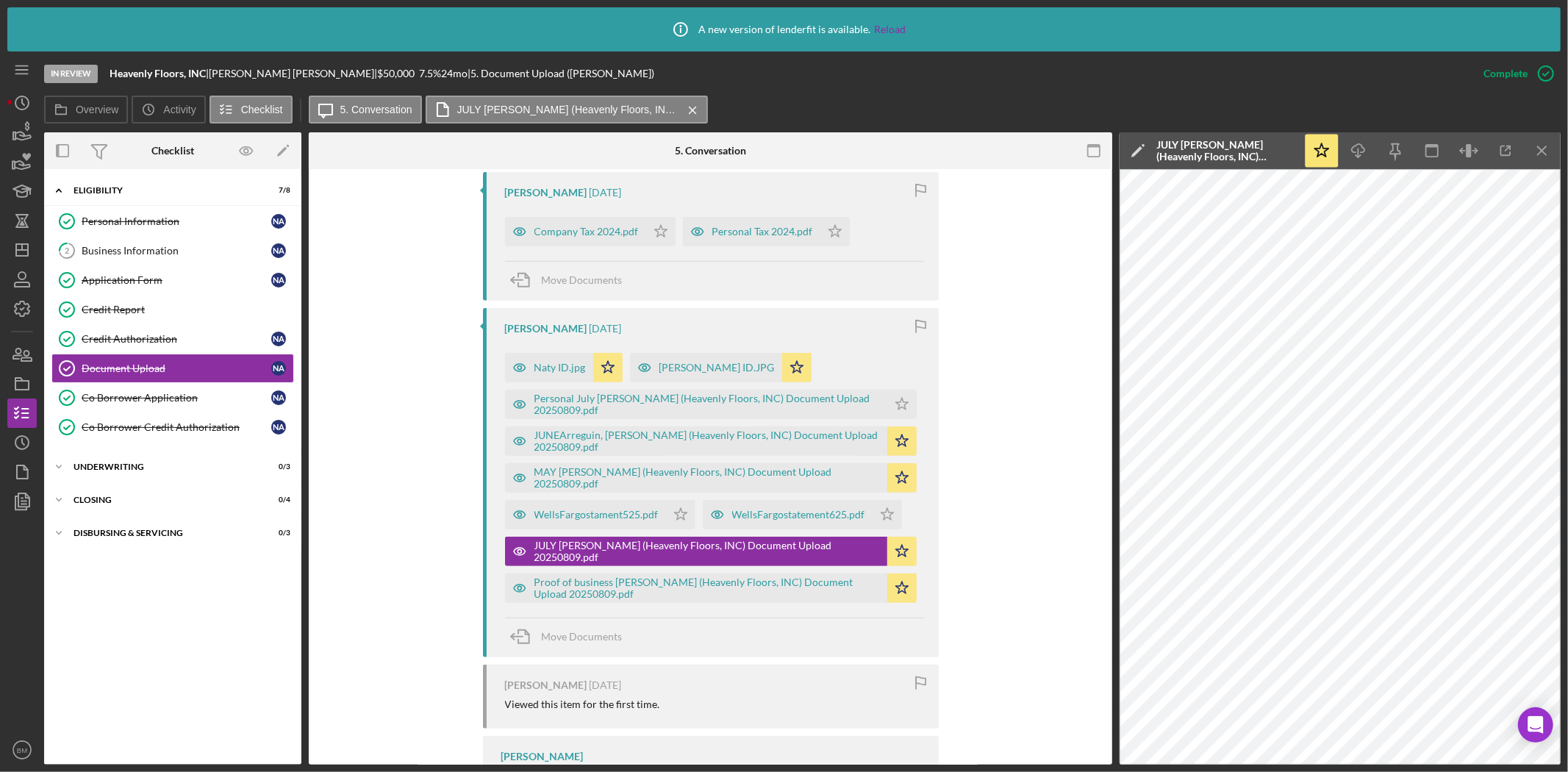
scroll to position [523, 0]
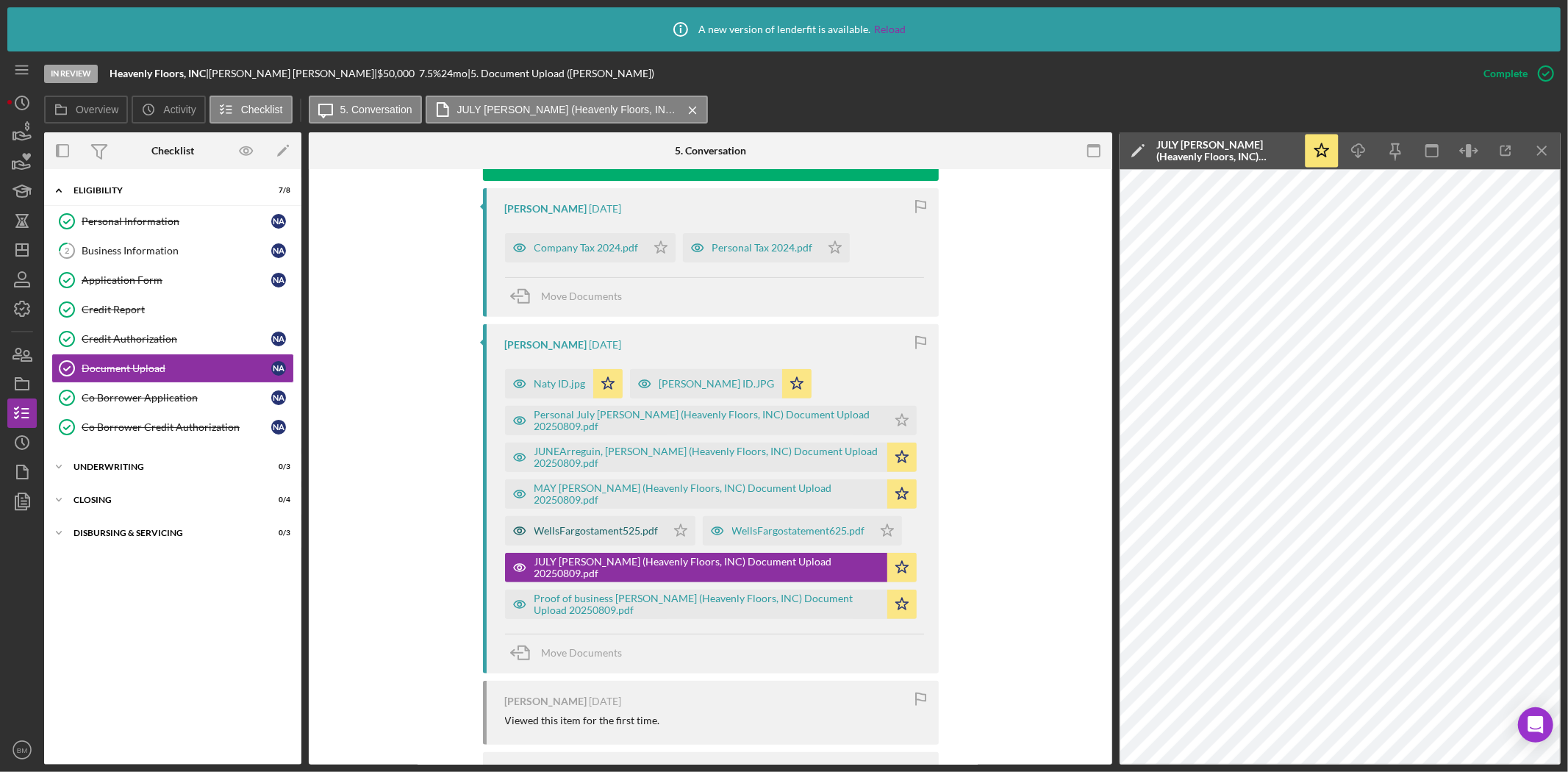
click at [579, 527] on div "WellsFargostament525.pdf" at bounding box center [596, 530] width 124 height 12
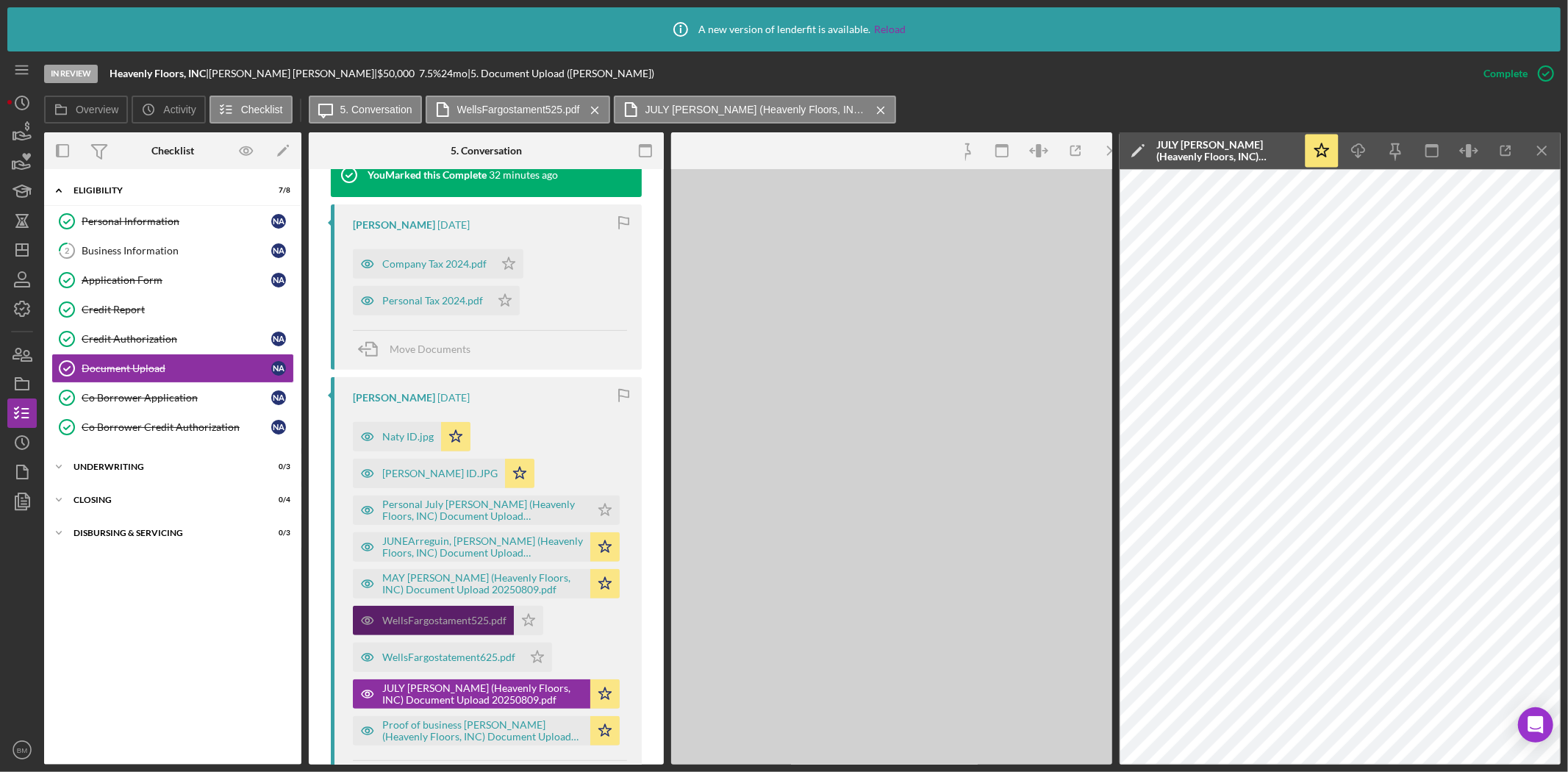
scroll to position [539, 0]
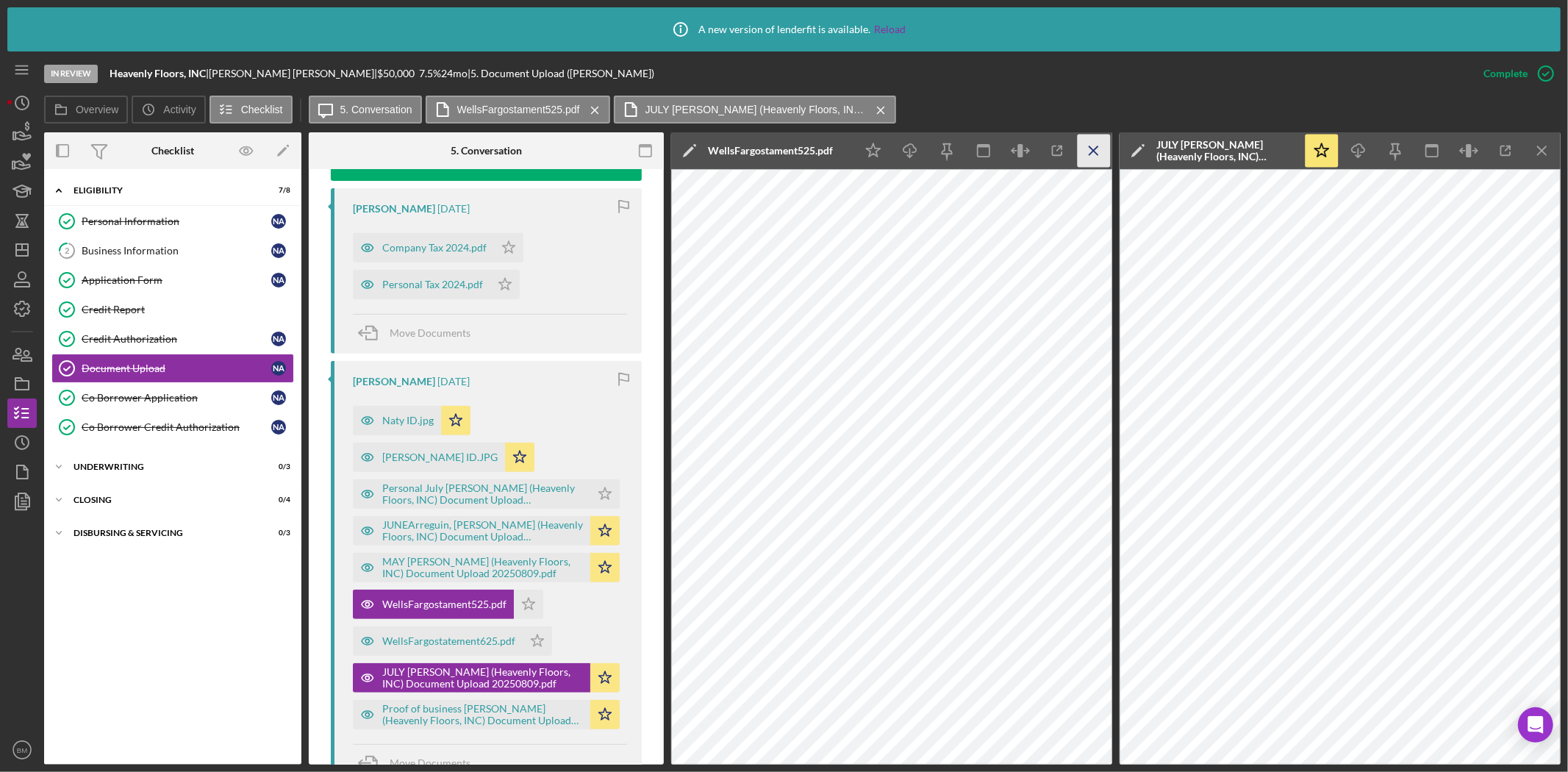
click at [1091, 146] on icon "Icon/Menu Close" at bounding box center [1094, 150] width 33 height 33
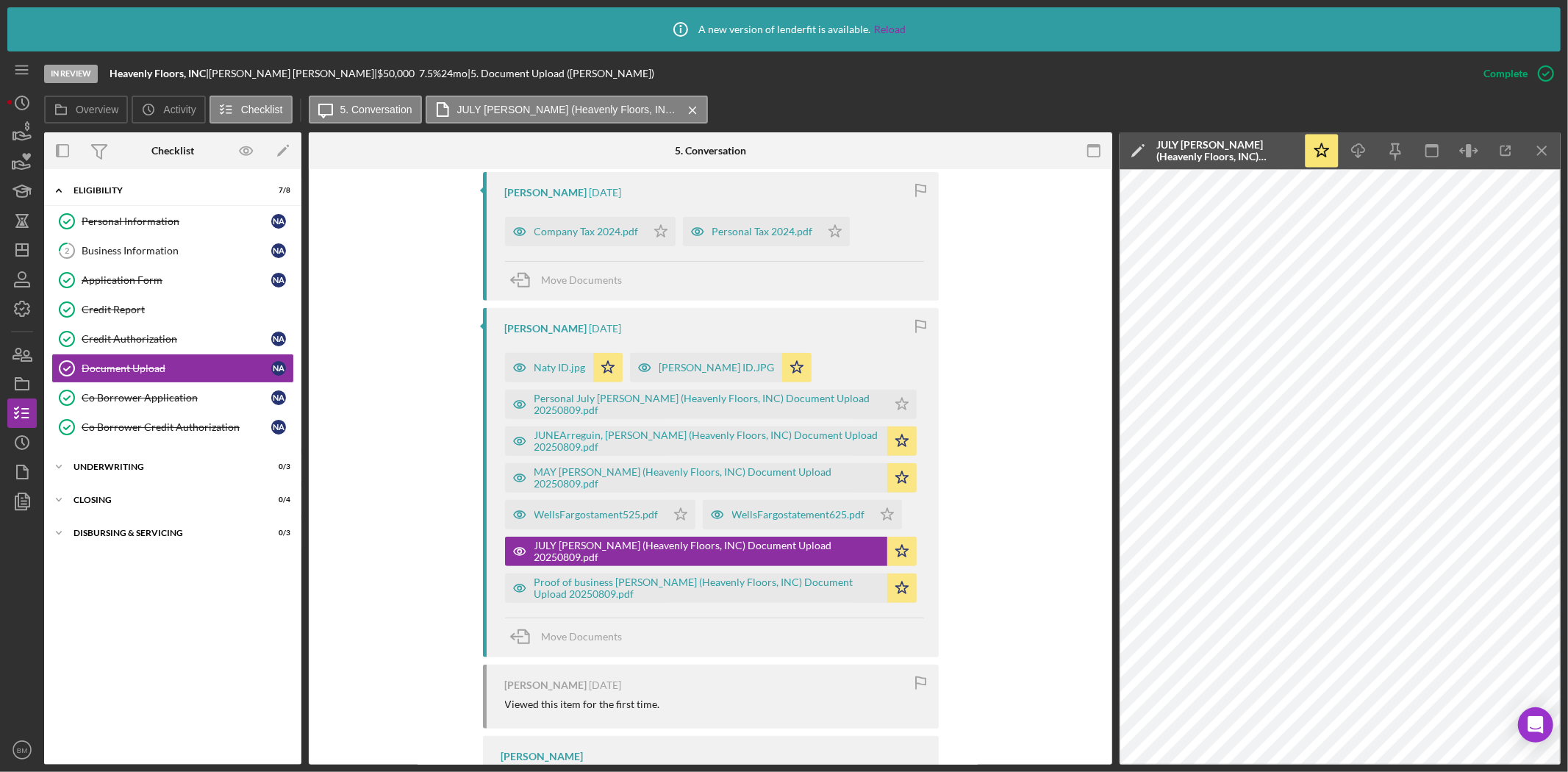
scroll to position [523, 0]
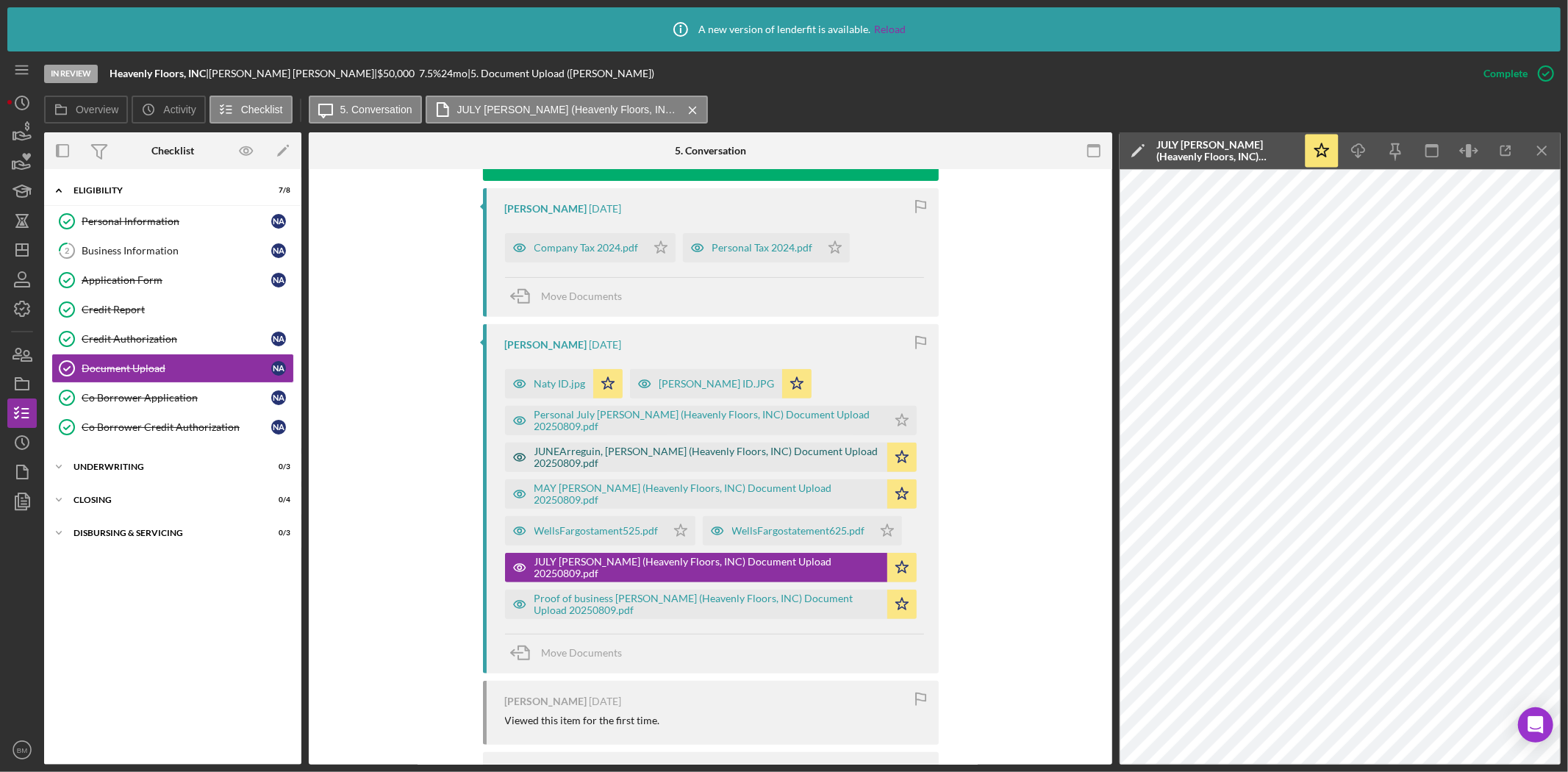
click at [582, 462] on div "JUNEArreguin, Natividad (Heavenly Floors, INC) Document Upload 20250809.pdf" at bounding box center [706, 457] width 345 height 24
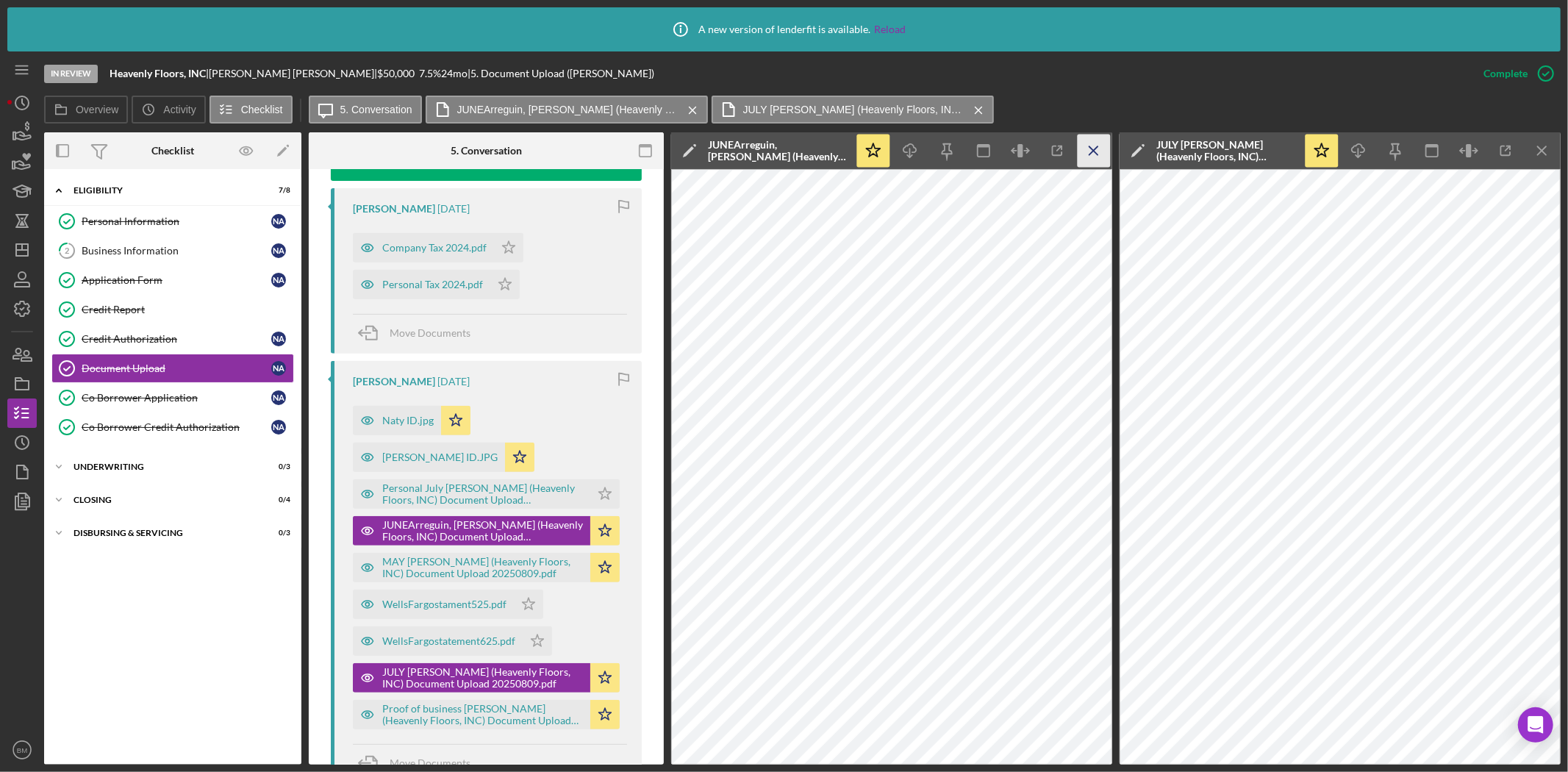
click at [1097, 146] on icon "Icon/Menu Close" at bounding box center [1094, 150] width 33 height 33
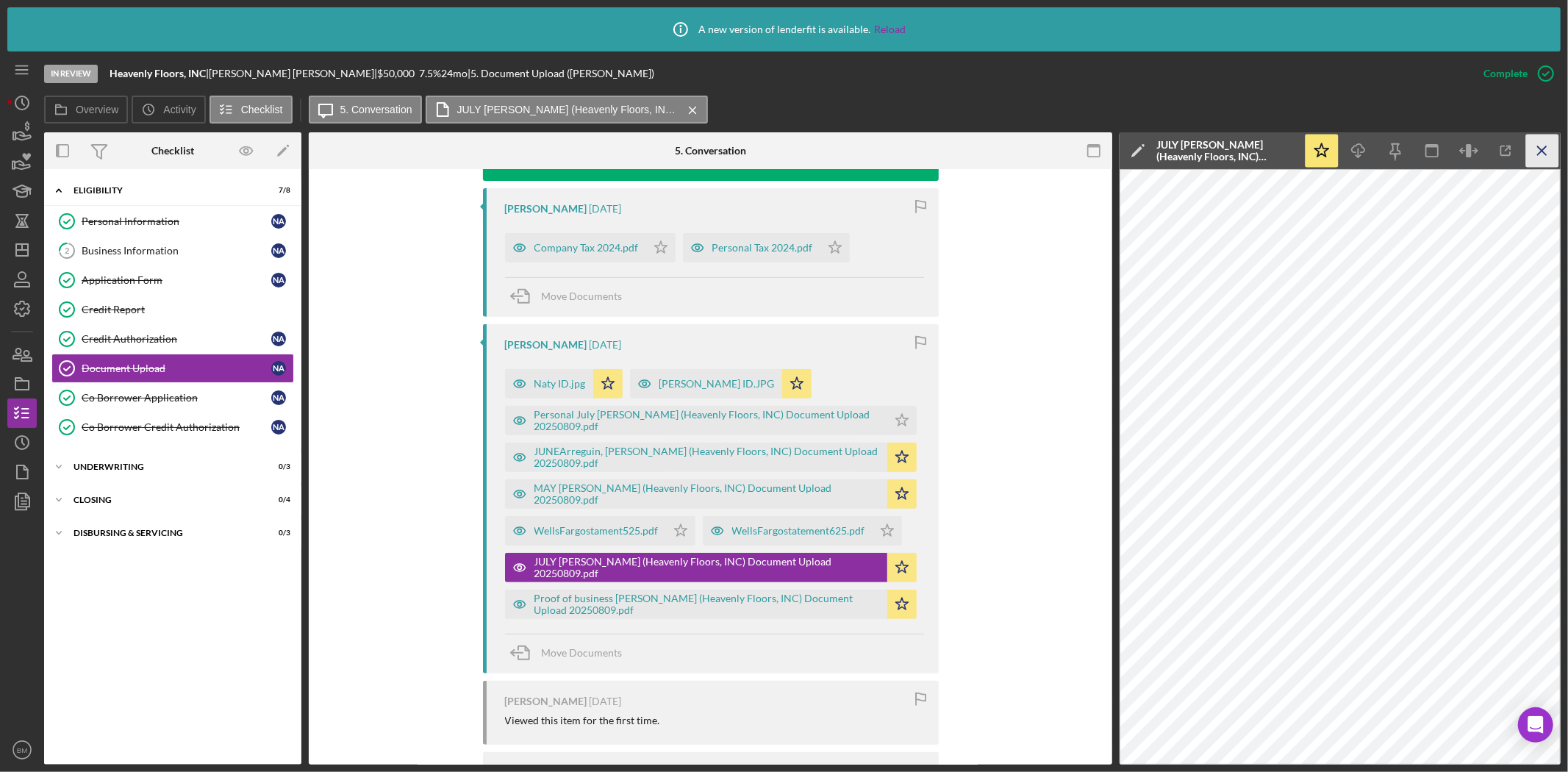
click at [1527, 153] on icon "Icon/Menu Close" at bounding box center [1542, 150] width 33 height 33
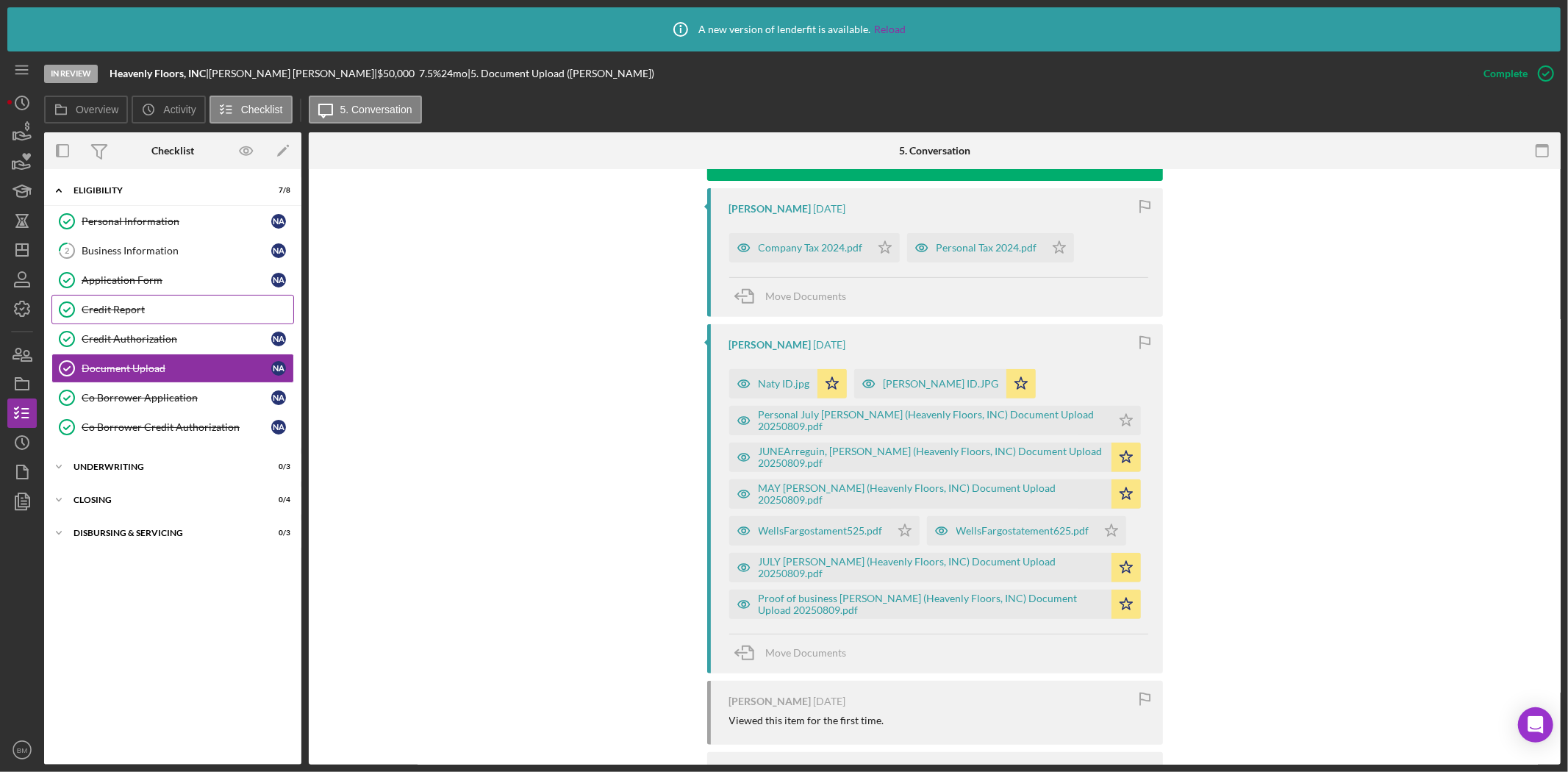
click at [119, 309] on div "Credit Report" at bounding box center [187, 309] width 212 height 12
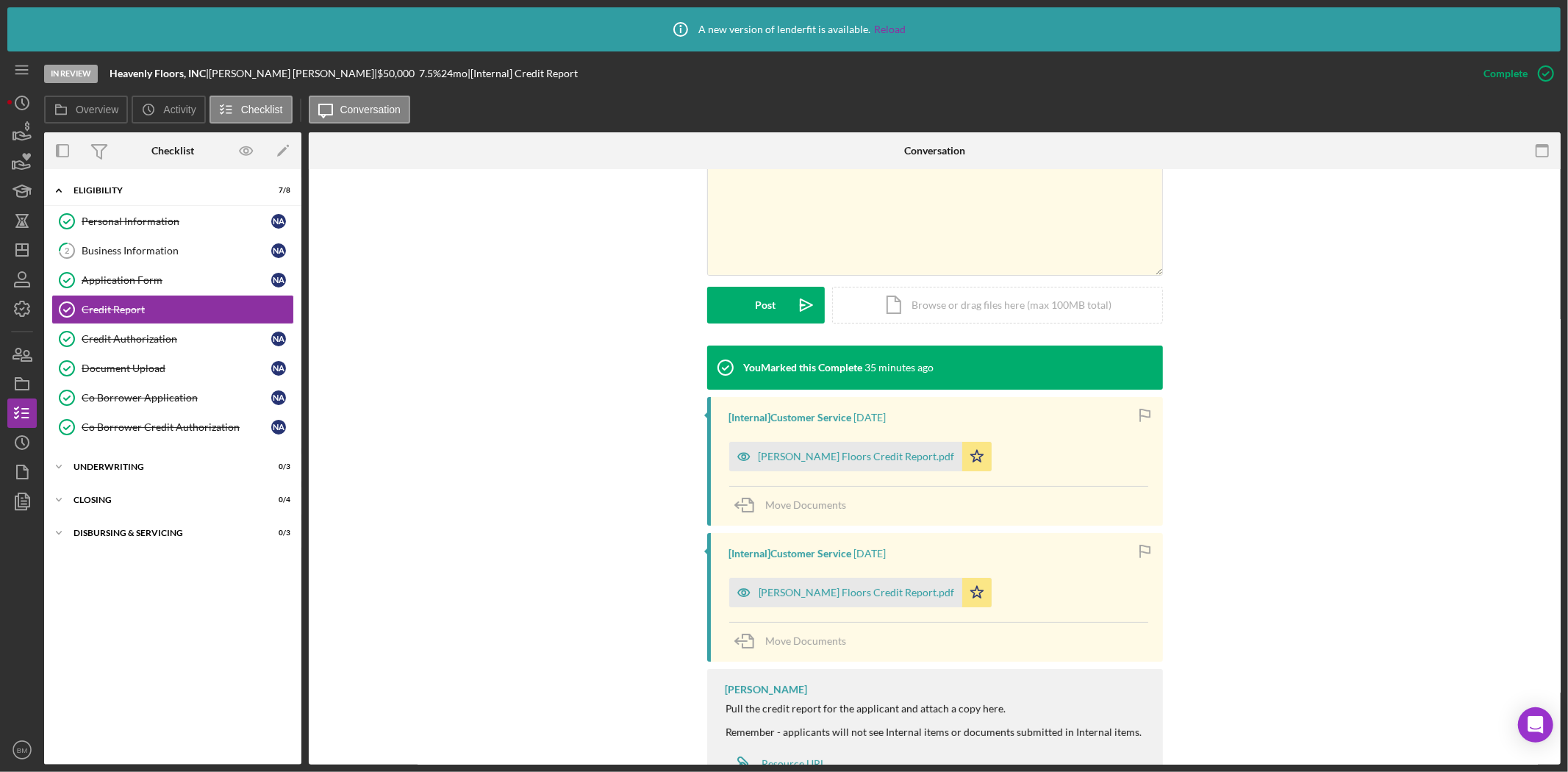
scroll to position [326, 0]
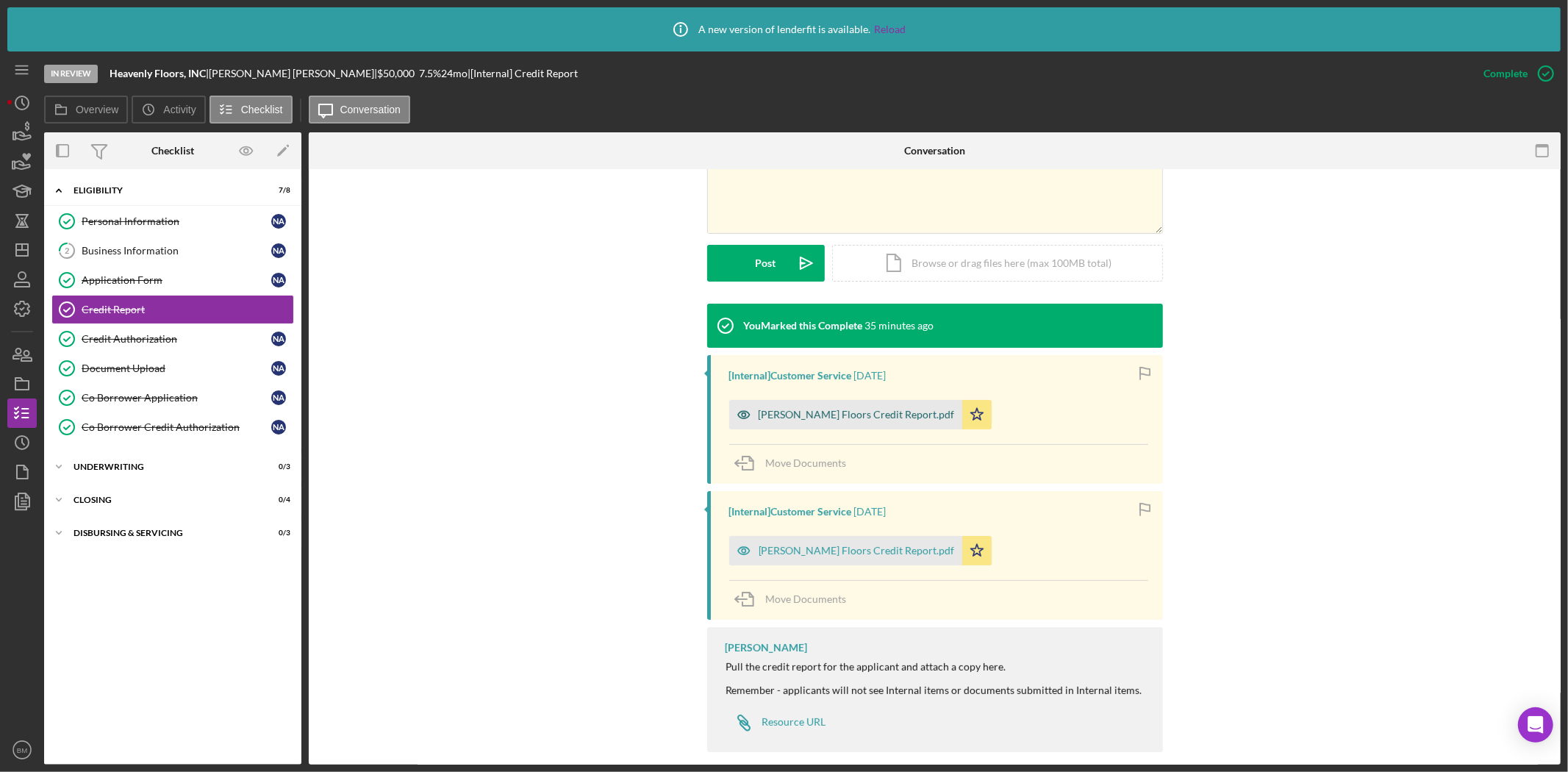
click at [775, 414] on div "[PERSON_NAME] Floors Credit Report.pdf" at bounding box center [856, 415] width 197 height 12
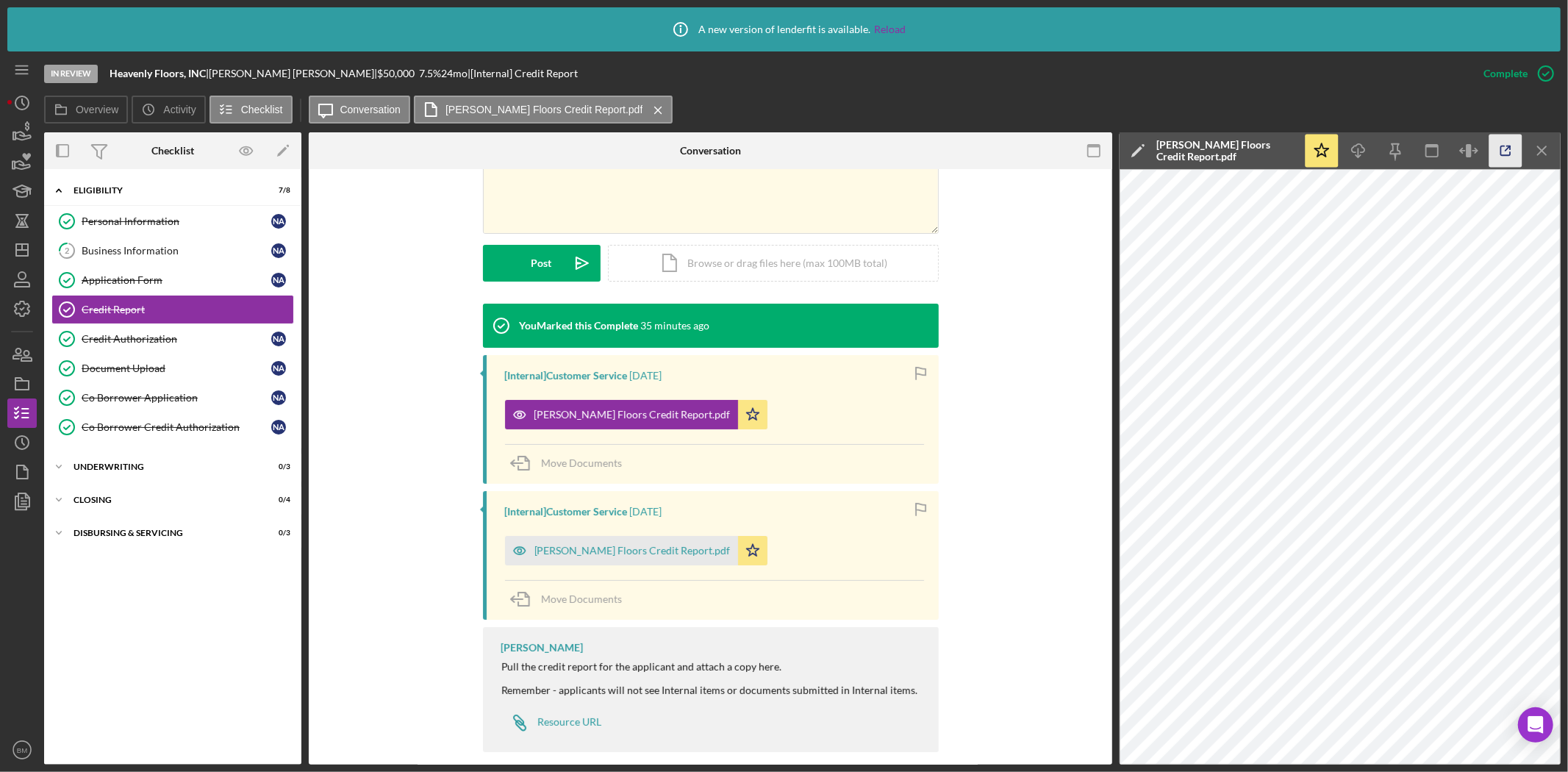
click at [1504, 149] on icon "button" at bounding box center [1505, 150] width 33 height 33
click at [692, 556] on div "[PERSON_NAME] Floors Credit Report.pdf" at bounding box center [632, 550] width 197 height 12
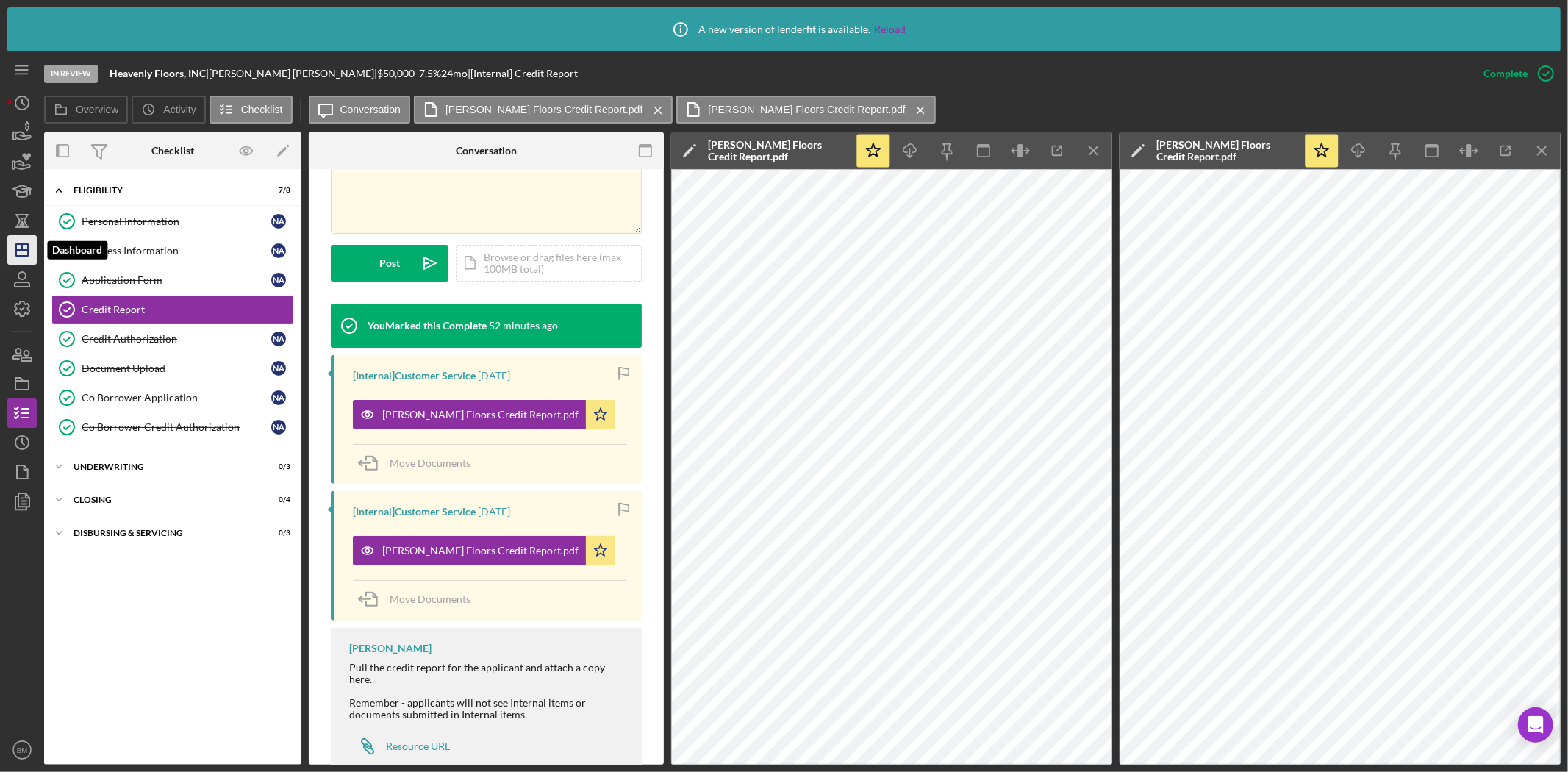
click at [19, 247] on icon "Icon/Dashboard" at bounding box center [22, 249] width 37 height 37
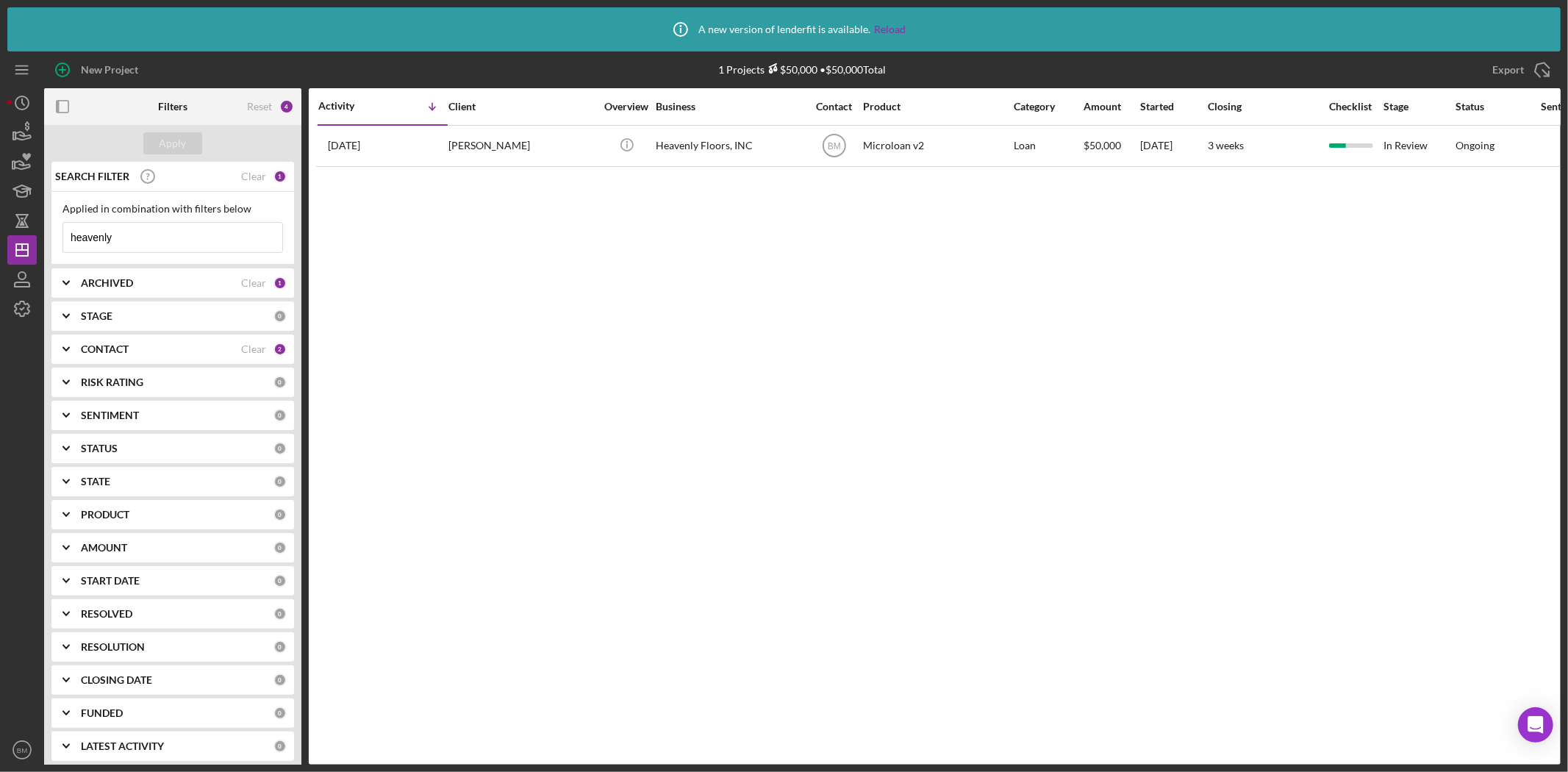
click at [191, 235] on input "heavenly" at bounding box center [172, 237] width 219 height 29
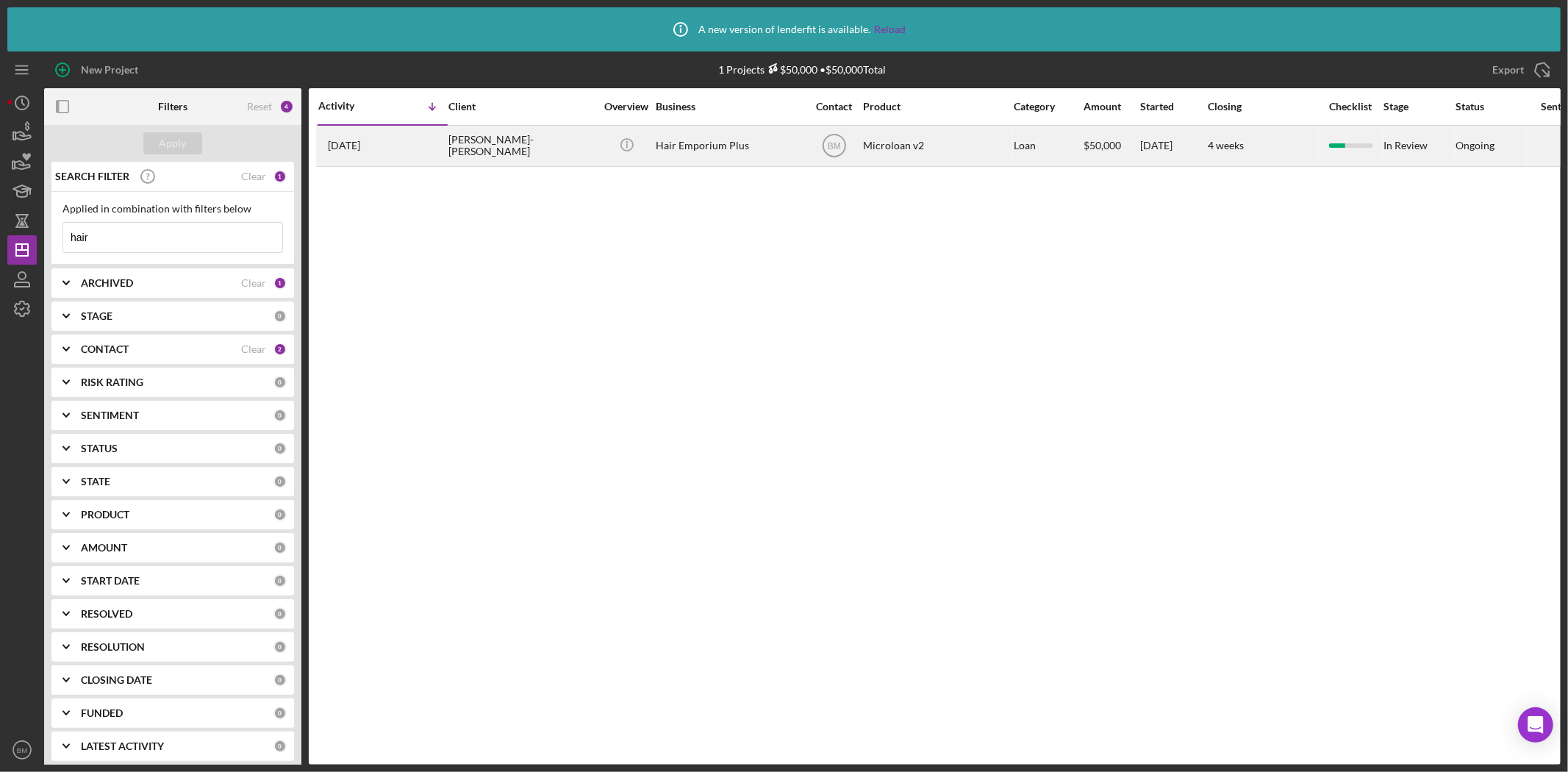
type input "hair"
click at [748, 157] on div "Hair Emporium Plus" at bounding box center [729, 145] width 147 height 39
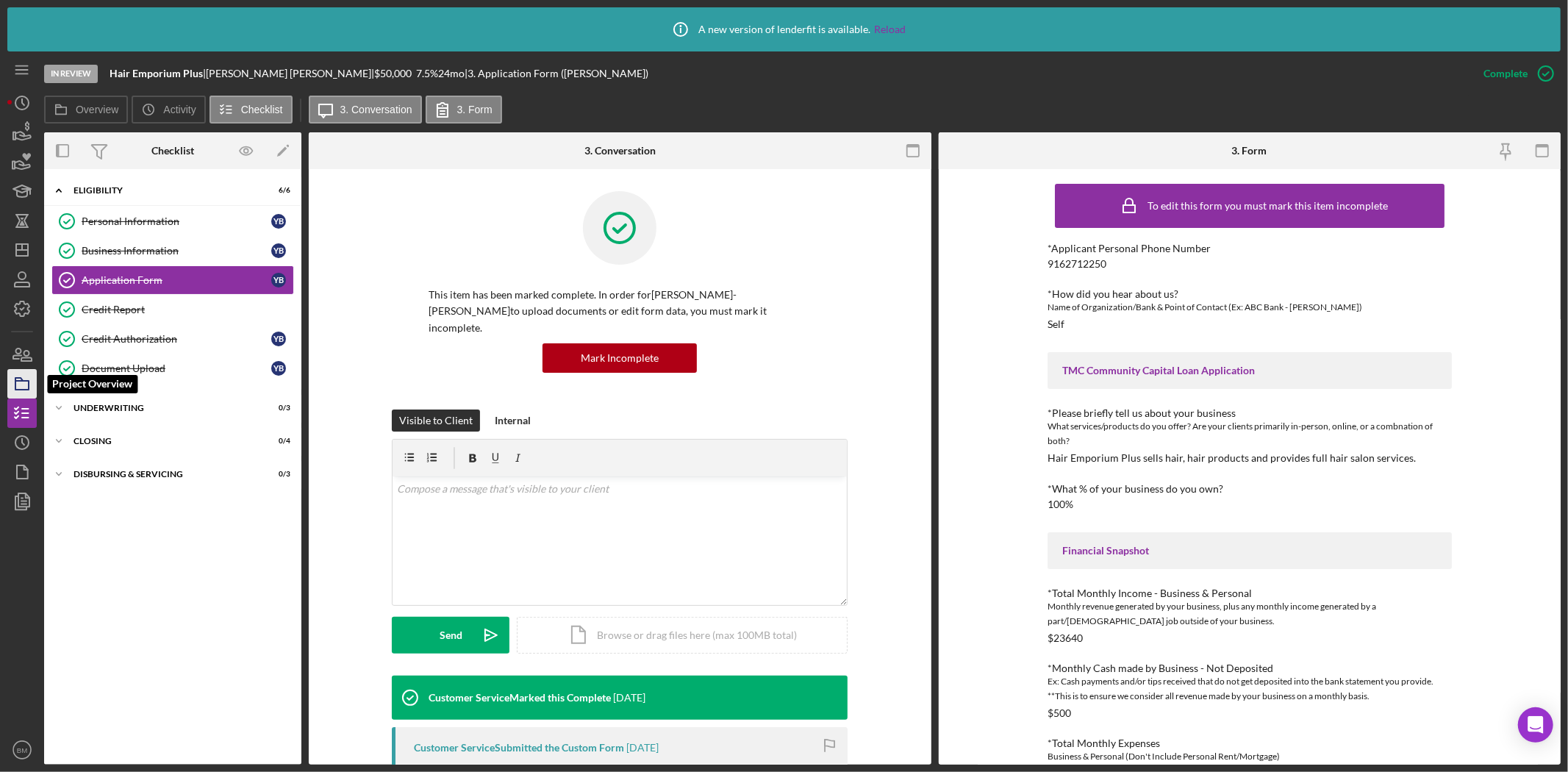
click at [28, 378] on icon "button" at bounding box center [22, 383] width 37 height 37
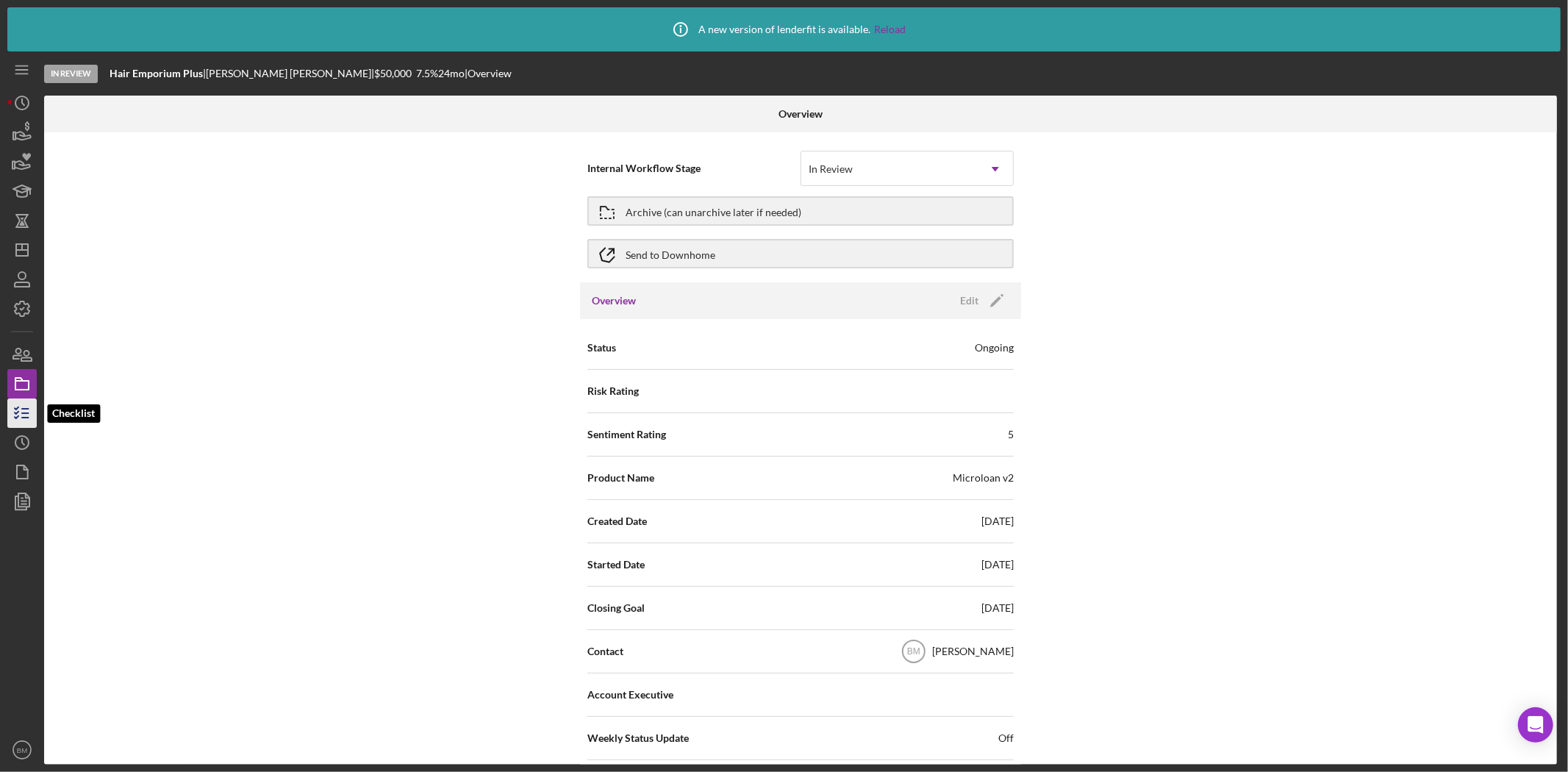
click at [31, 418] on icon "button" at bounding box center [22, 413] width 37 height 37
